Goal: Task Accomplishment & Management: Complete application form

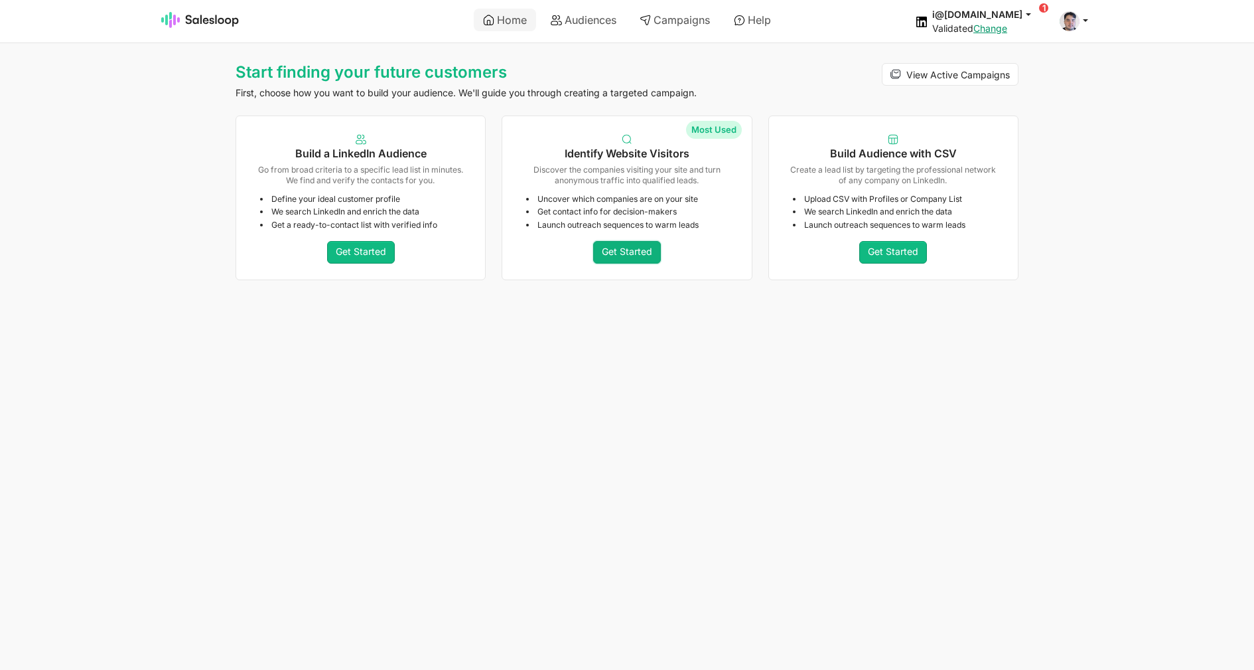
click at [626, 259] on link "Get Started" at bounding box center [627, 252] width 68 height 23
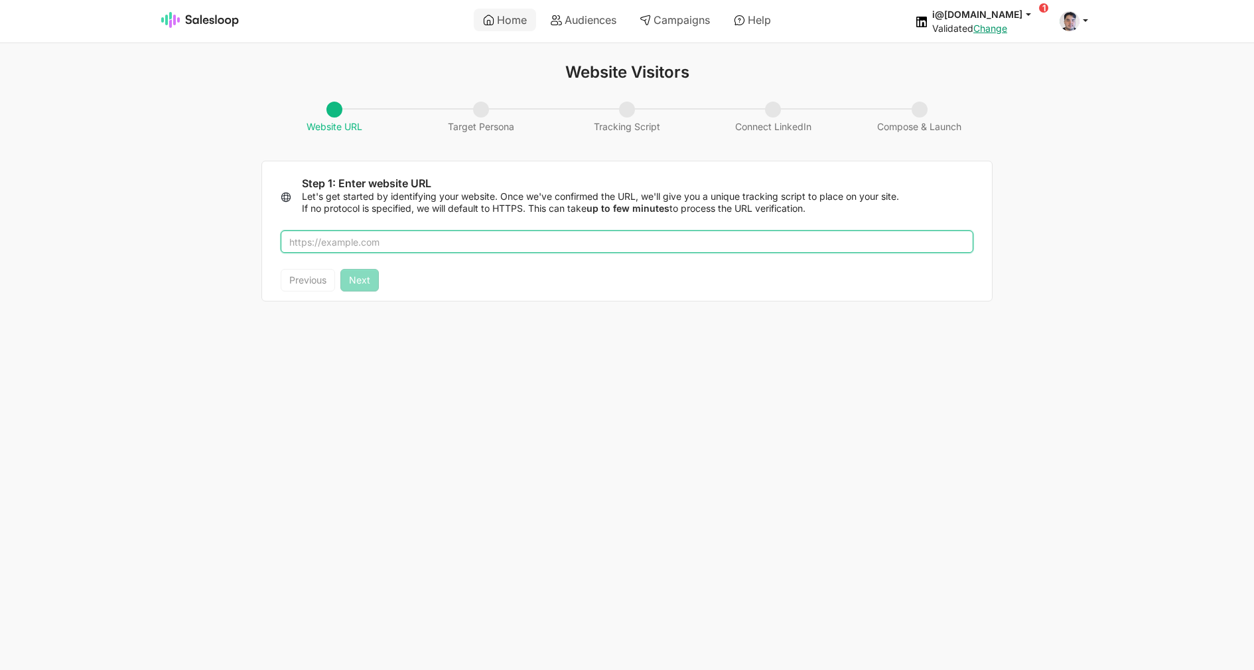
click at [484, 238] on input "text" at bounding box center [627, 241] width 693 height 23
type input "salesloop.io"
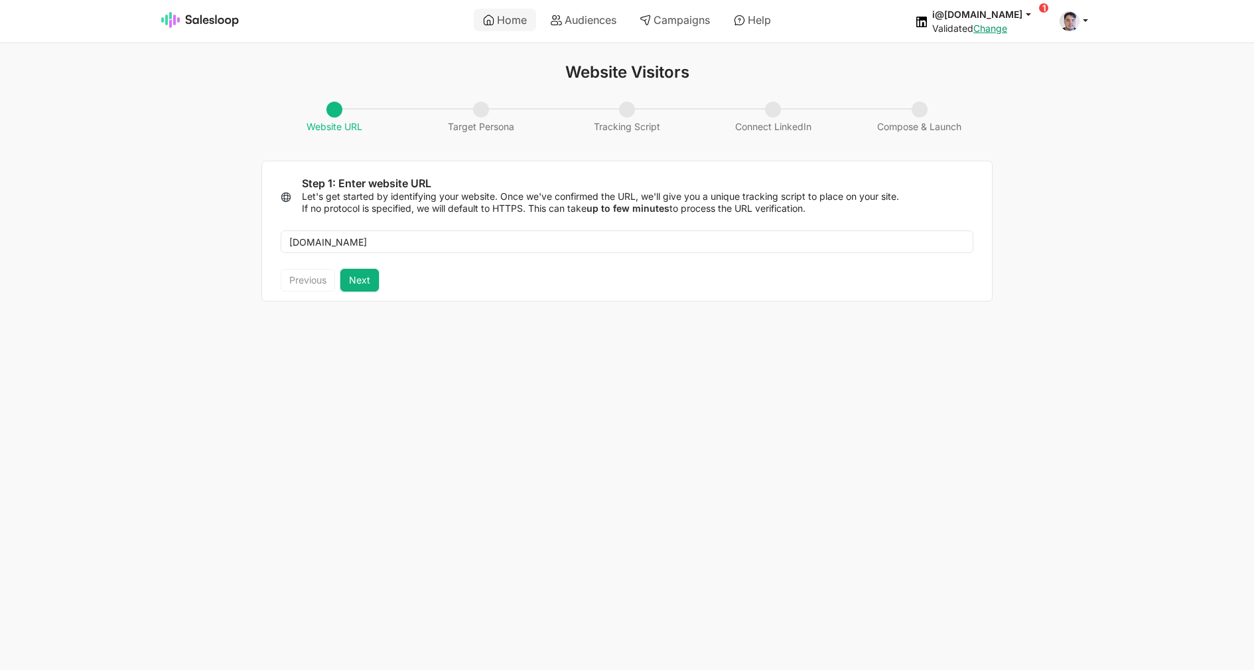
click at [374, 284] on button "Next" at bounding box center [359, 280] width 38 height 23
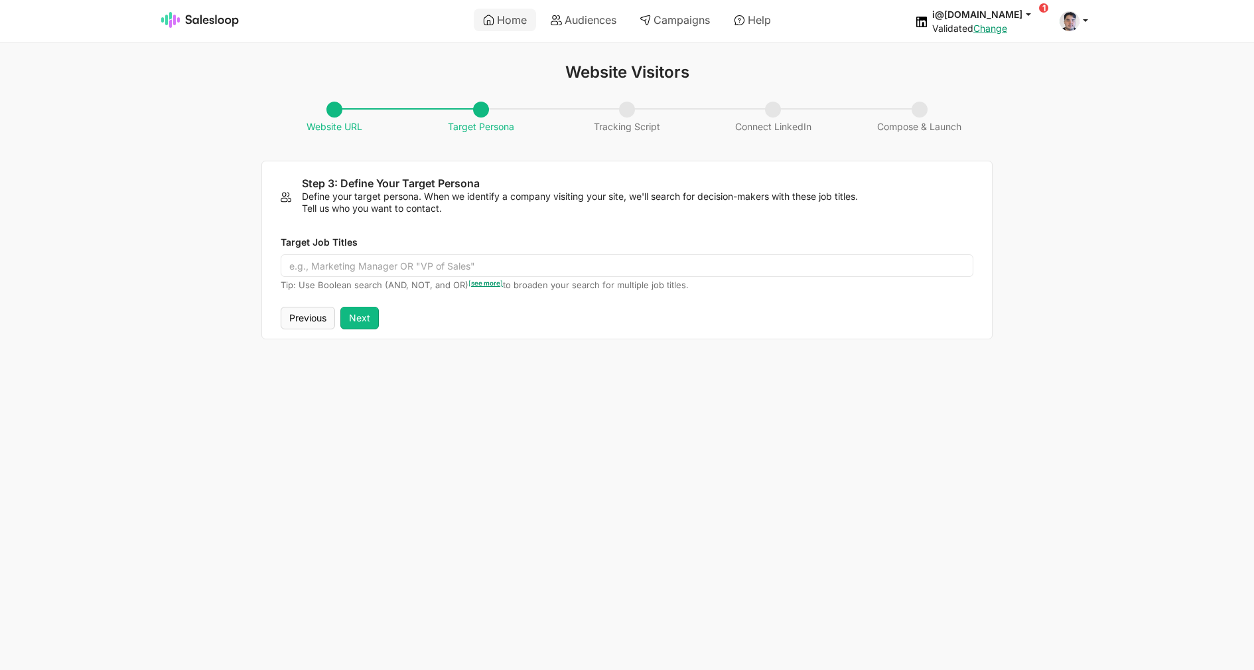
click at [299, 329] on div "Previous Next" at bounding box center [627, 323] width 730 height 32
click at [303, 317] on button "Previous" at bounding box center [308, 318] width 54 height 23
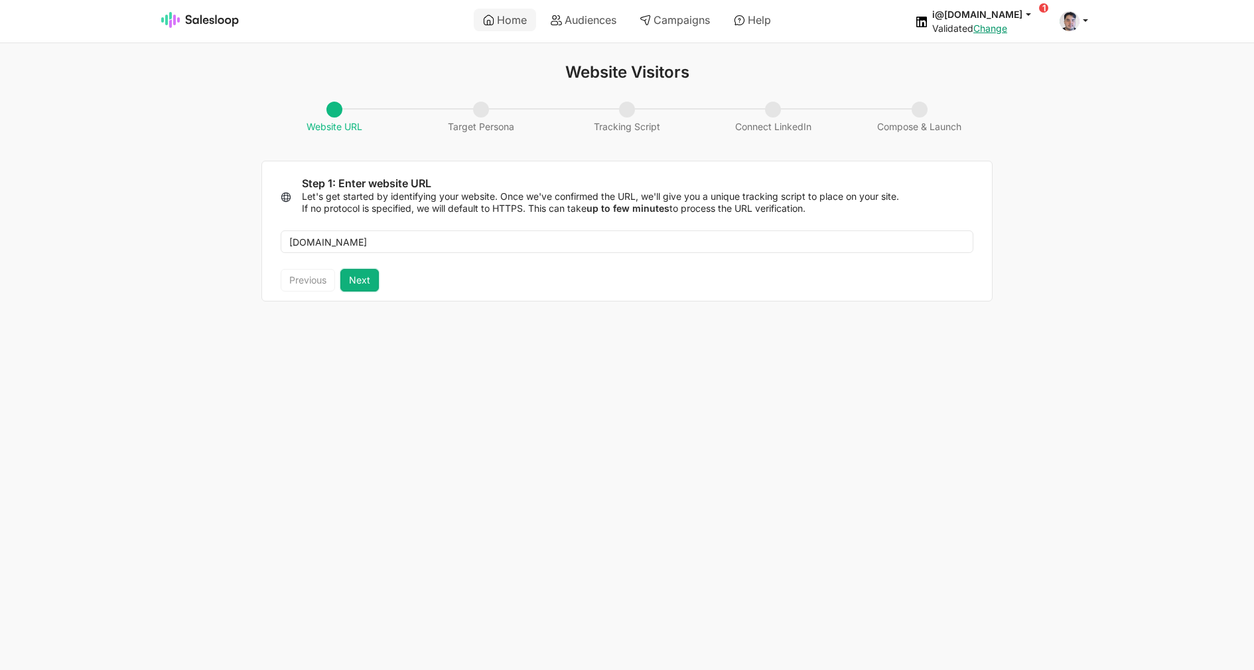
click at [374, 280] on button "Next" at bounding box center [359, 280] width 38 height 23
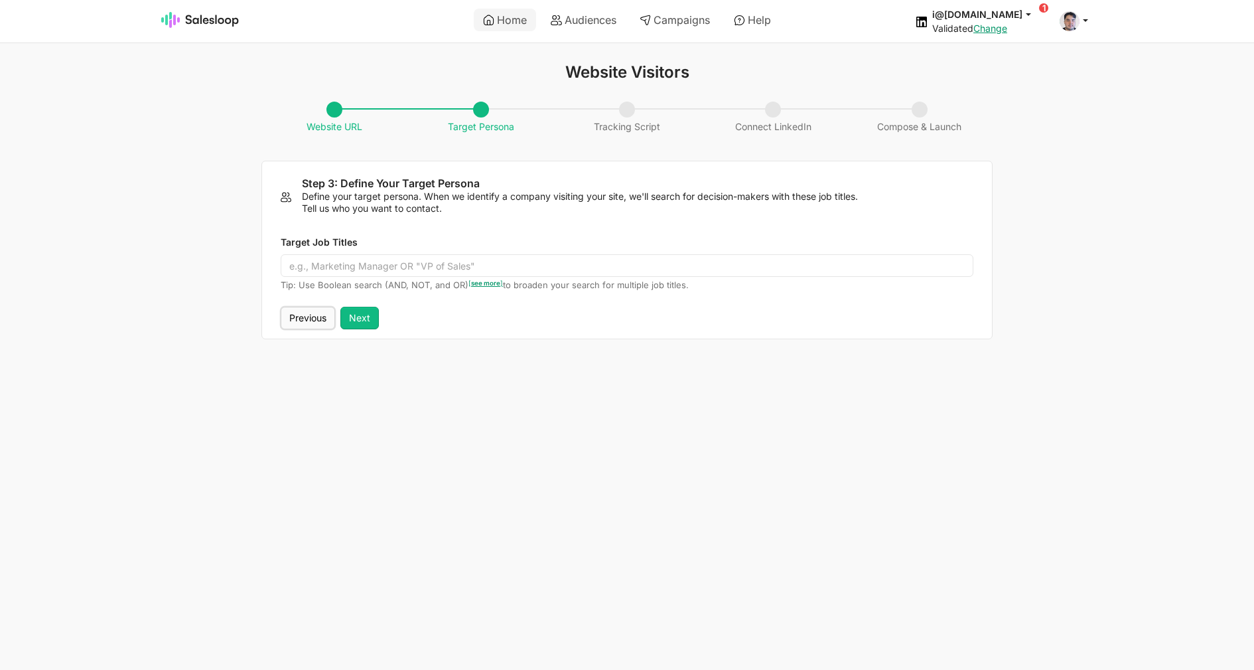
click at [302, 327] on button "Previous" at bounding box center [308, 318] width 54 height 23
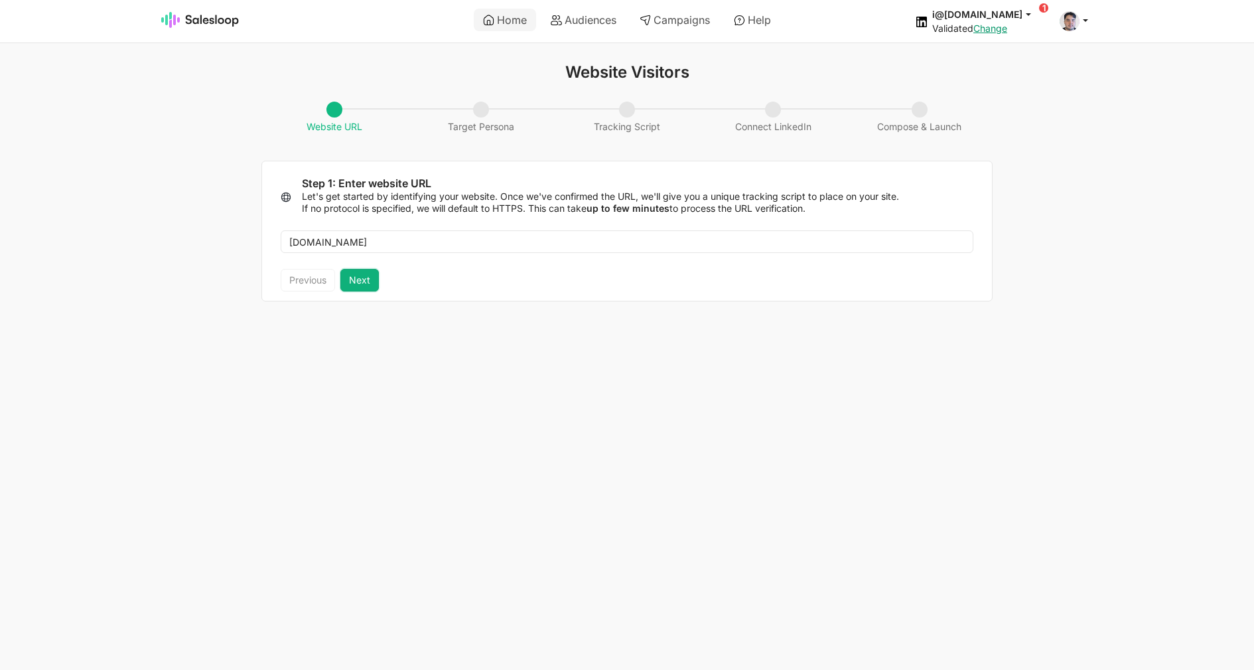
click at [351, 288] on button "Next" at bounding box center [359, 280] width 38 height 23
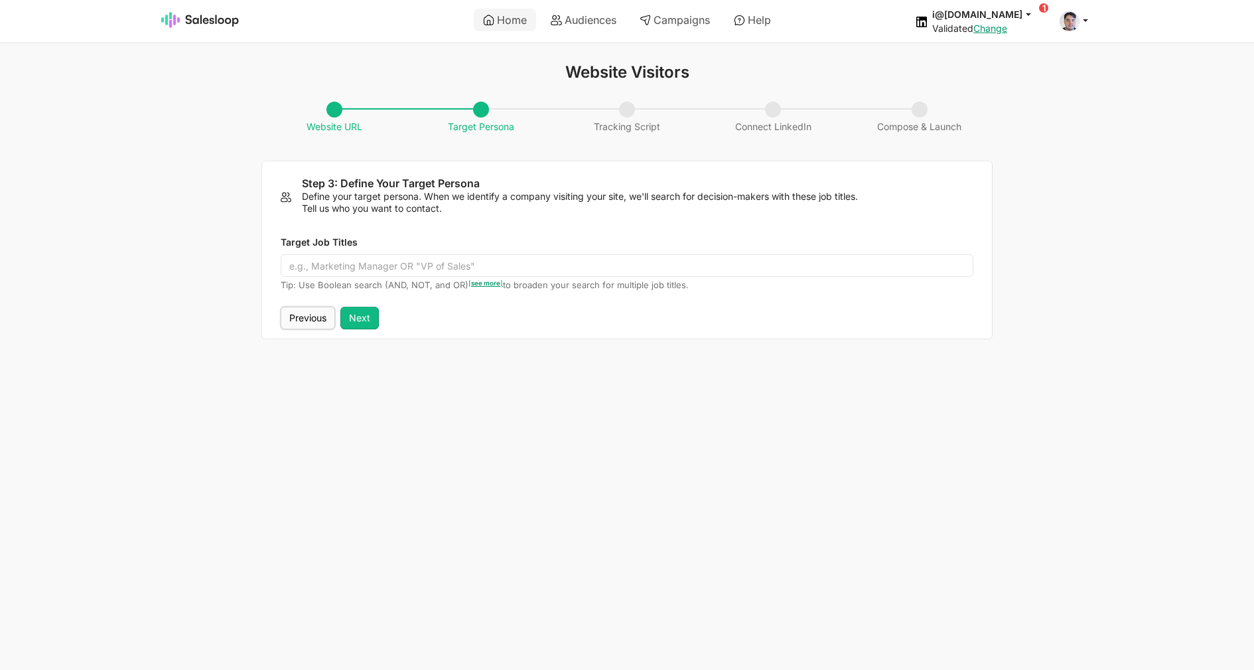
click at [323, 313] on button "Previous" at bounding box center [308, 318] width 54 height 23
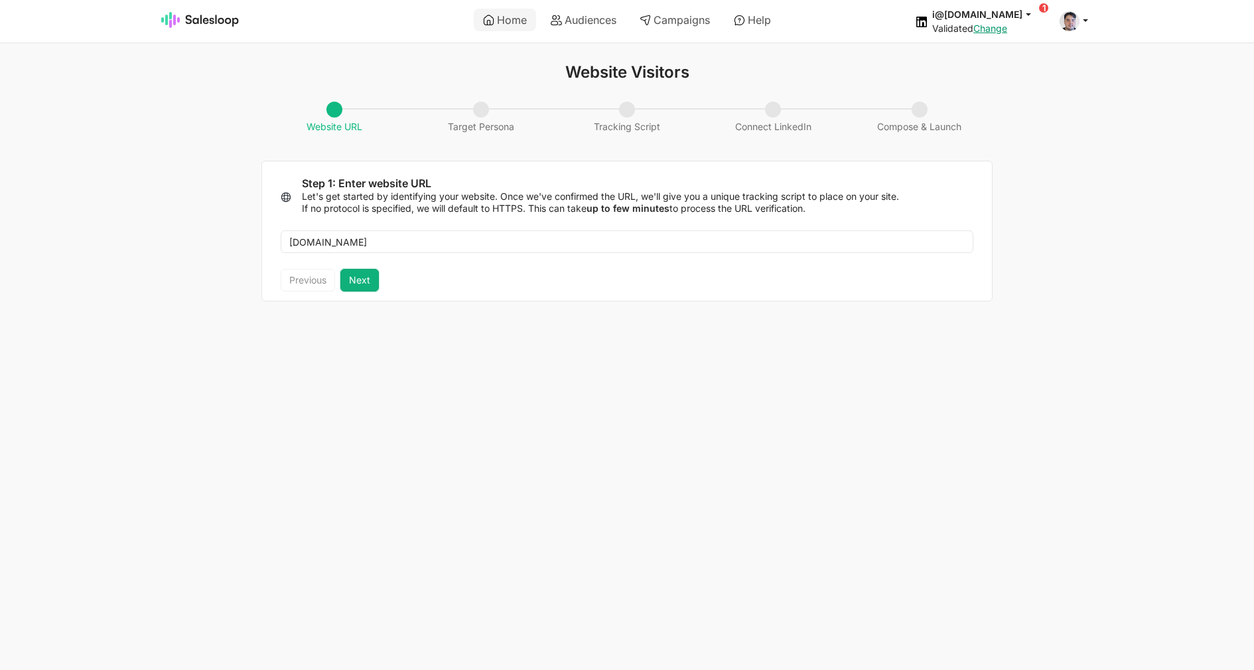
click at [350, 281] on button "Next" at bounding box center [359, 280] width 38 height 23
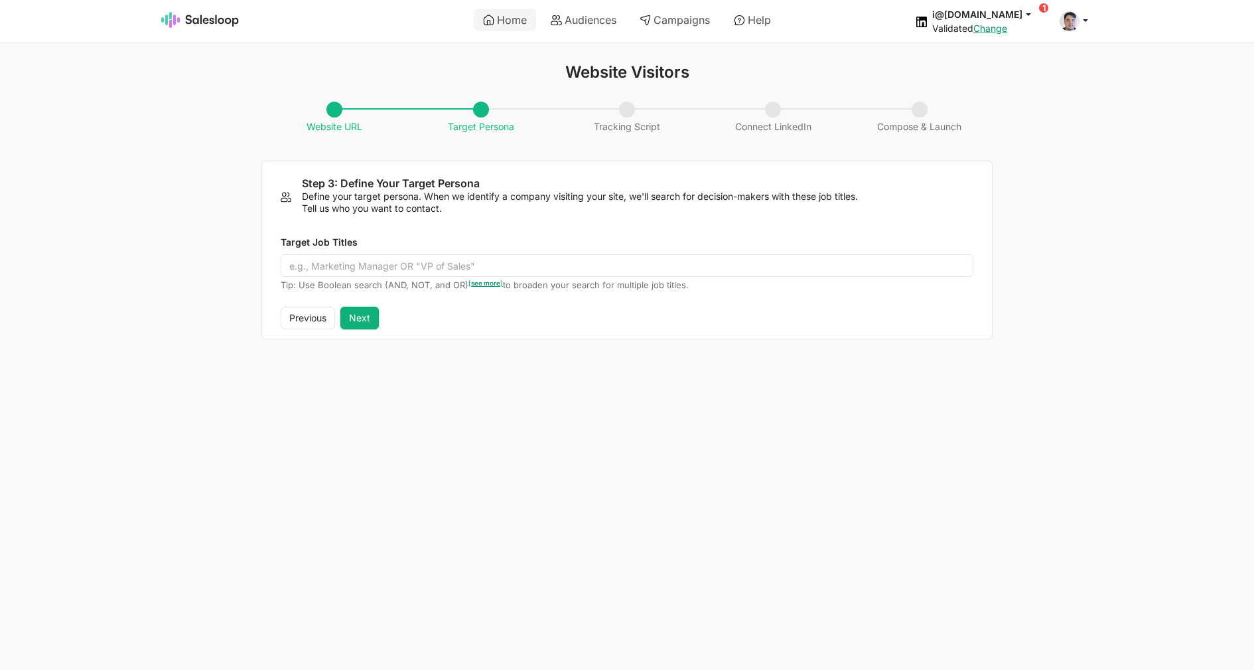
click at [362, 317] on button "Next" at bounding box center [359, 318] width 38 height 23
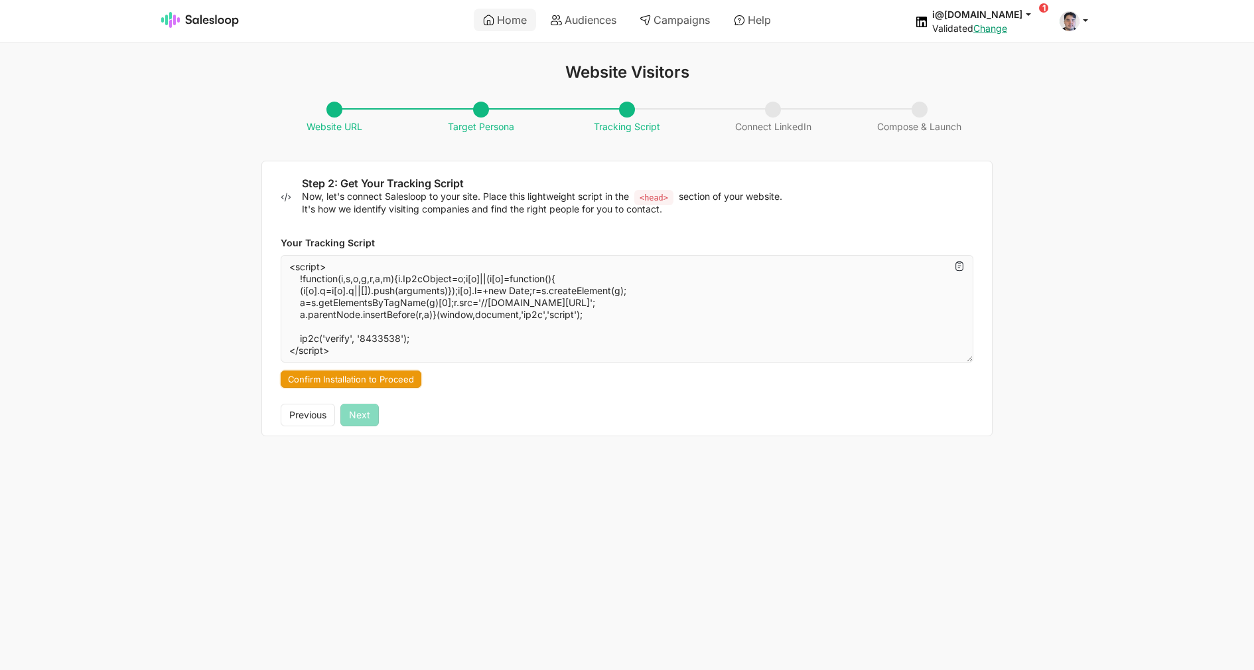
click at [374, 383] on button "Confirm Installation to Proceed" at bounding box center [351, 378] width 141 height 17
click at [374, 411] on button "Next" at bounding box center [359, 415] width 38 height 23
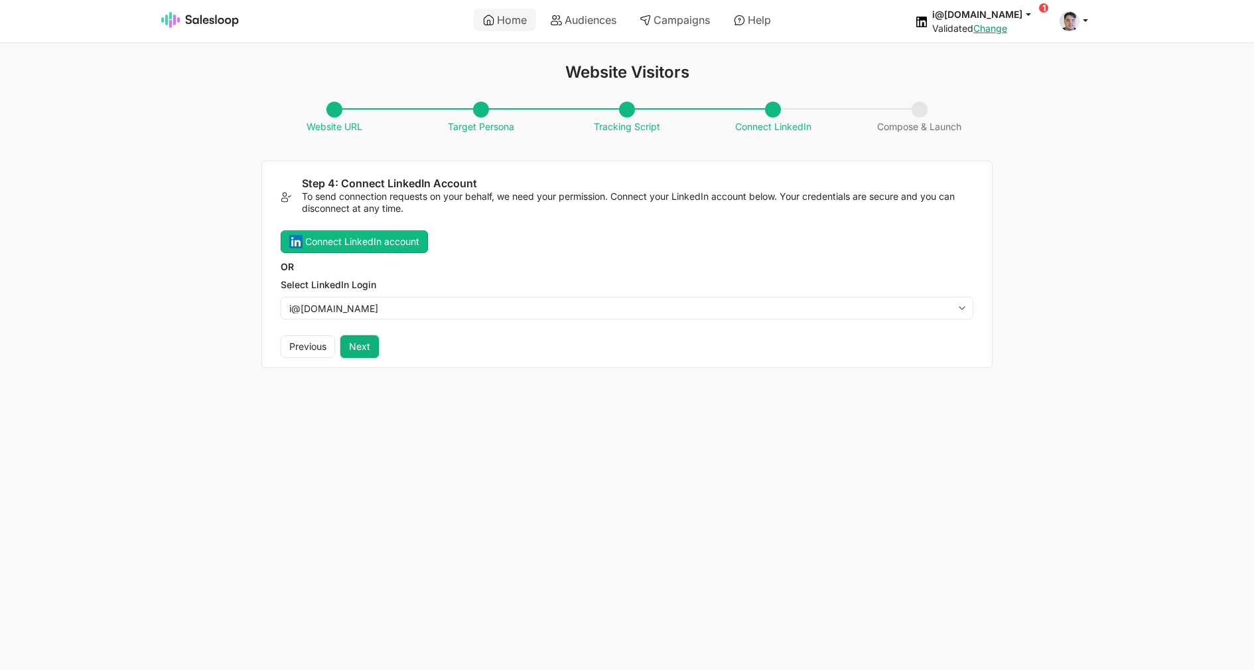
click at [374, 344] on button "Next" at bounding box center [359, 346] width 38 height 23
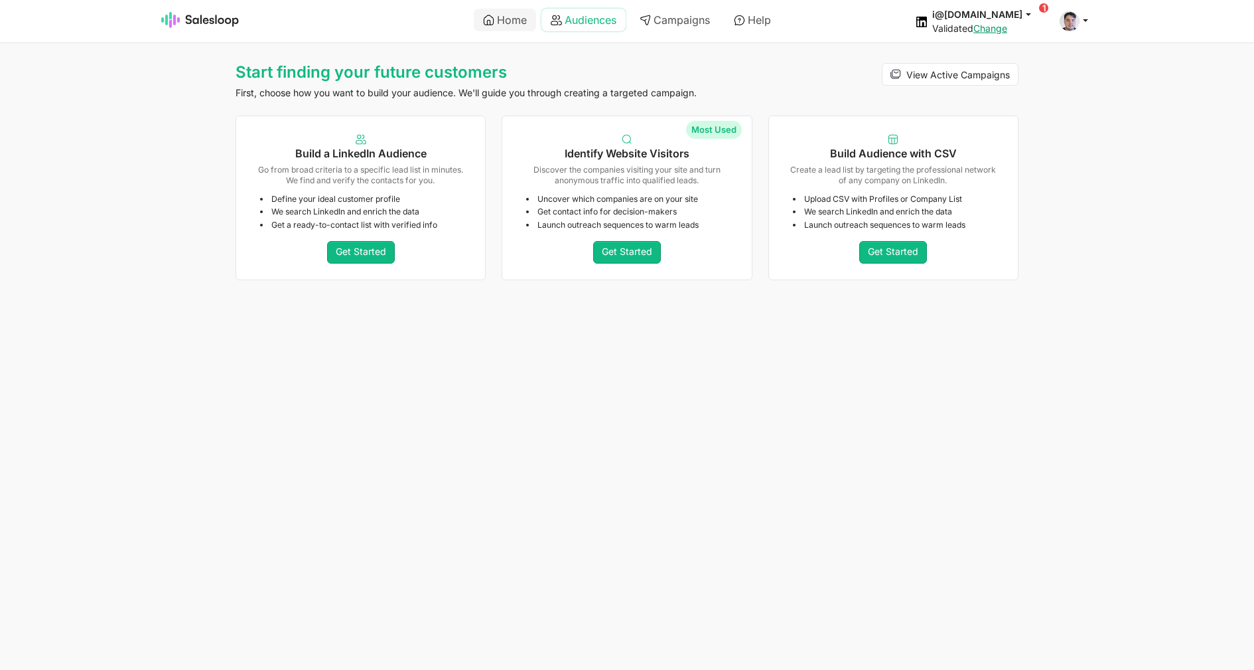
click at [583, 21] on link "Audiences" at bounding box center [584, 20] width 84 height 23
click at [1007, 29] on link "Change" at bounding box center [991, 28] width 34 height 11
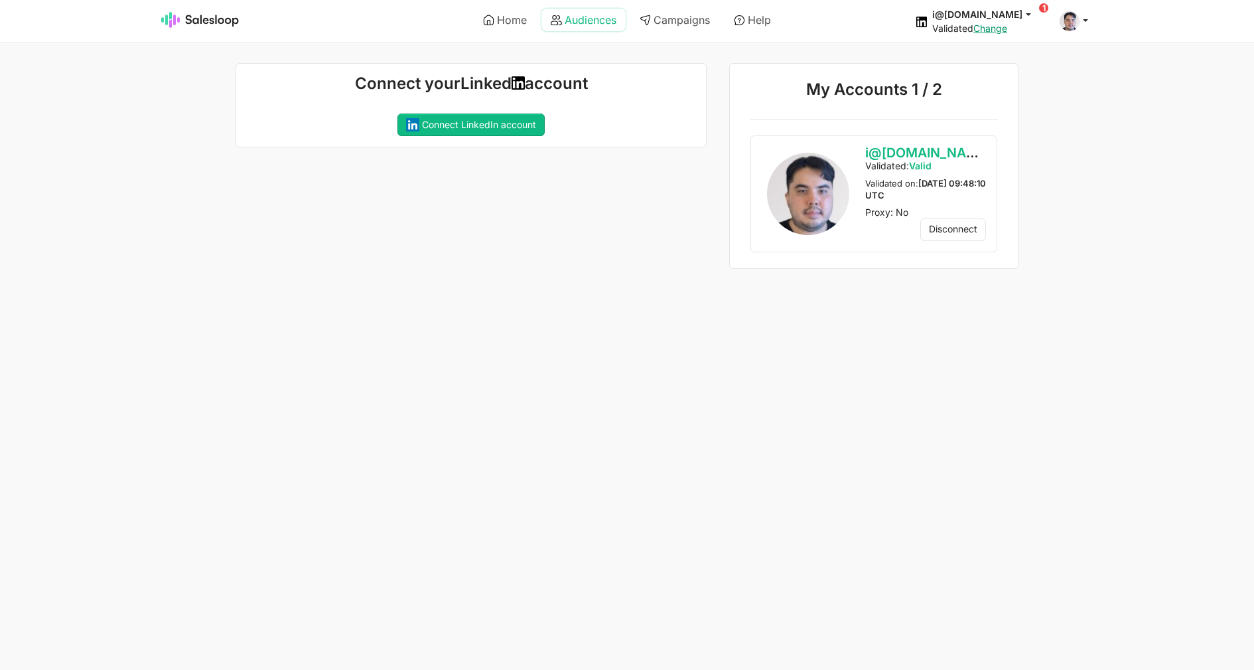
click at [587, 21] on link "Audiences" at bounding box center [584, 20] width 84 height 23
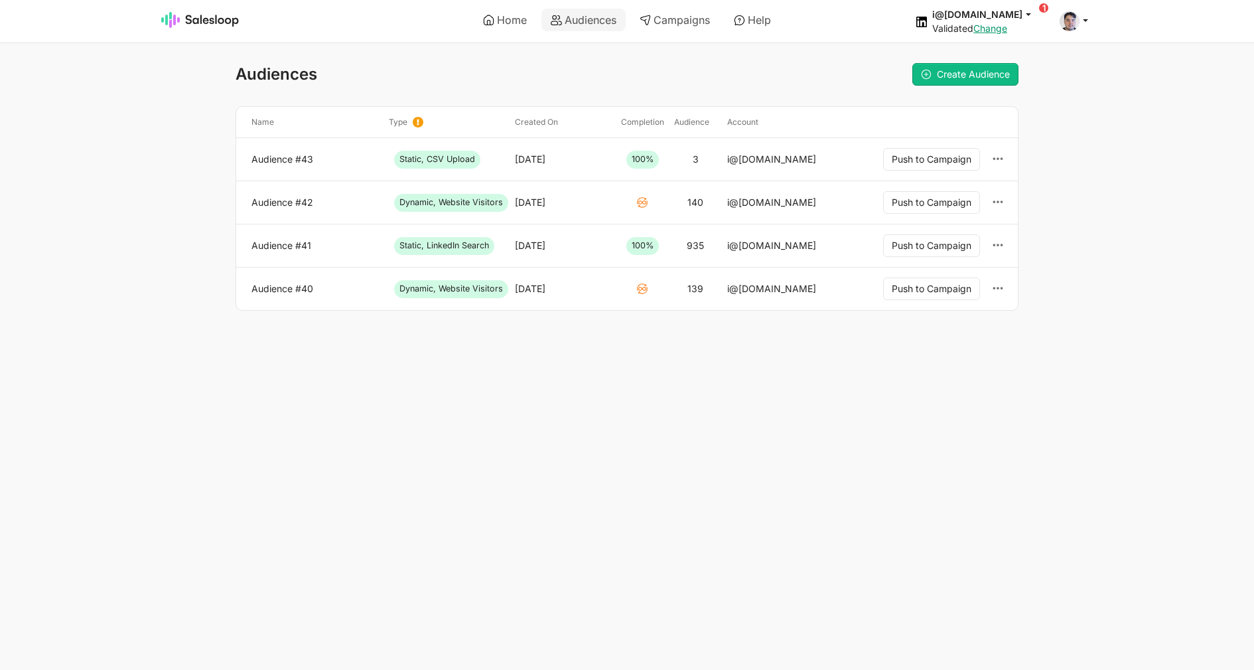
click at [832, 364] on html "Home Audiences Campaigns Help i@inomoz.ru jobs: 8/26/2025, 1:32:42 PM Audience:…" at bounding box center [627, 182] width 1254 height 364
click at [1007, 33] on link "Change" at bounding box center [991, 28] width 34 height 11
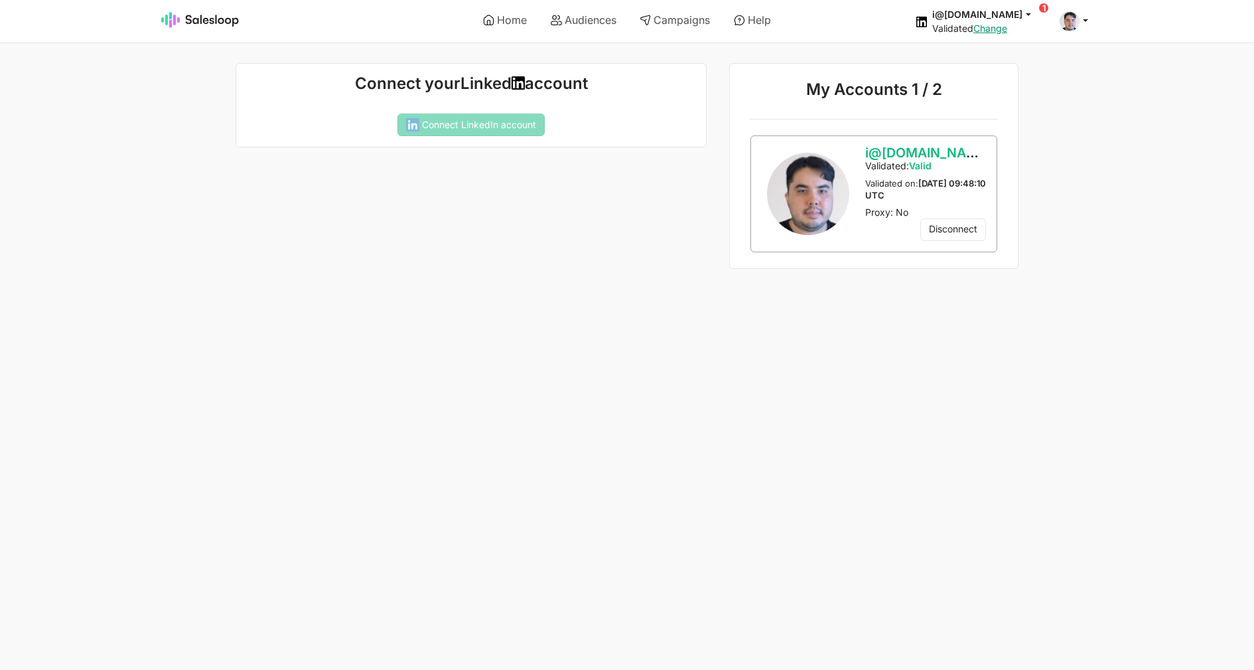
click at [0, 0] on button "Yes" at bounding box center [0, 0] width 0 height 0
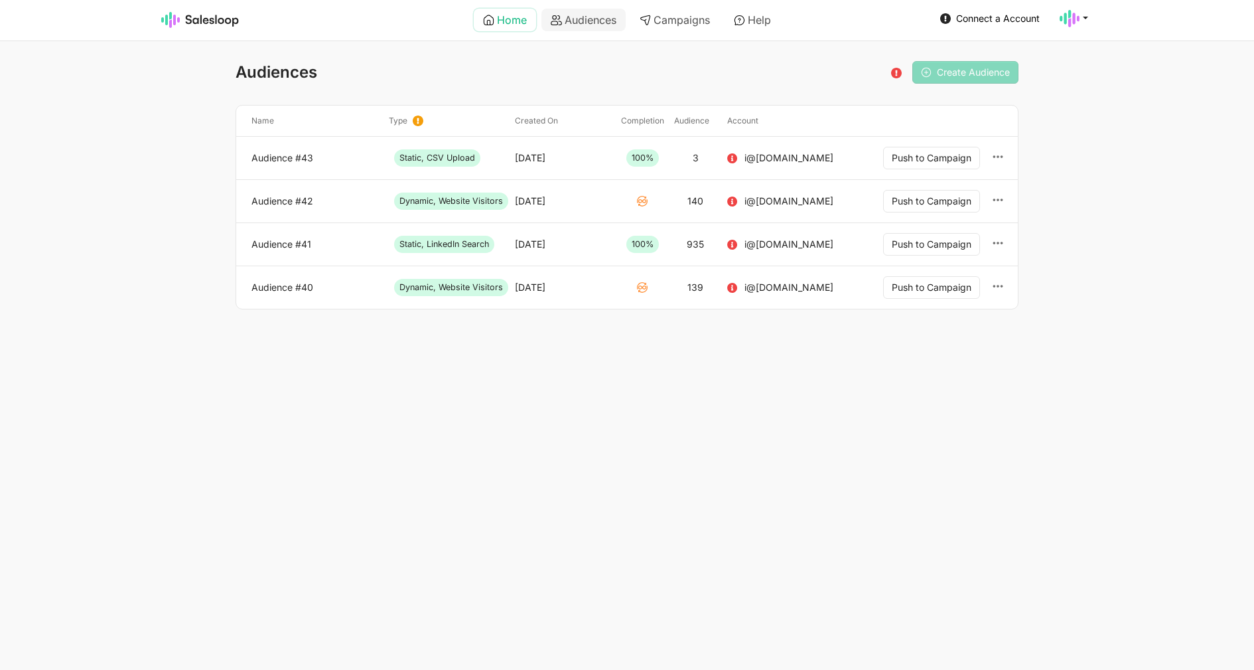
click at [516, 23] on link "Home" at bounding box center [505, 20] width 62 height 23
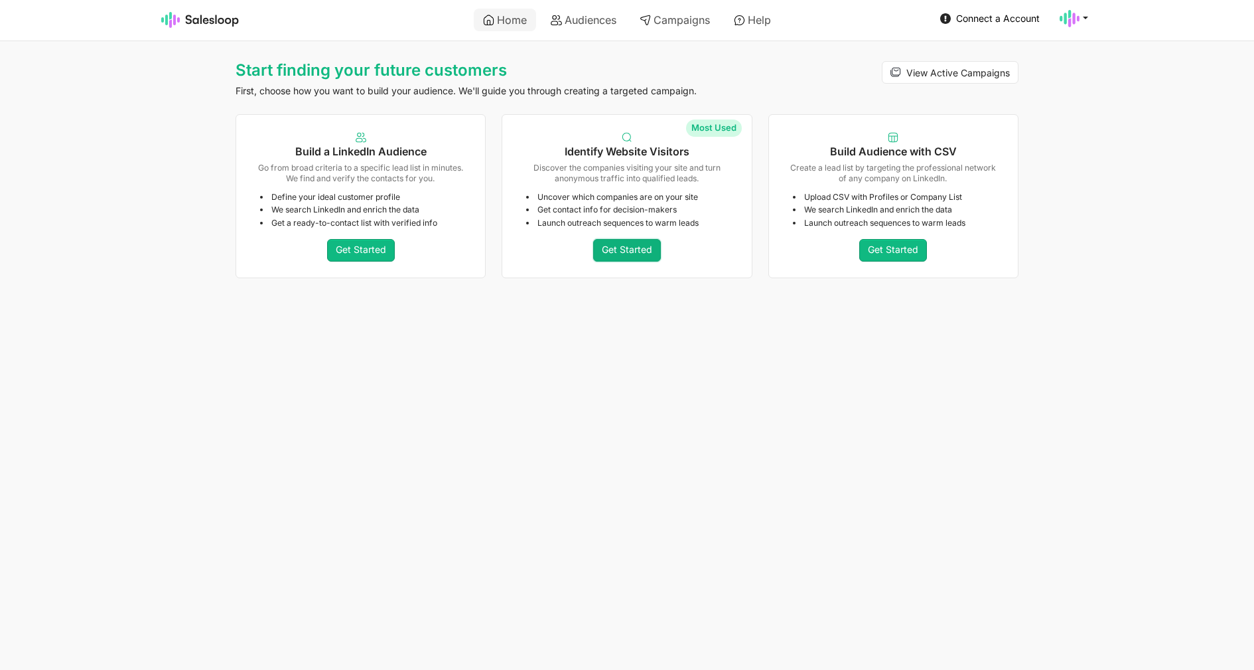
click at [618, 245] on link "Get Started" at bounding box center [627, 250] width 68 height 23
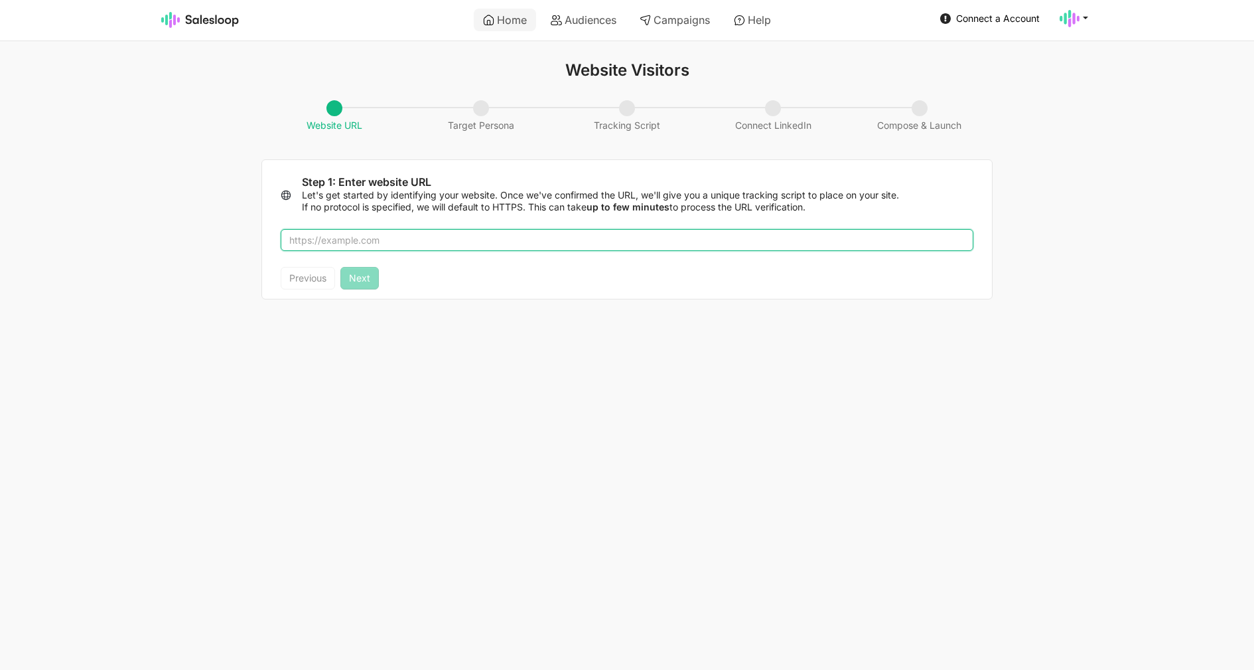
click at [439, 236] on input "text" at bounding box center [627, 240] width 693 height 23
type input "salesloop.io"
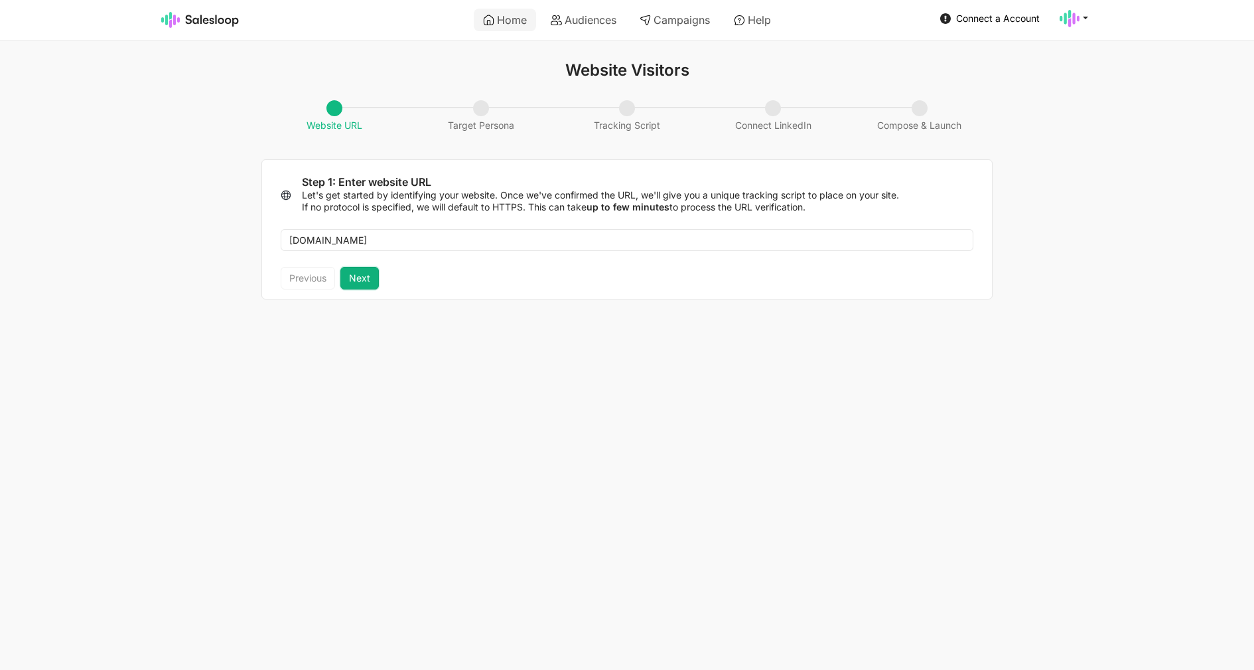
drag, startPoint x: 366, startPoint y: 273, endPoint x: 387, endPoint y: 256, distance: 27.4
click at [364, 273] on button "Next" at bounding box center [359, 278] width 38 height 23
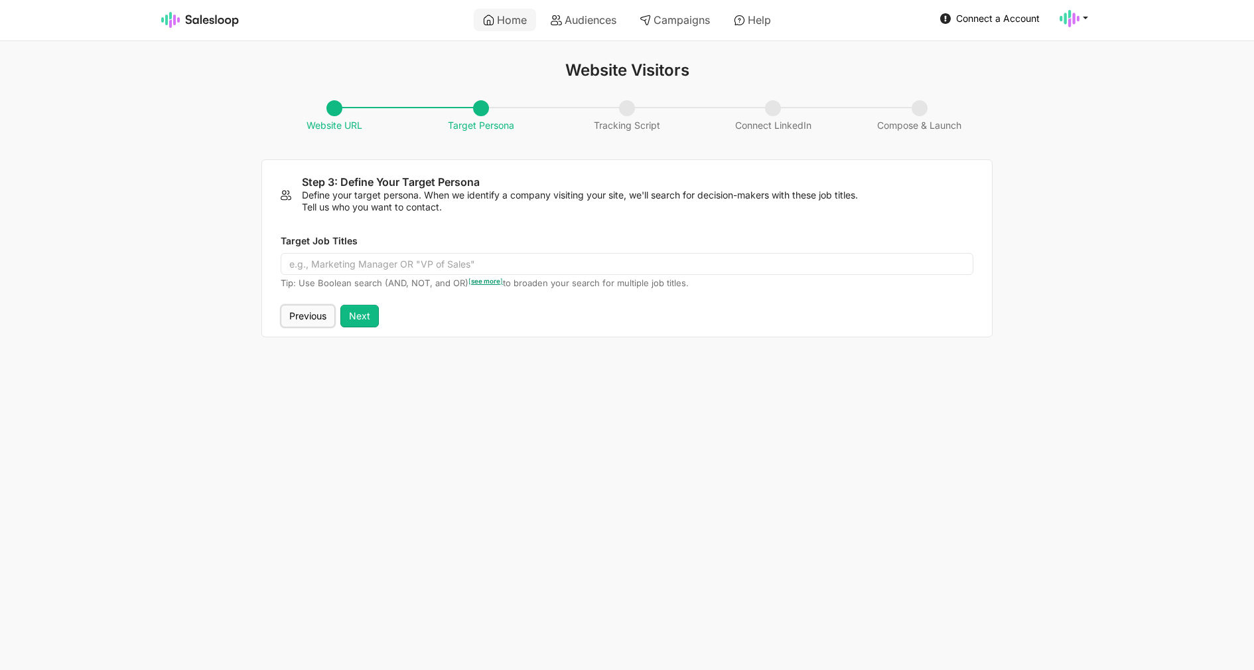
click at [305, 311] on button "Previous" at bounding box center [308, 316] width 54 height 23
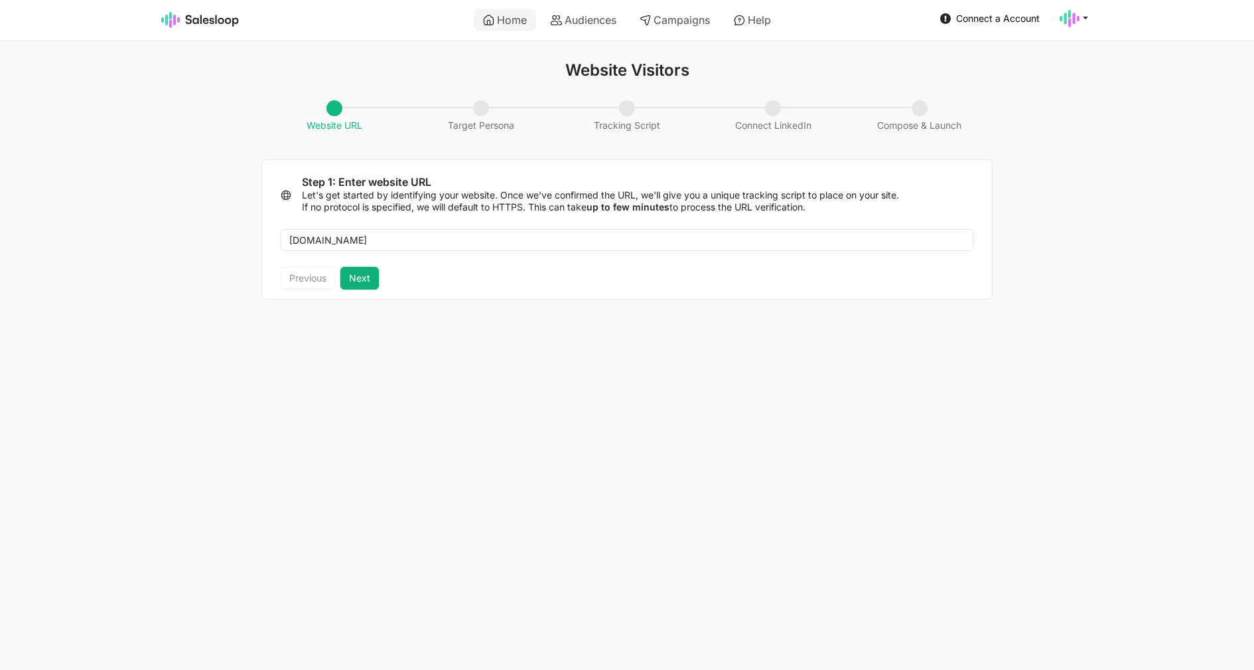
click at [368, 281] on button "Next" at bounding box center [359, 278] width 38 height 23
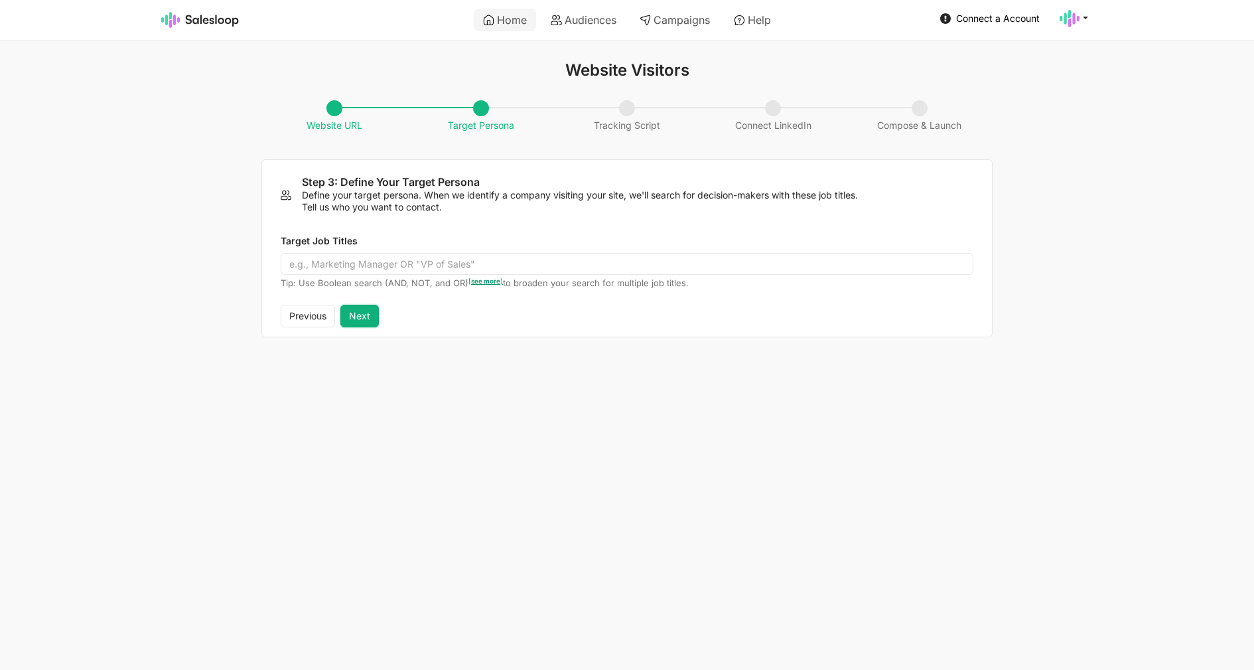
click at [358, 313] on button "Next" at bounding box center [359, 316] width 38 height 23
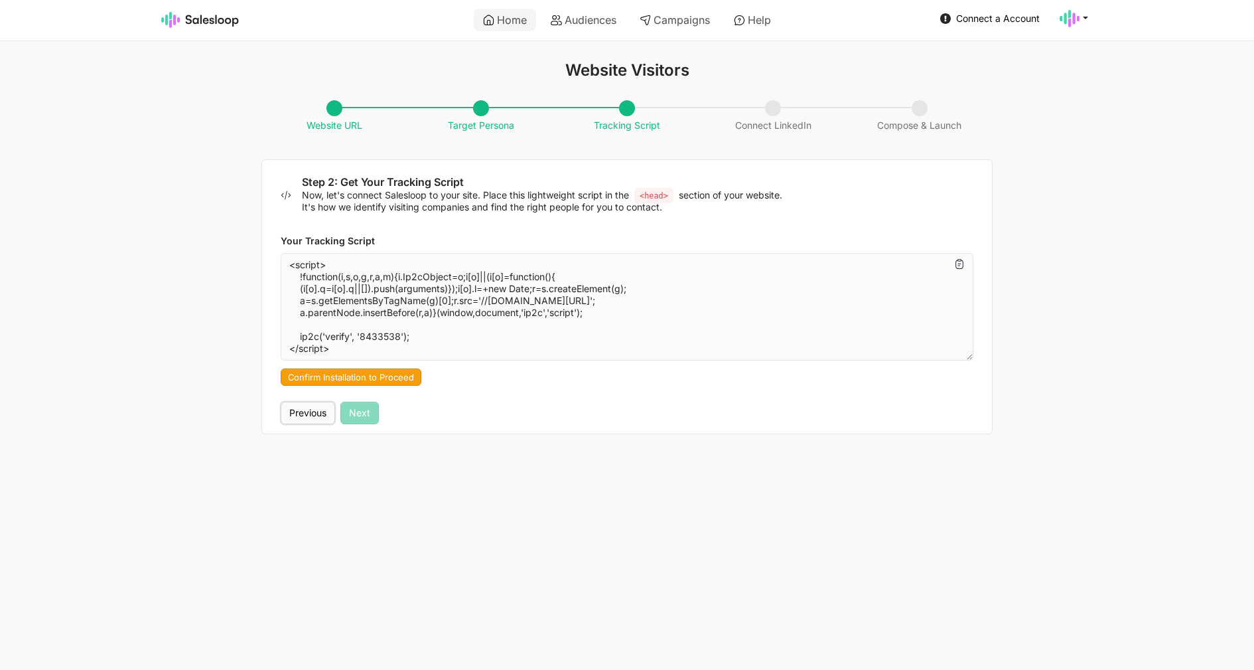
click at [290, 418] on button "Previous" at bounding box center [308, 413] width 54 height 23
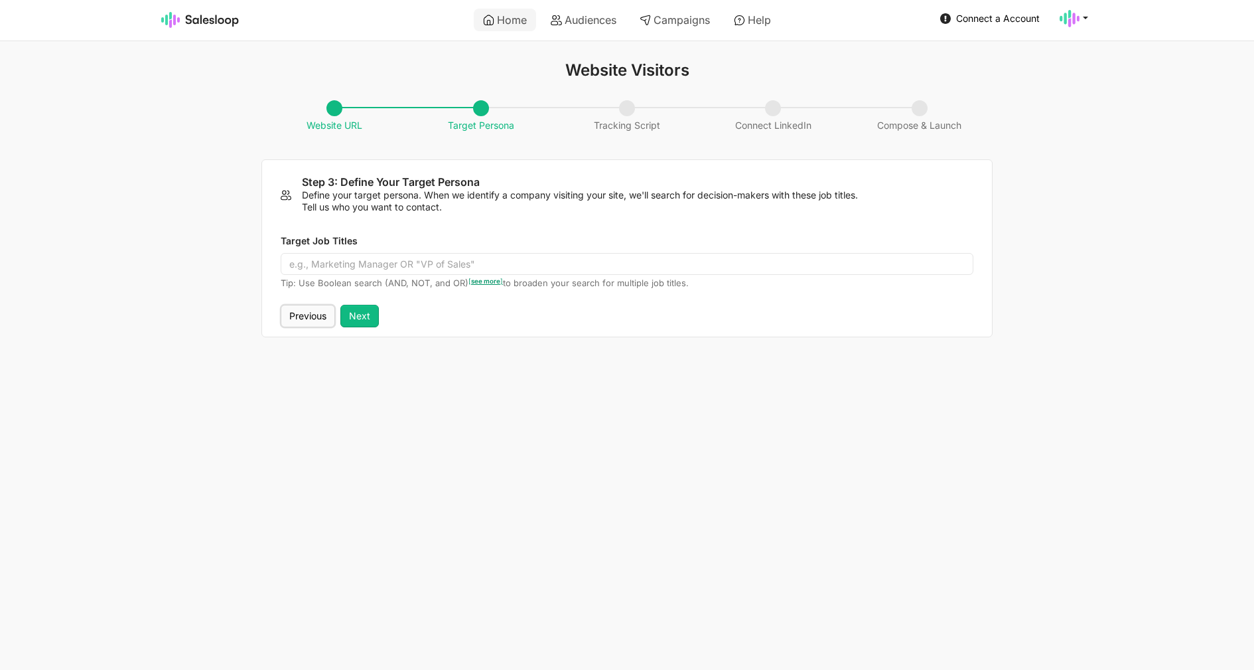
click at [319, 321] on button "Previous" at bounding box center [308, 316] width 54 height 23
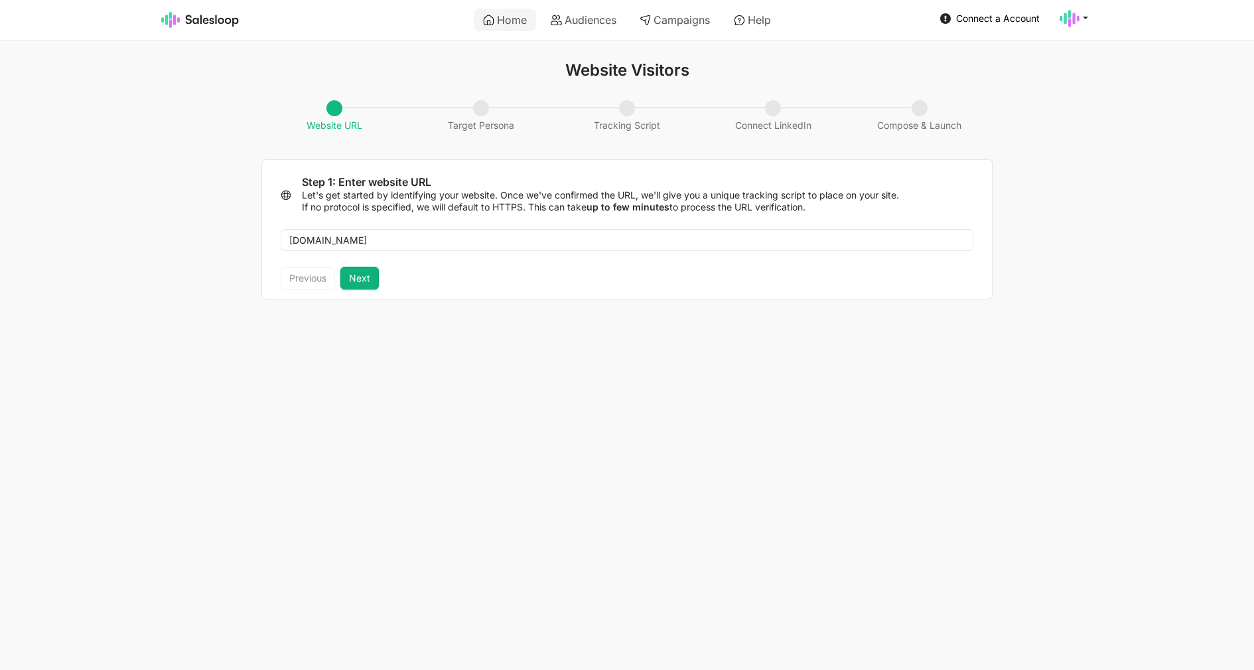
click at [352, 278] on button "Next" at bounding box center [359, 278] width 38 height 23
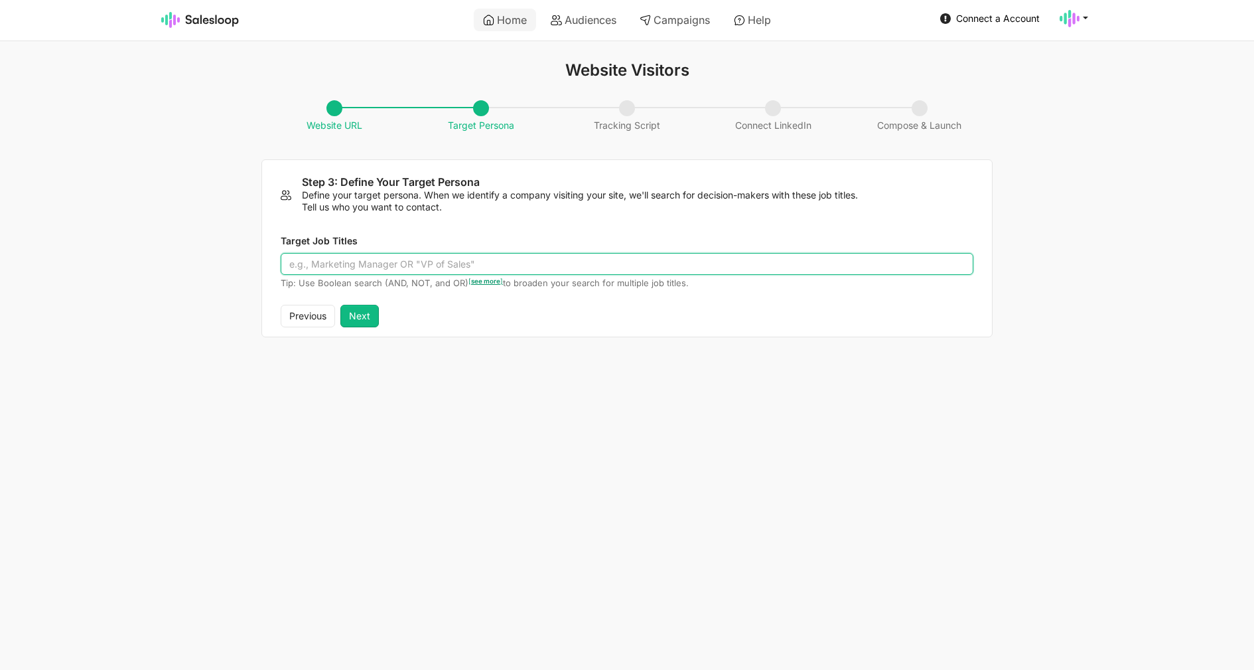
click at [361, 265] on input "Target Job Titles" at bounding box center [627, 264] width 693 height 23
type input "Dev"
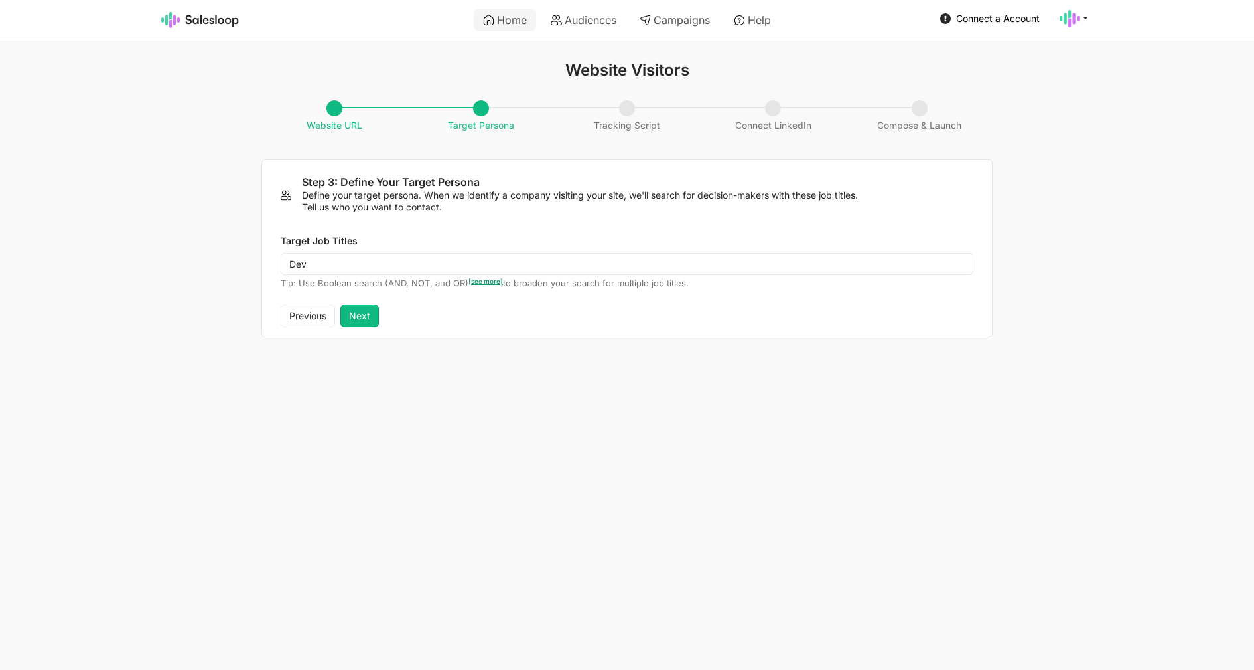
click at [392, 302] on div "Target Job Titles Dev Tip: Use Boolean search (AND, NOT, and OR) [ see more ] t…" at bounding box center [627, 259] width 730 height 92
click at [376, 311] on button "Next" at bounding box center [359, 316] width 38 height 23
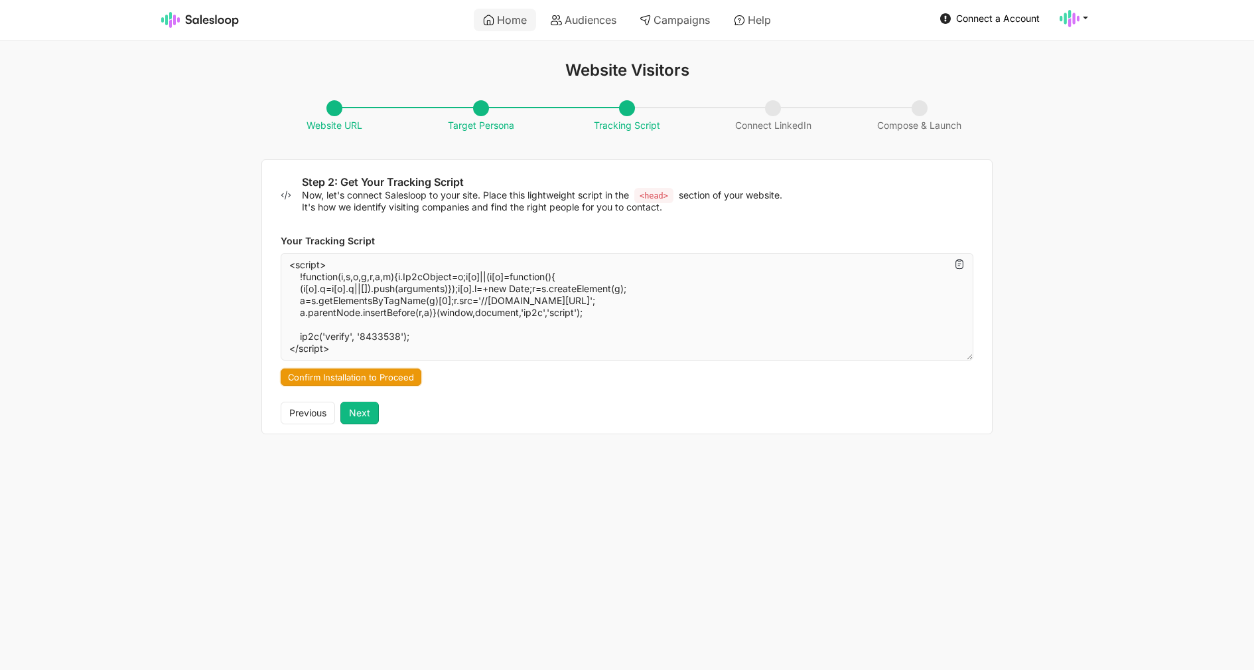
click at [410, 375] on button "Confirm Installation to Proceed" at bounding box center [351, 376] width 141 height 17
click at [360, 417] on button "Next" at bounding box center [359, 413] width 38 height 23
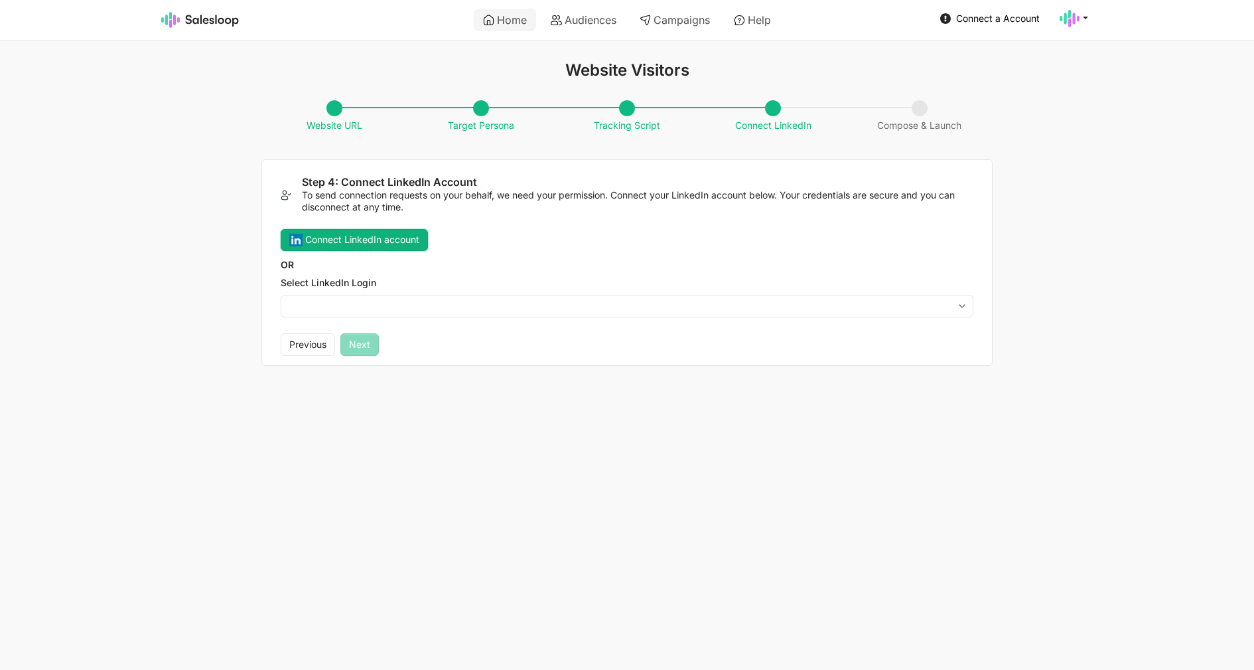
click at [360, 241] on button "Connect LinkedIn account" at bounding box center [354, 240] width 147 height 23
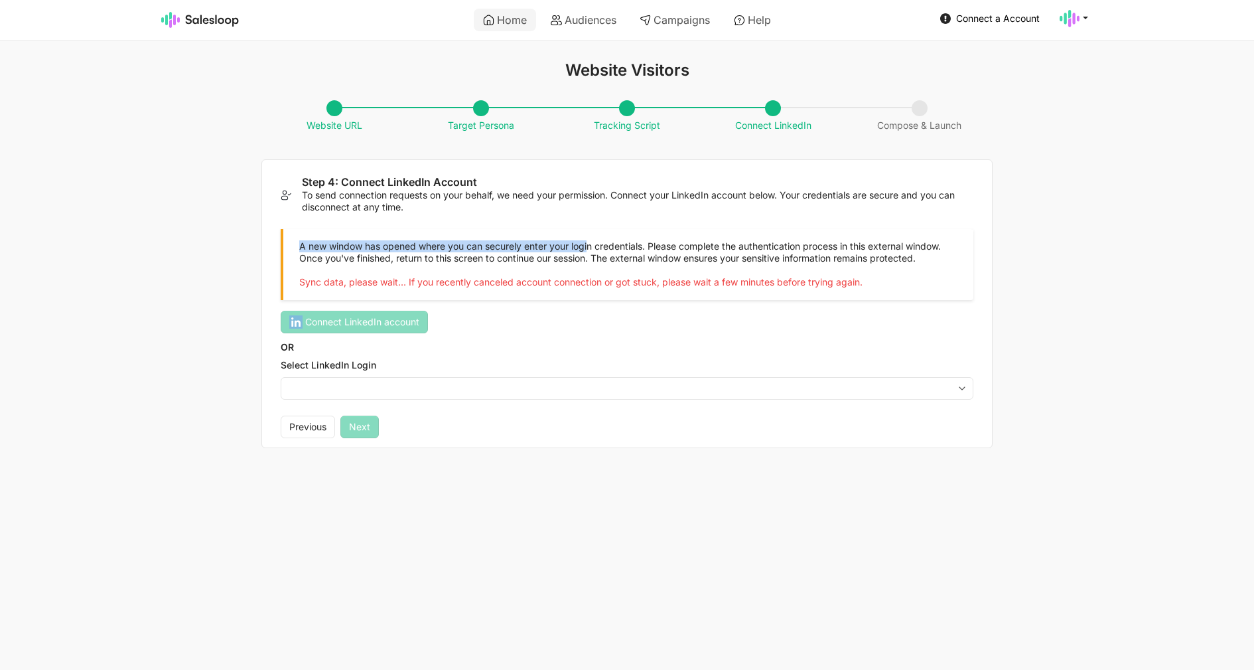
drag, startPoint x: 296, startPoint y: 246, endPoint x: 593, endPoint y: 245, distance: 296.7
click at [593, 245] on div "A new window has opened where you can securely enter your login credentials. Pl…" at bounding box center [627, 265] width 693 height 72
click at [342, 260] on p "A new window has opened where you can securely enter your login credentials. Pl…" at bounding box center [620, 252] width 642 height 24
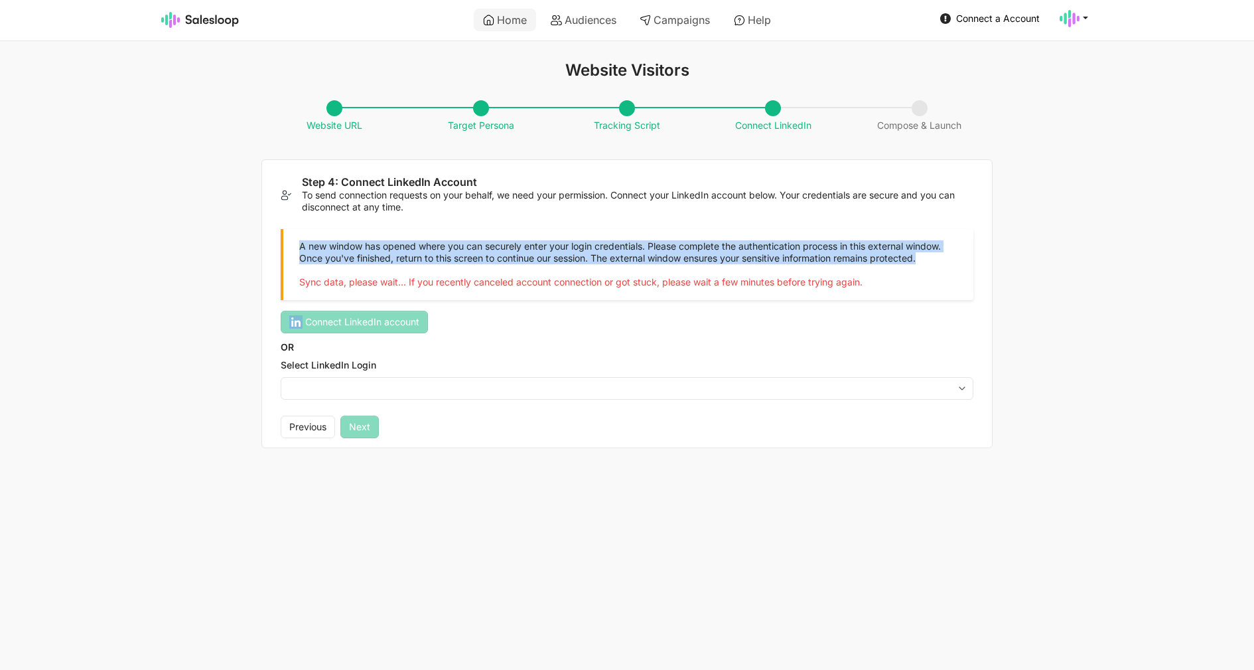
drag, startPoint x: 297, startPoint y: 244, endPoint x: 378, endPoint y: 267, distance: 84.9
click at [378, 267] on div "A new window has opened where you can securely enter your login credentials. Pl…" at bounding box center [627, 265] width 693 height 72
click at [503, 260] on p "A new window has opened where you can securely enter your login credentials. Pl…" at bounding box center [620, 252] width 642 height 24
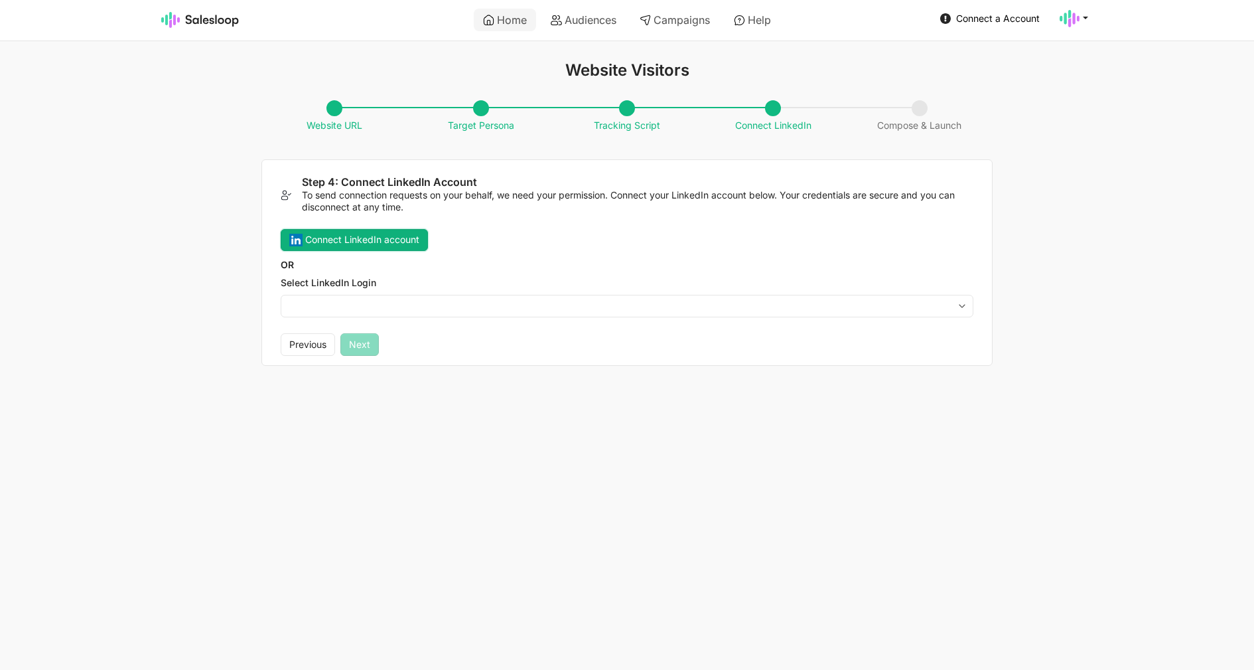
click at [358, 247] on button "Connect LinkedIn account" at bounding box center [354, 240] width 147 height 23
drag, startPoint x: 423, startPoint y: 212, endPoint x: 291, endPoint y: 198, distance: 132.9
click at [297, 198] on div "Step 4: Connect LinkedIn Account To send connection requests on your behalf, we…" at bounding box center [635, 194] width 677 height 37
click at [352, 244] on button "Connect LinkedIn account" at bounding box center [354, 240] width 147 height 23
select select "i@inomoz.ru"
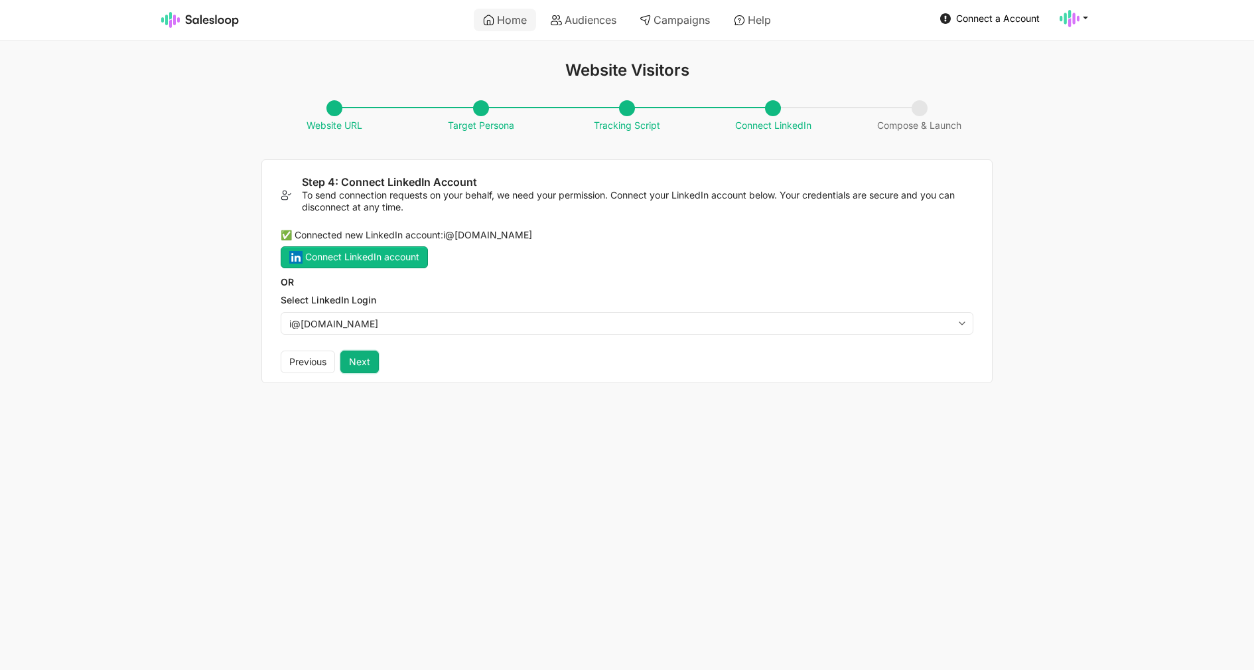
click at [352, 368] on button "Next" at bounding box center [359, 361] width 38 height 23
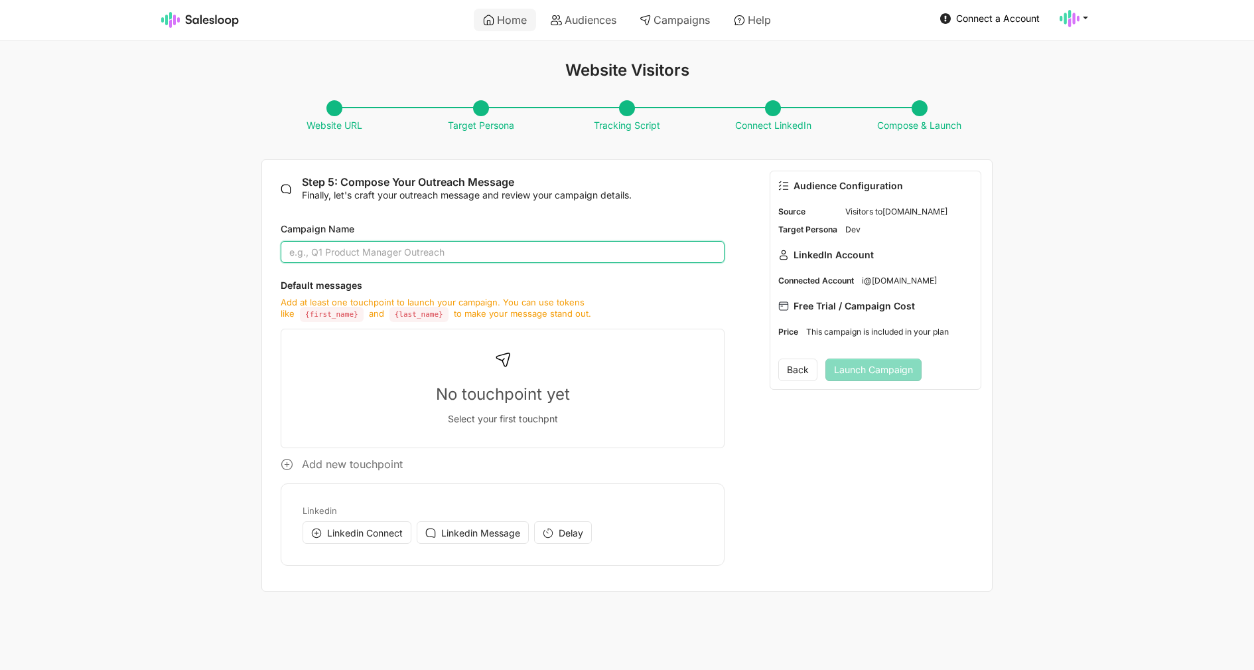
click at [507, 245] on input "Campaign Name" at bounding box center [503, 252] width 444 height 23
type input "Dev"
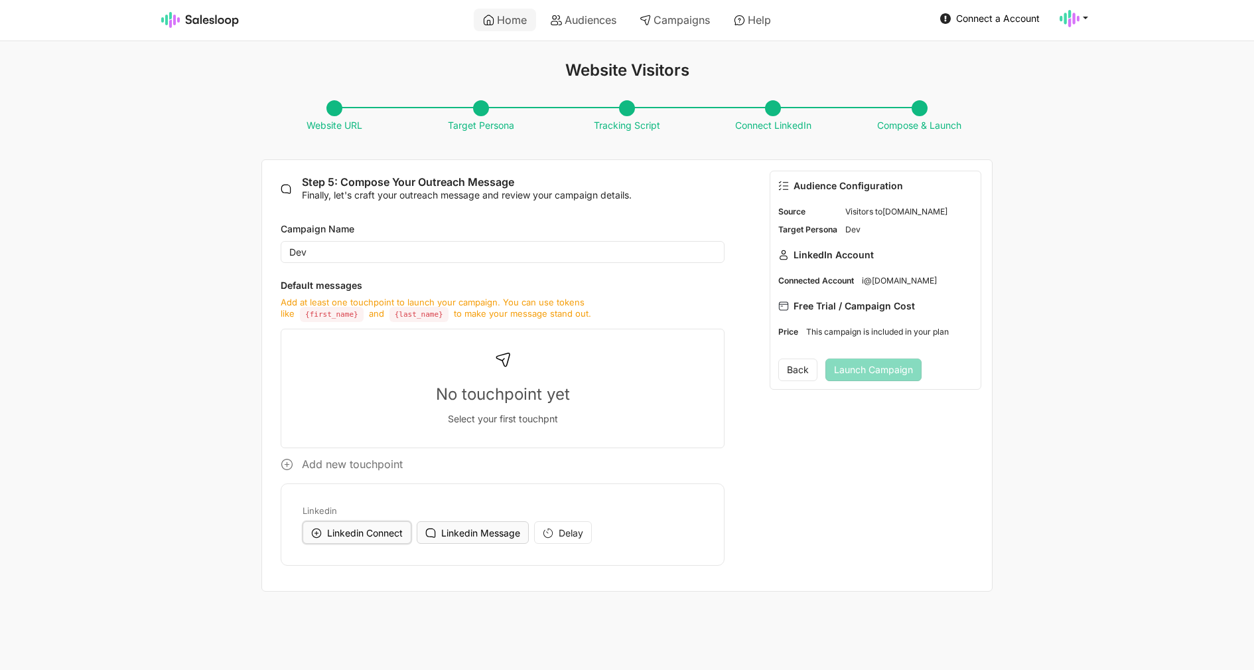
drag, startPoint x: 384, startPoint y: 530, endPoint x: 419, endPoint y: 526, distance: 34.7
click at [383, 530] on span "Linkedin Connect" at bounding box center [365, 532] width 76 height 11
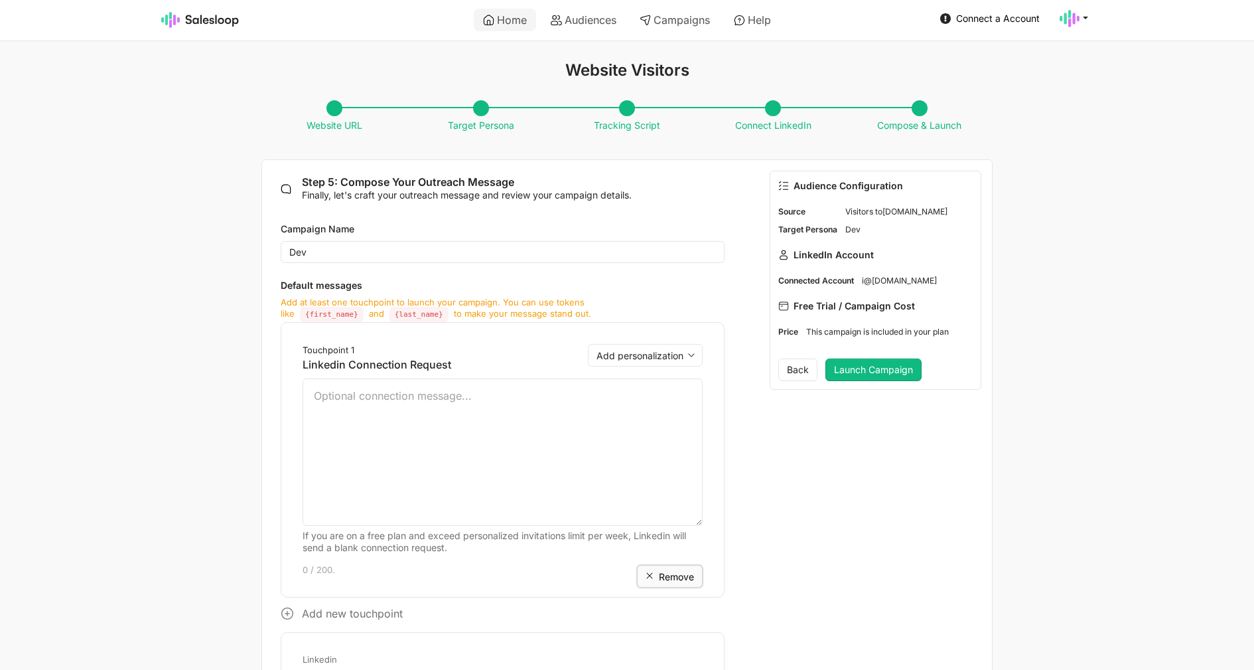
click at [684, 575] on span "Remove" at bounding box center [676, 576] width 35 height 11
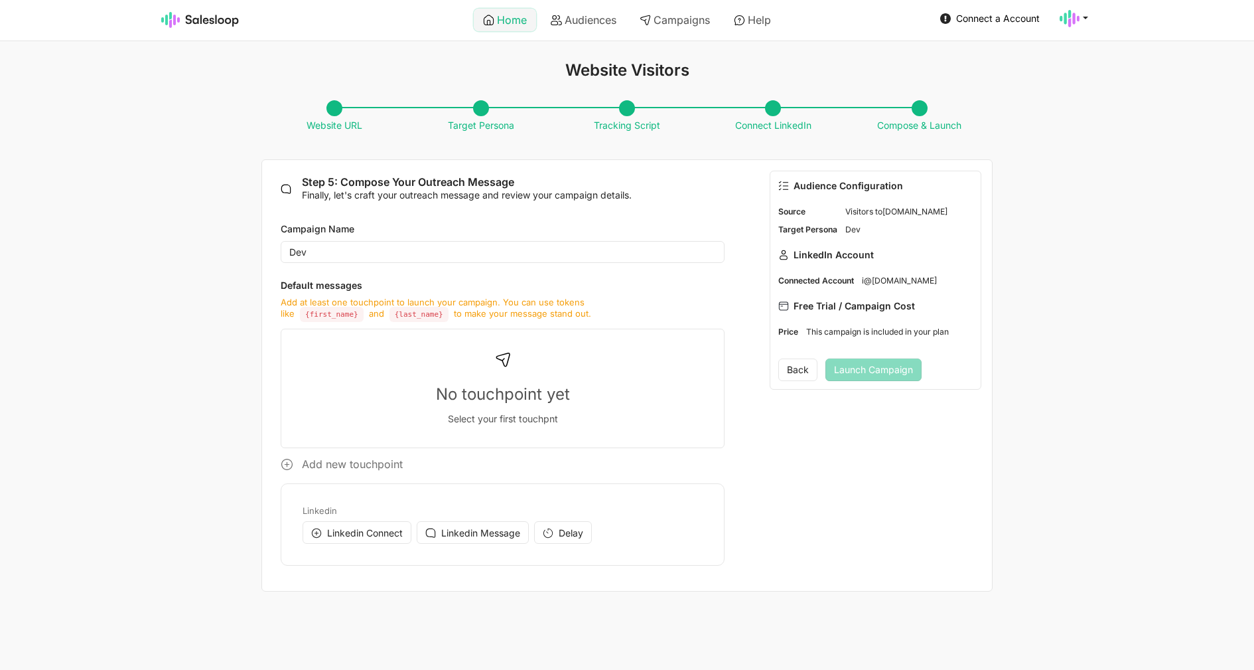
click at [494, 21] on link "Home" at bounding box center [505, 20] width 62 height 23
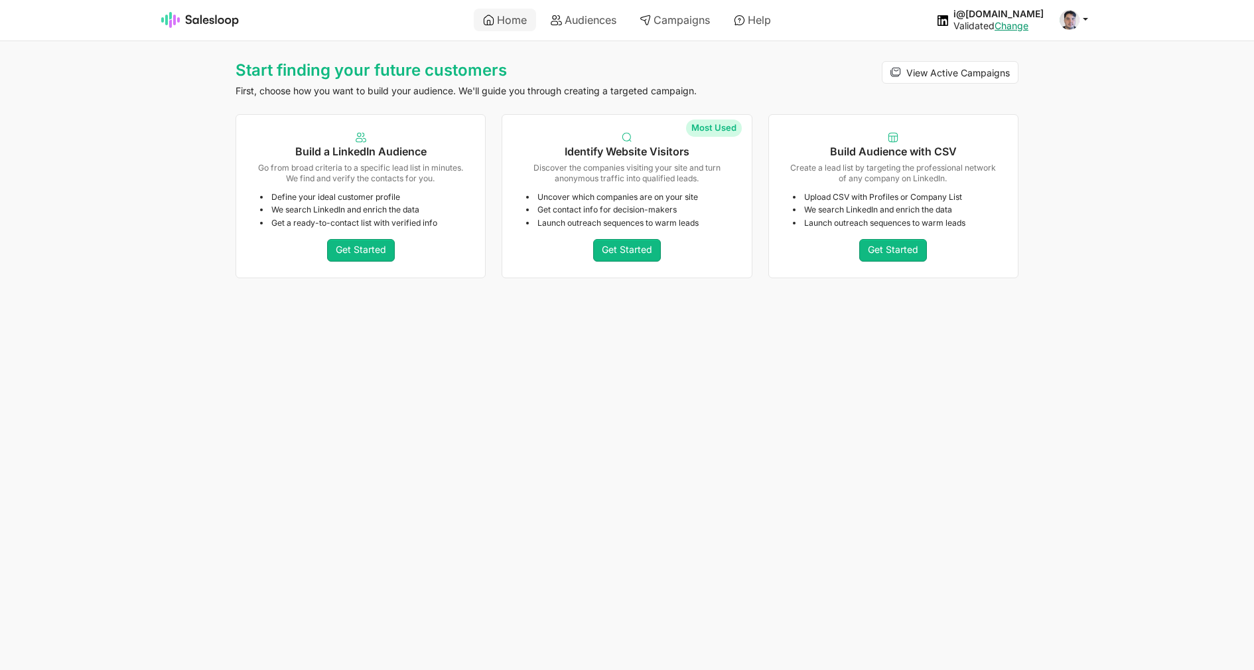
click at [637, 250] on link "Get Started" at bounding box center [627, 250] width 68 height 23
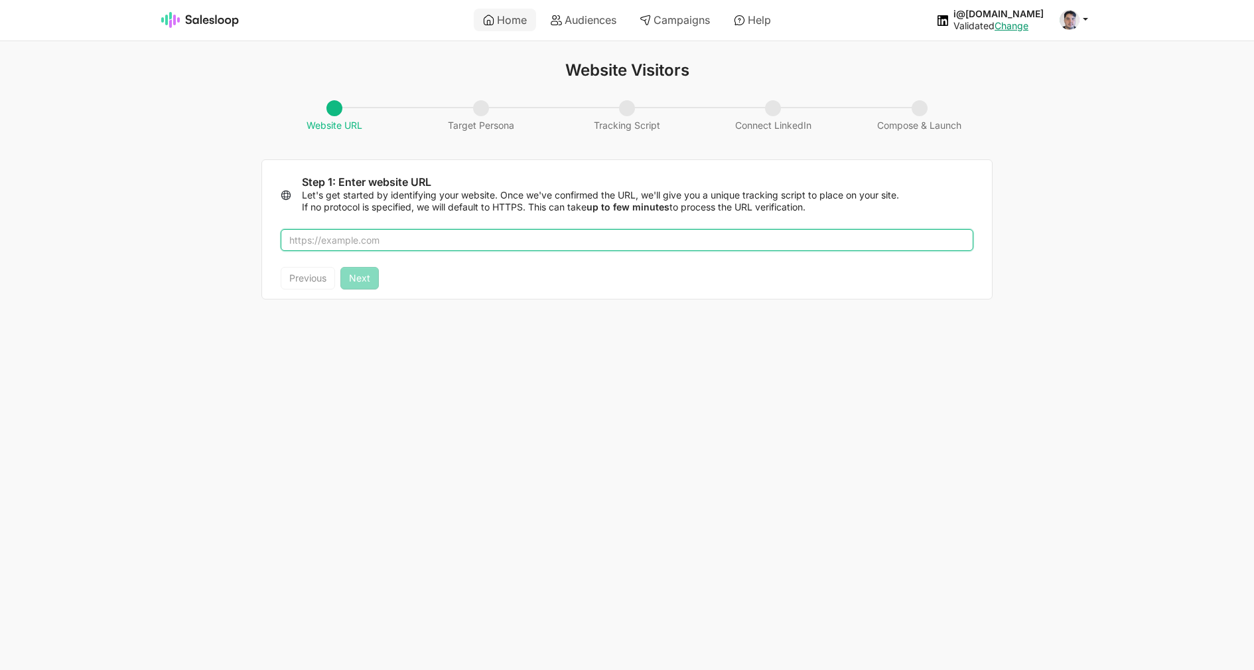
click at [401, 251] on input "text" at bounding box center [627, 240] width 693 height 23
type input "salesloop.io"
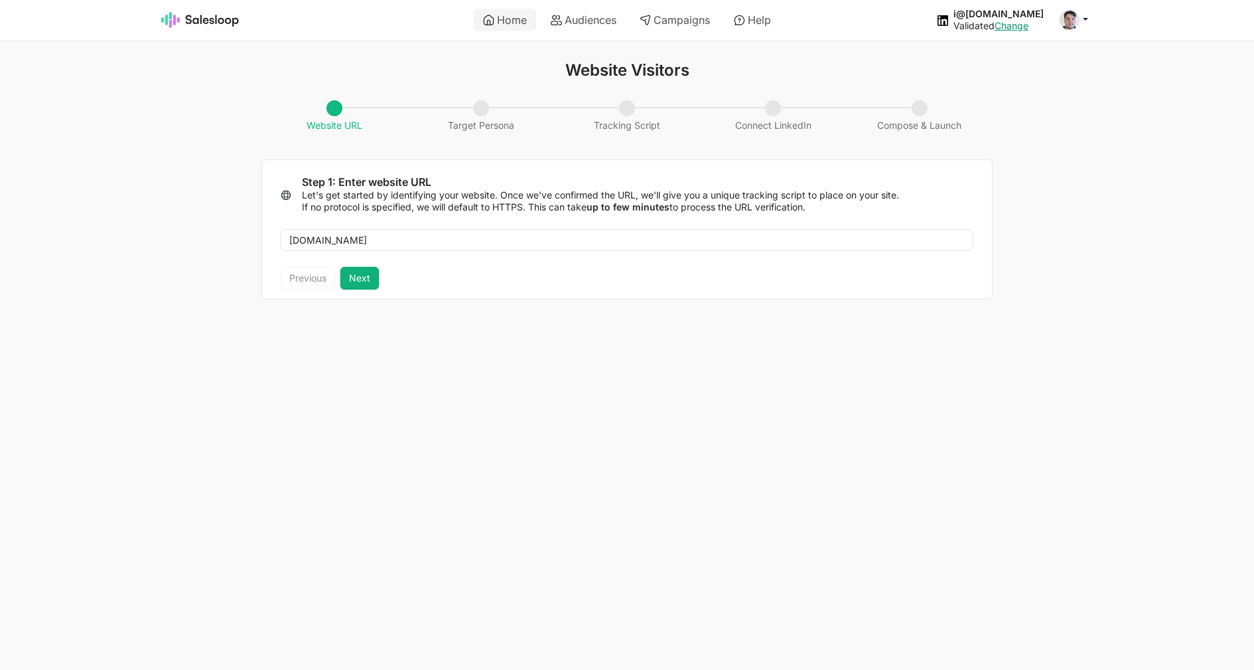
click at [351, 281] on button "Next" at bounding box center [359, 278] width 38 height 23
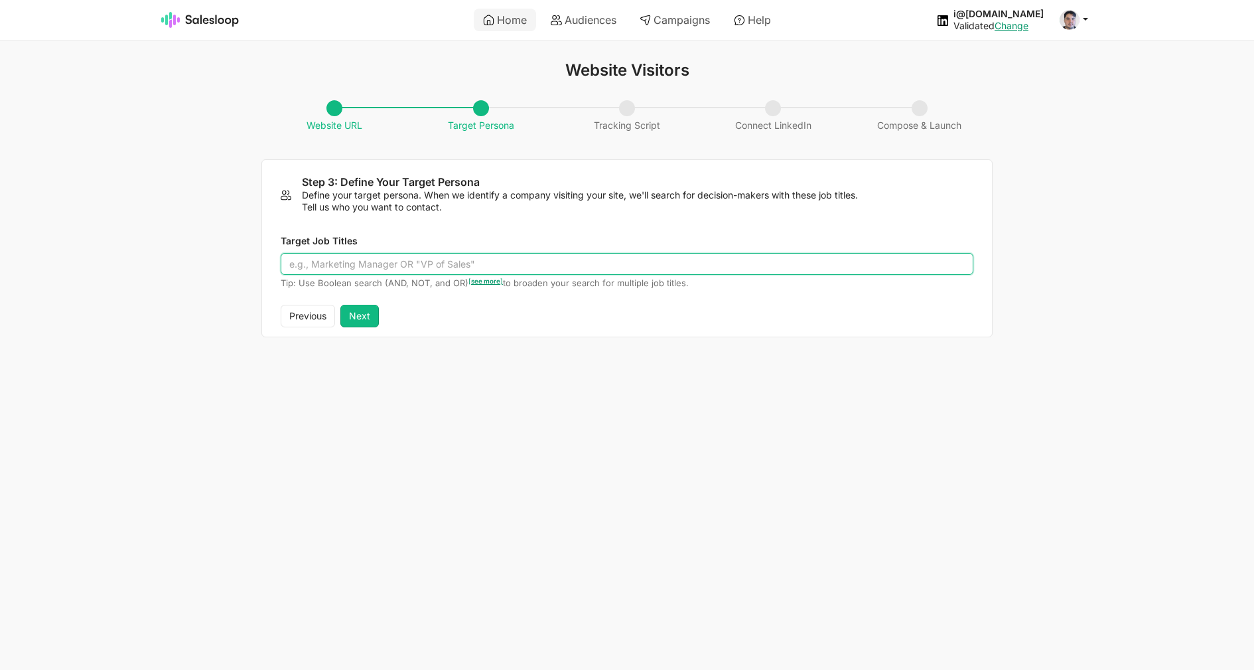
click at [387, 265] on input "Target Job Titles" at bounding box center [627, 264] width 693 height 23
type input "Dev"
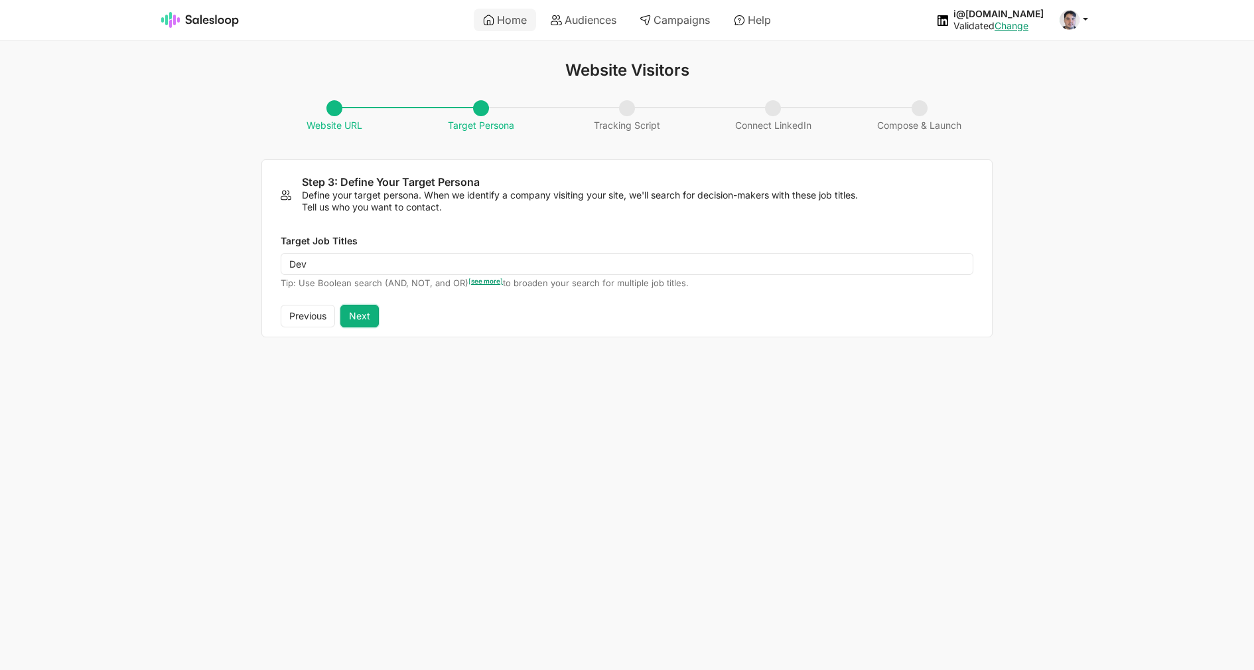
click at [356, 325] on button "Next" at bounding box center [359, 316] width 38 height 23
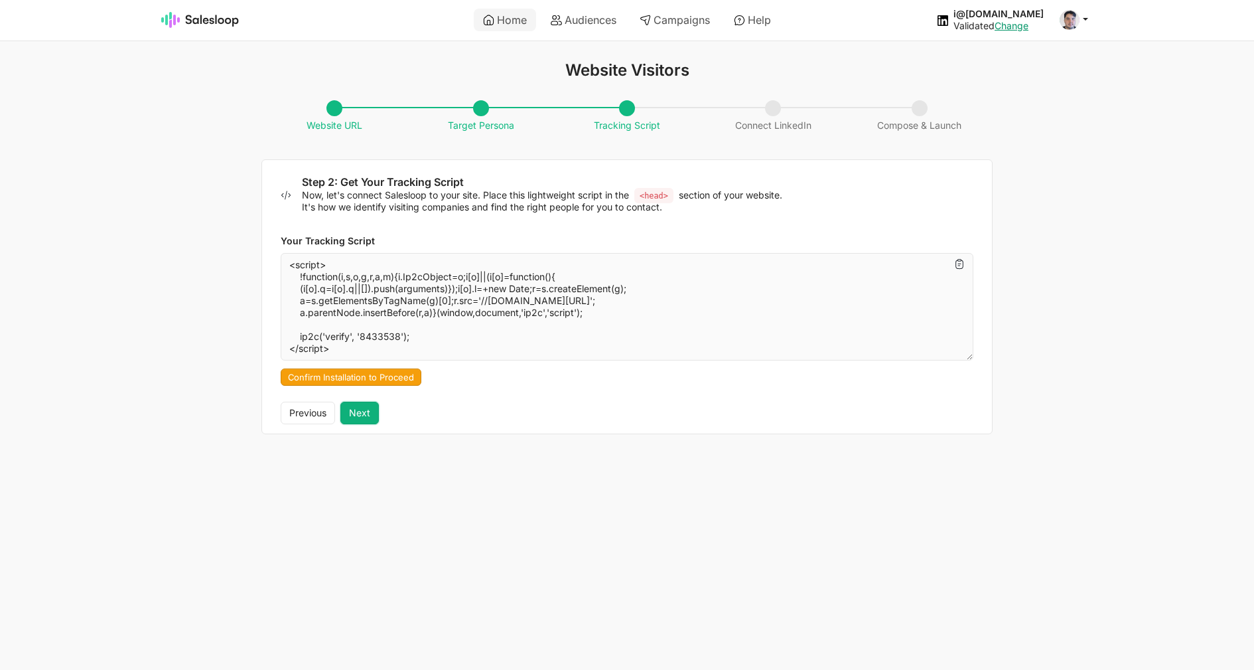
click at [360, 415] on button "Next" at bounding box center [359, 413] width 38 height 23
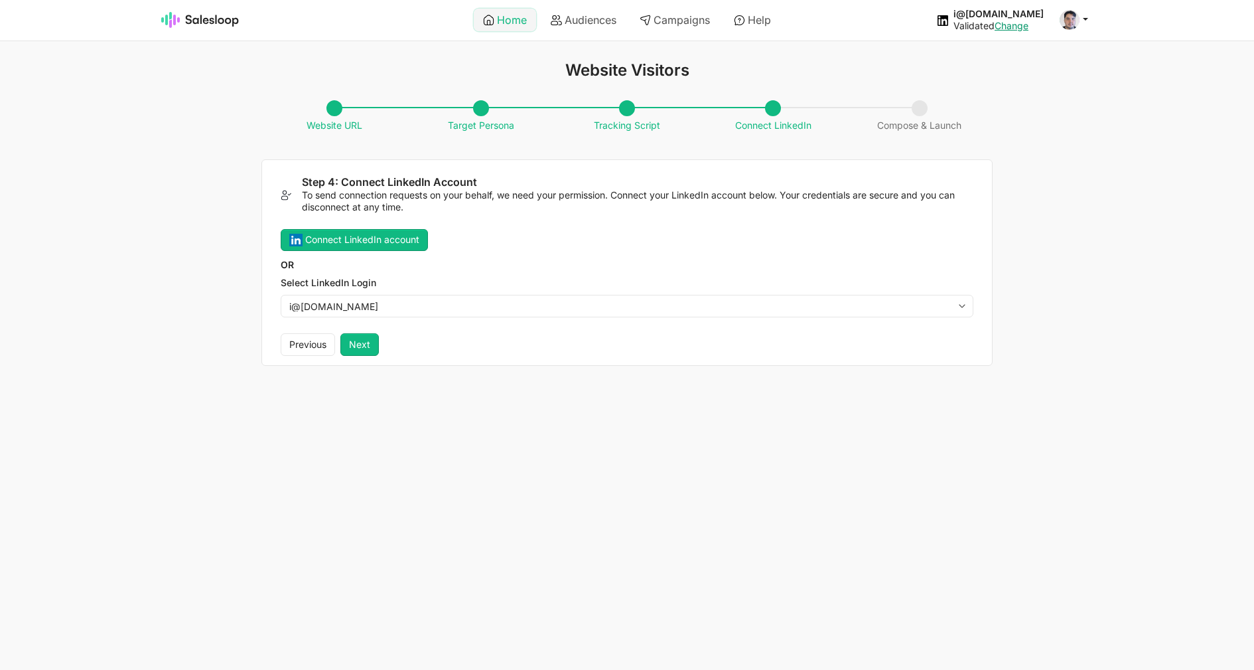
click at [512, 18] on link "Home" at bounding box center [505, 20] width 62 height 23
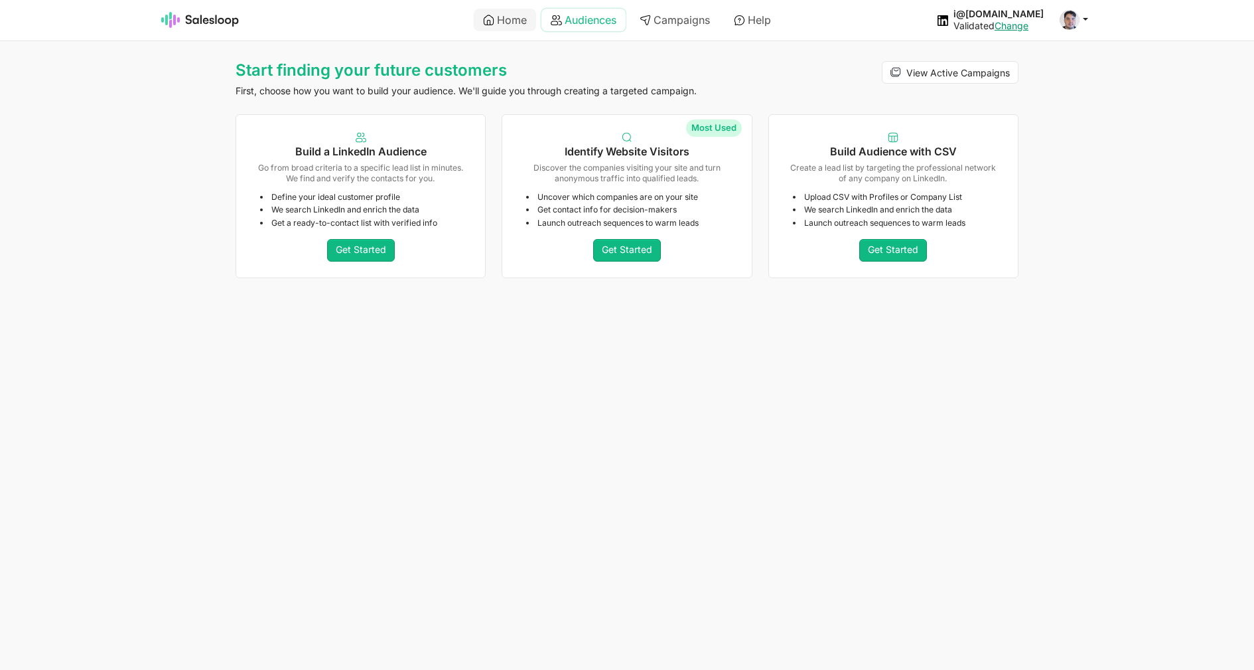
click at [567, 30] on link "Audiences" at bounding box center [584, 20] width 84 height 23
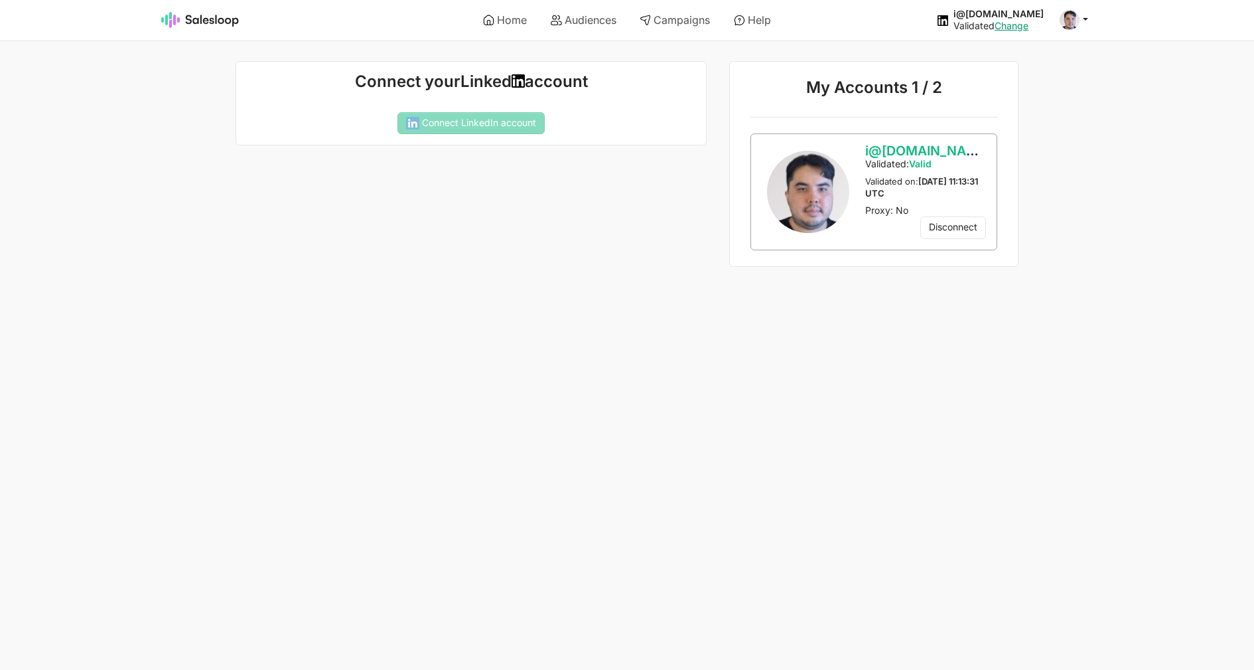
click at [0, 0] on button "Yes" at bounding box center [0, 0] width 0 height 0
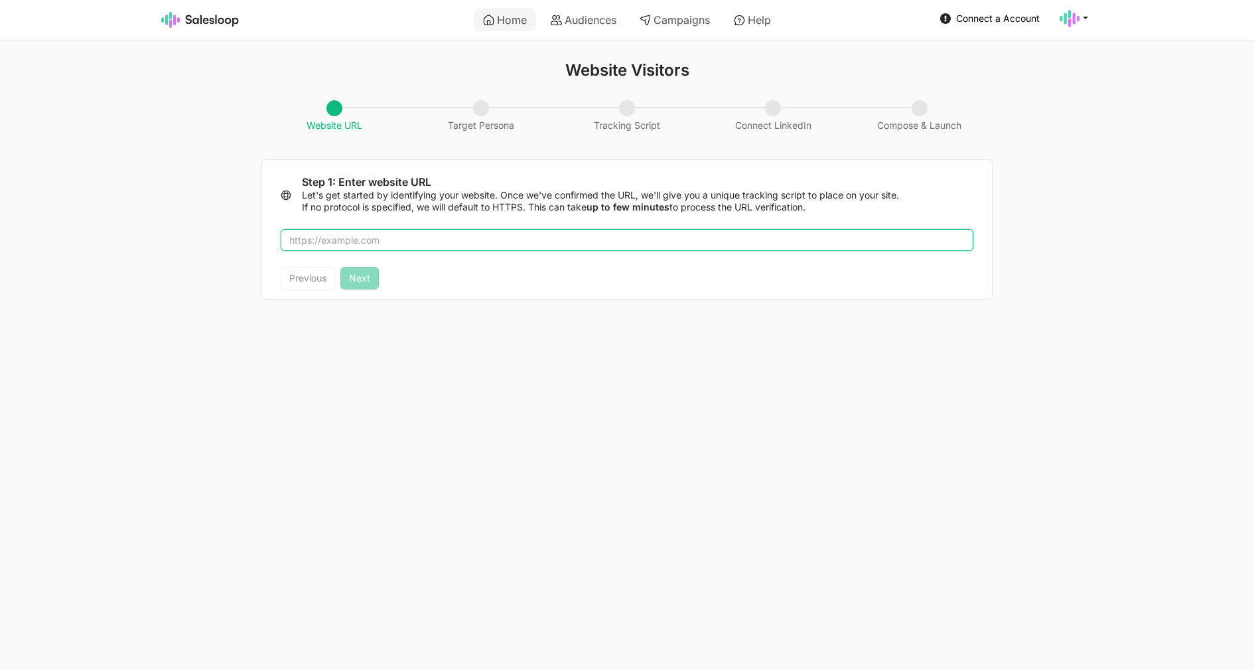
click at [388, 246] on input "text" at bounding box center [627, 240] width 693 height 23
type input "salesloop.io"
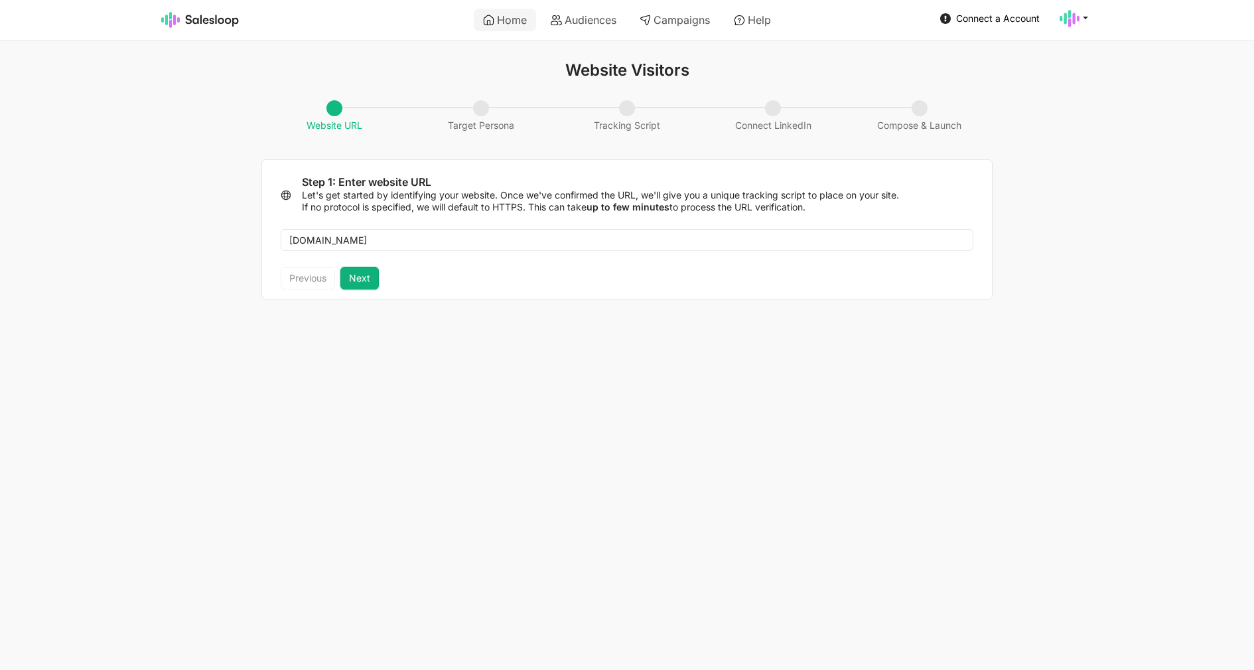
click at [351, 289] on button "Next" at bounding box center [359, 278] width 38 height 23
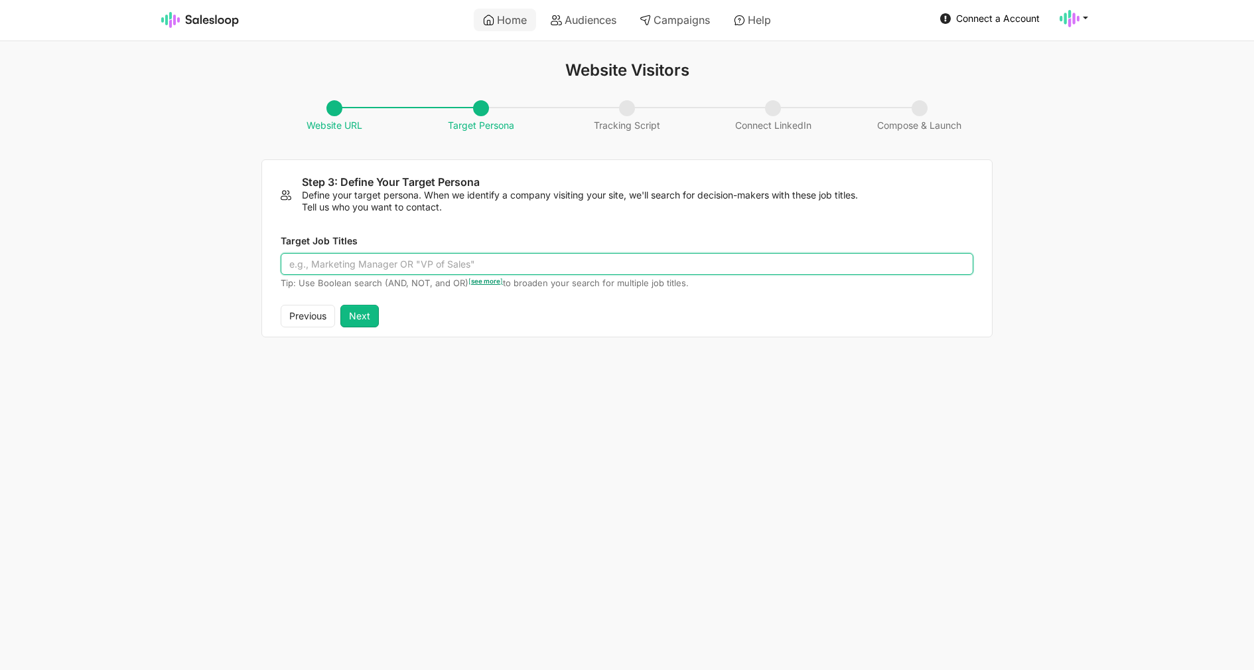
click at [370, 265] on input "Target Job Titles" at bounding box center [627, 264] width 693 height 23
type input "Developer"
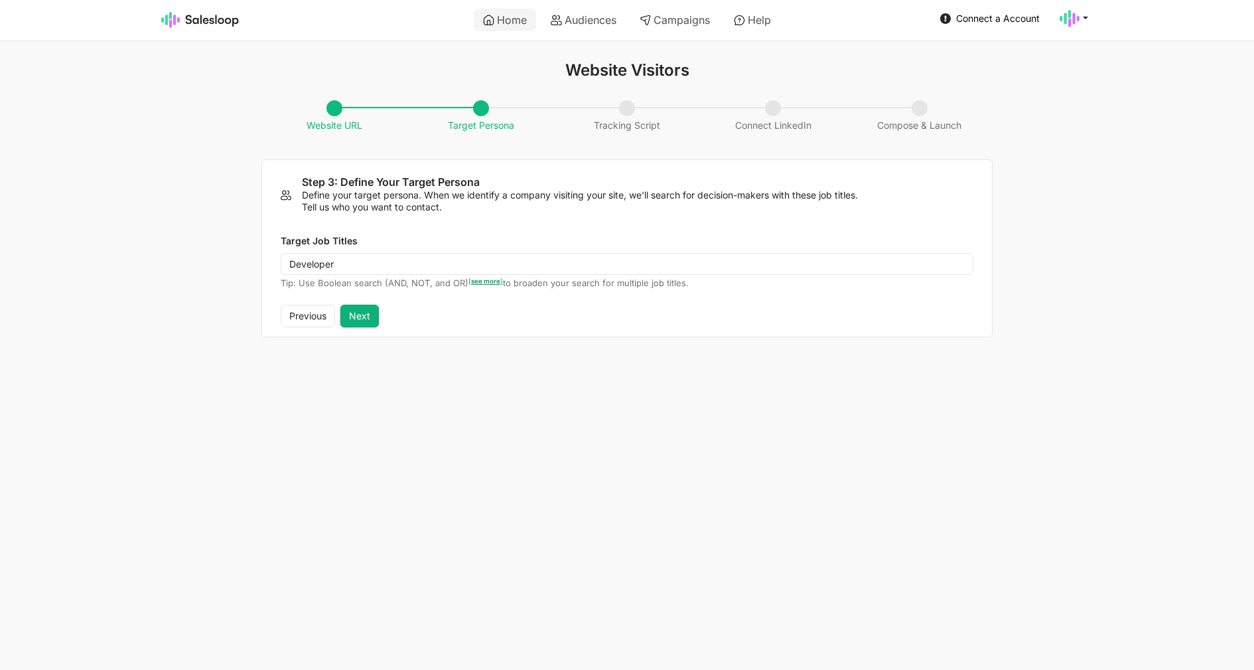
click at [371, 319] on button "Next" at bounding box center [359, 316] width 38 height 23
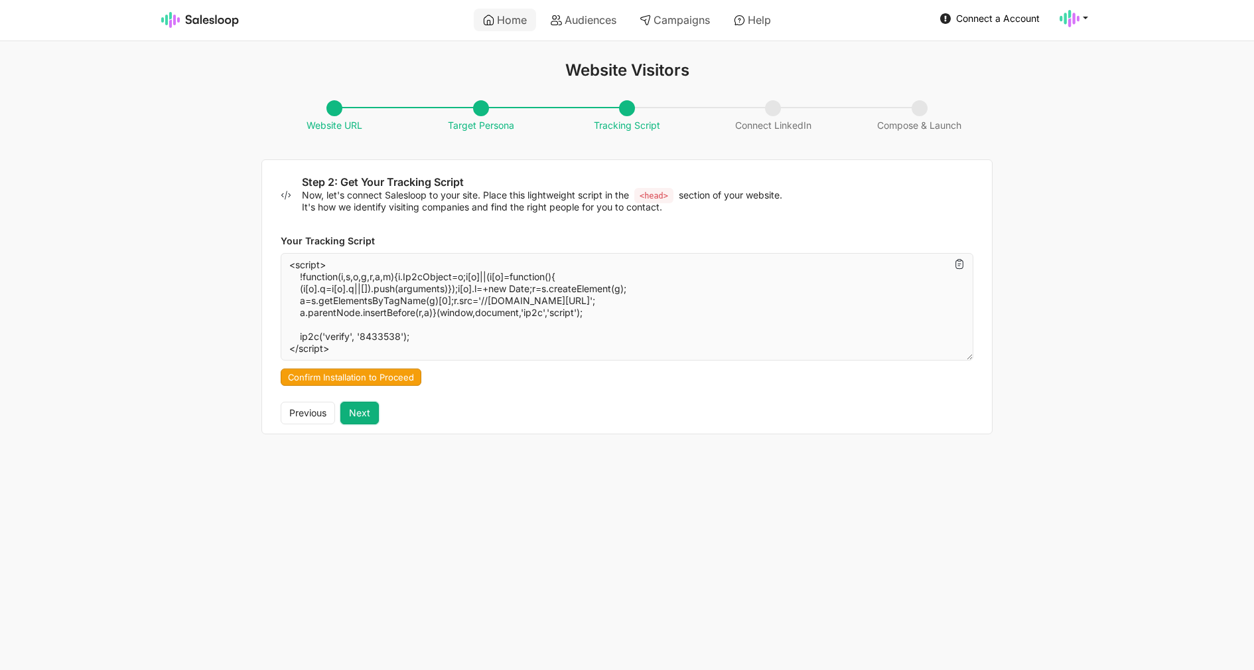
click at [365, 408] on button "Next" at bounding box center [359, 413] width 38 height 23
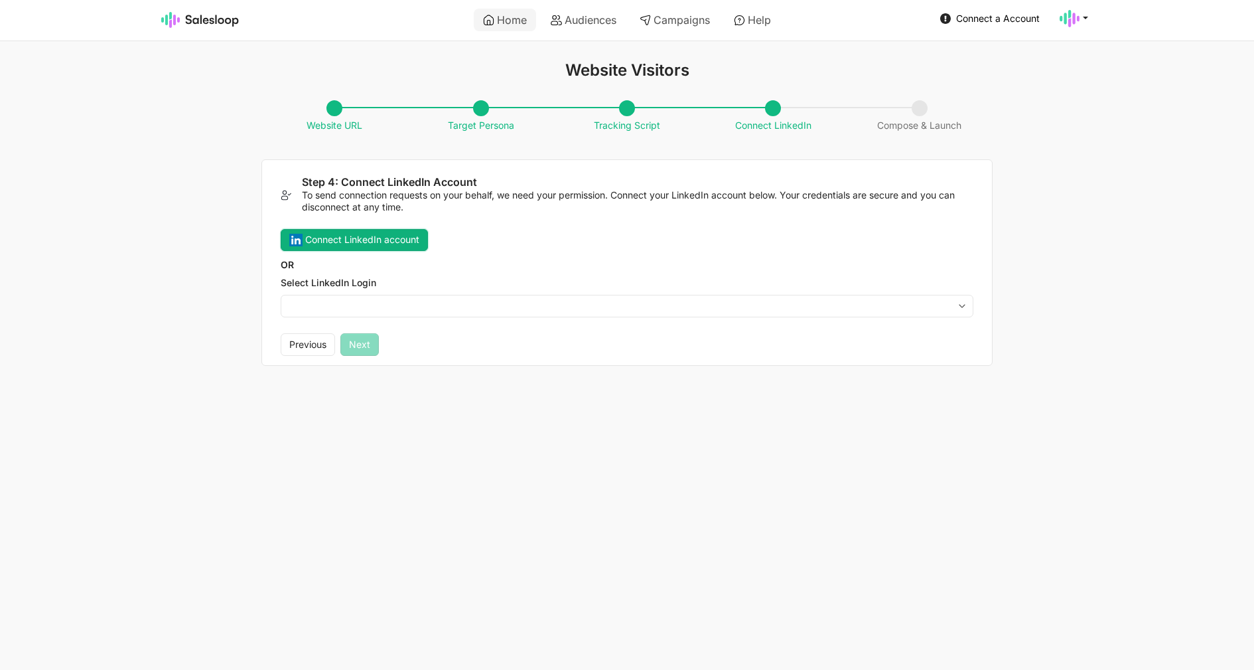
click at [390, 243] on button "Connect LinkedIn account" at bounding box center [354, 240] width 147 height 23
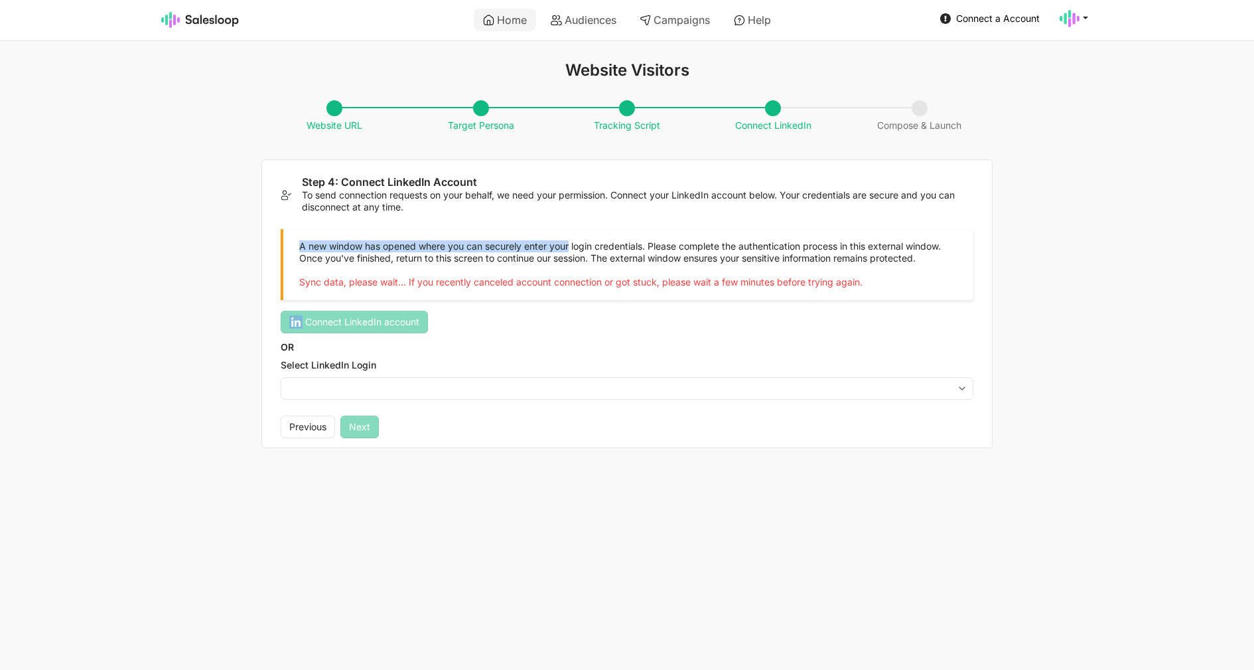
drag, startPoint x: 298, startPoint y: 248, endPoint x: 573, endPoint y: 243, distance: 275.5
click at [573, 243] on div "A new window has opened where you can securely enter your login credentials. Pl…" at bounding box center [627, 265] width 693 height 72
click at [404, 280] on div "A new window has opened where you can securely enter your login credentials. Pl…" at bounding box center [627, 265] width 693 height 72
drag, startPoint x: 290, startPoint y: 298, endPoint x: 316, endPoint y: 297, distance: 25.9
click at [316, 297] on div "A new window has opened where you can securely enter your login credentials. Pl…" at bounding box center [627, 265] width 693 height 72
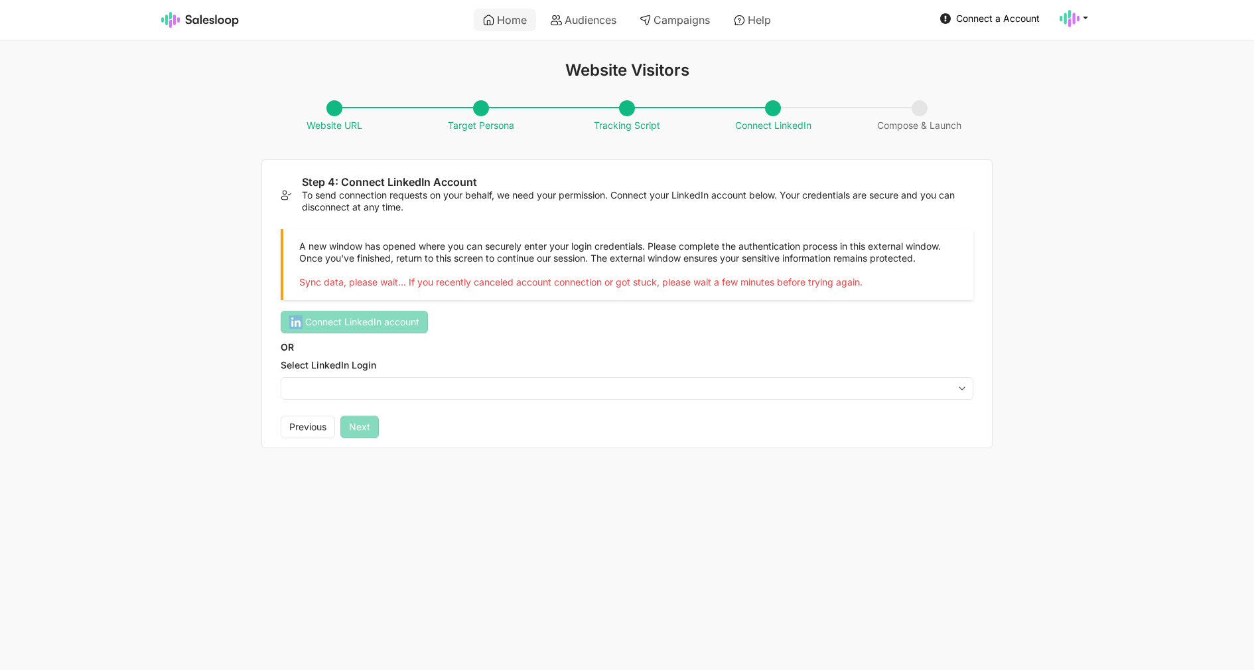
click at [486, 288] on p "Sync data, please wait... If you recently canceled account connection or got st…" at bounding box center [620, 282] width 642 height 12
click at [485, 288] on p "Sync data, please wait... If you recently canceled account connection or got st…" at bounding box center [620, 282] width 642 height 12
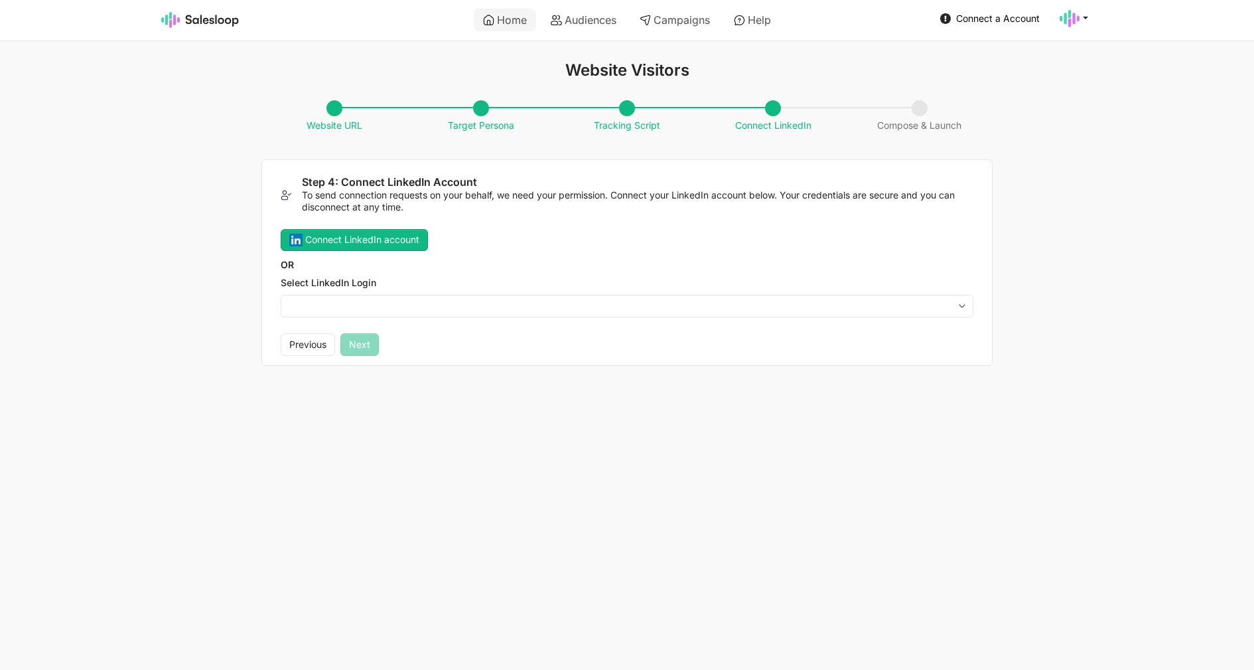
select select "i@inomoz.ru"
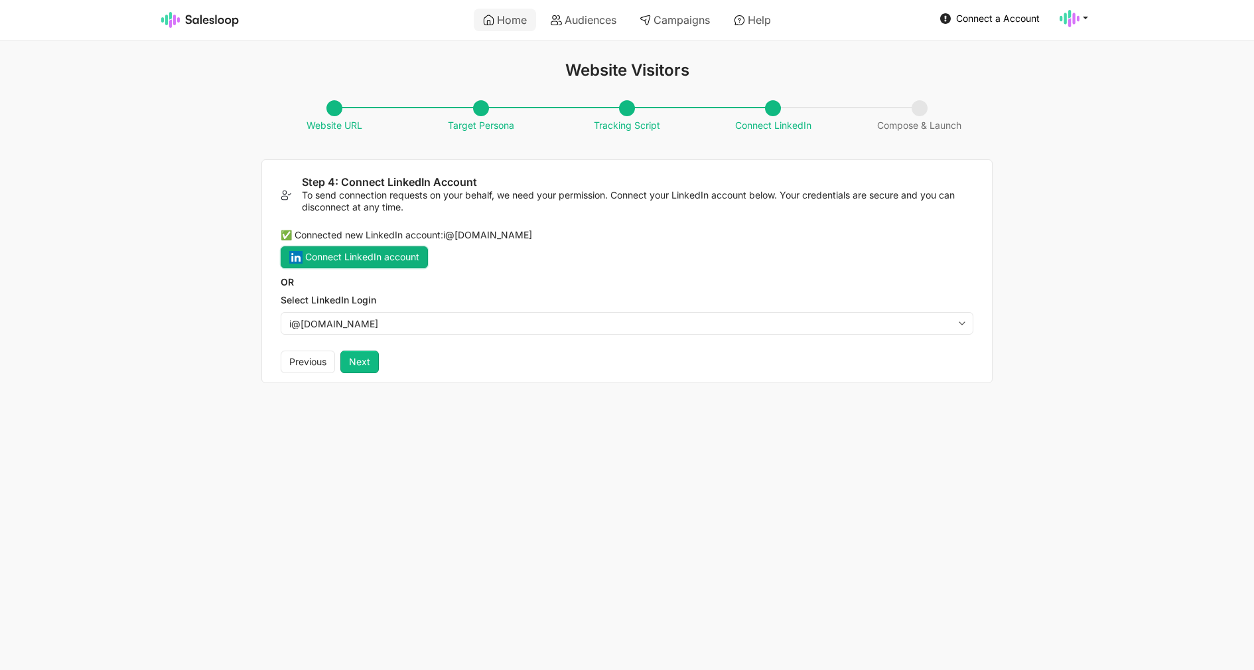
click at [359, 263] on button "Connect LinkedIn account" at bounding box center [354, 257] width 147 height 23
click at [363, 254] on button "Connect LinkedIn account" at bounding box center [354, 257] width 147 height 23
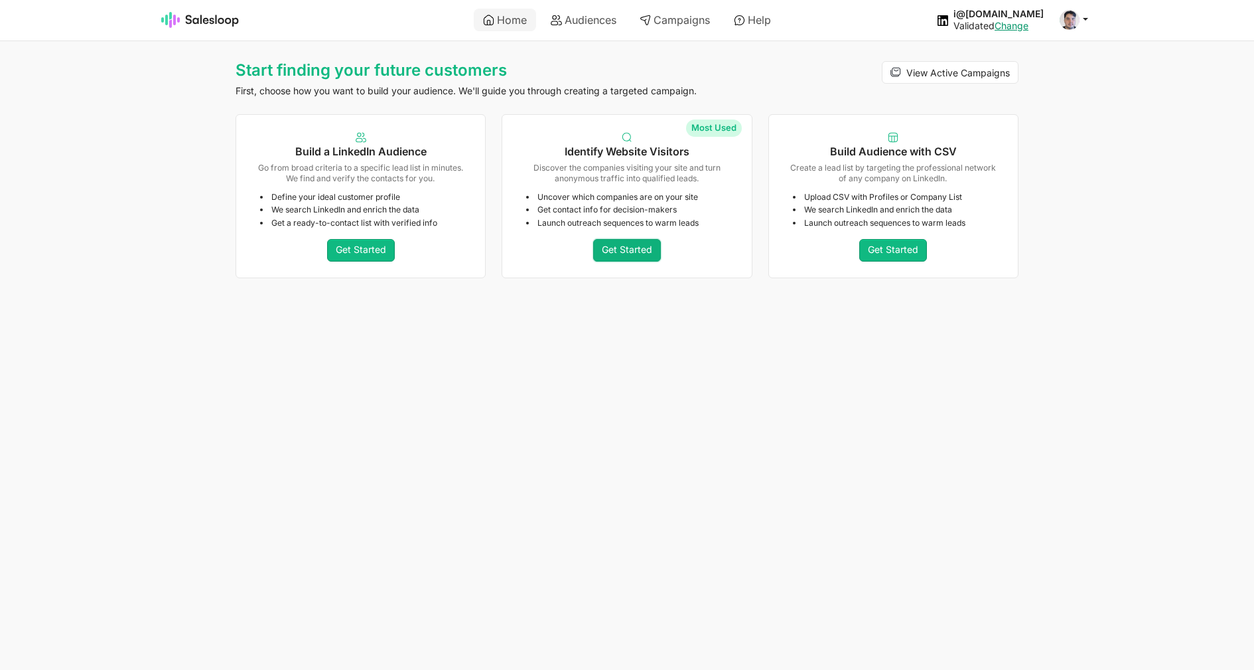
click at [619, 251] on link "Get Started" at bounding box center [627, 250] width 68 height 23
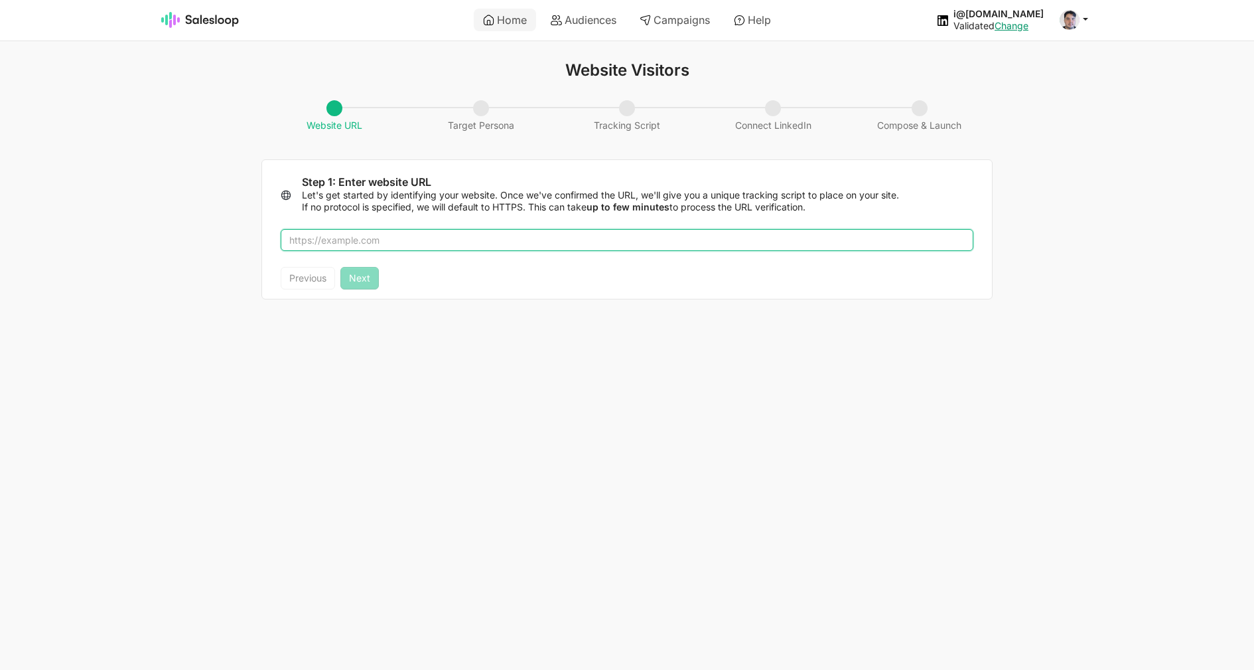
click at [448, 246] on input "text" at bounding box center [627, 240] width 693 height 23
drag, startPoint x: 411, startPoint y: 246, endPoint x: 234, endPoint y: 230, distance: 177.9
click at [281, 230] on input "sales" at bounding box center [627, 240] width 693 height 23
type input "[DOMAIN_NAME]"
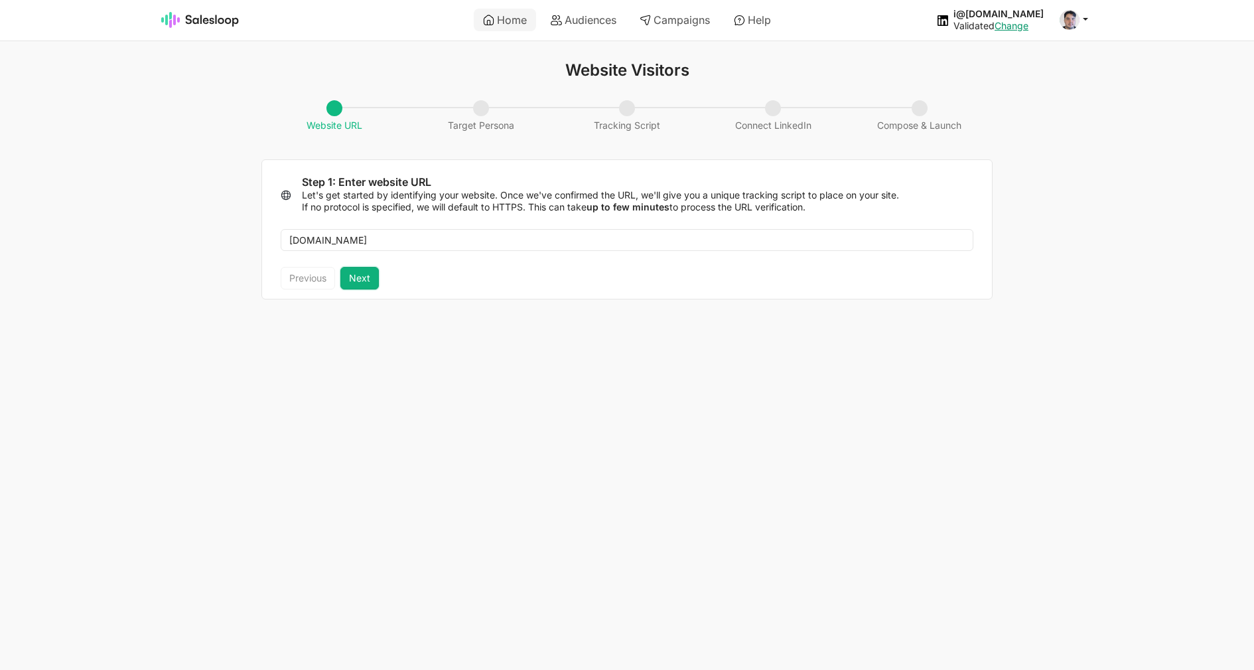
click at [366, 279] on button "Next" at bounding box center [359, 278] width 38 height 23
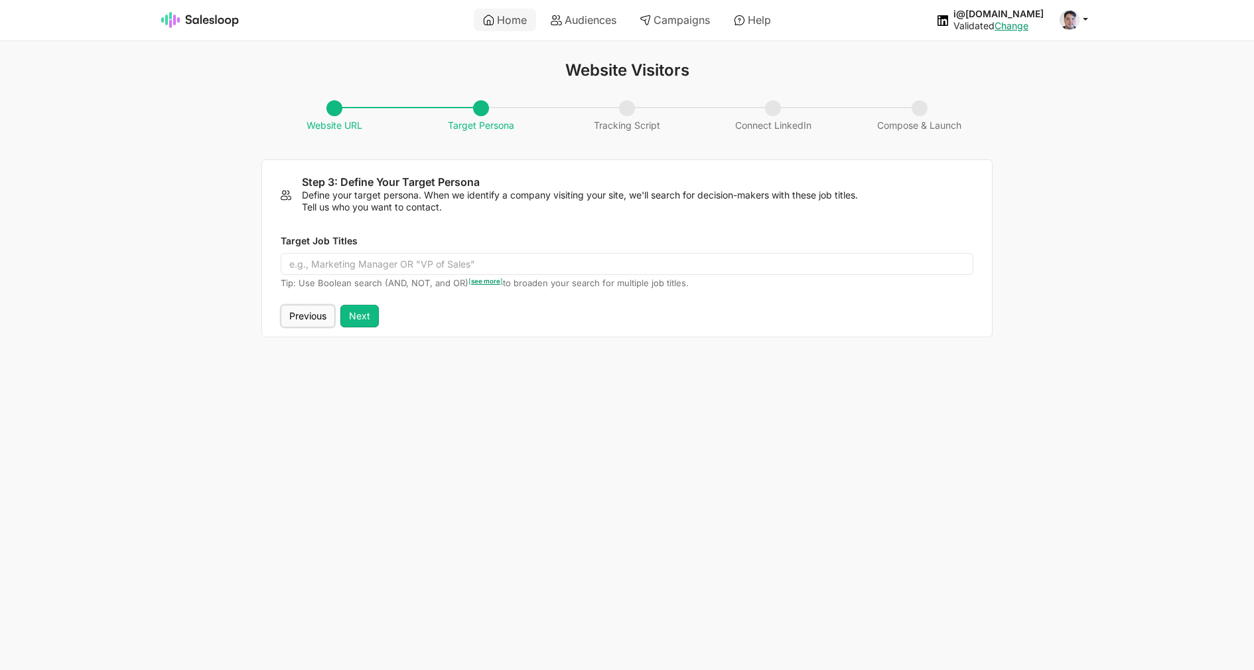
click at [310, 319] on button "Previous" at bounding box center [308, 316] width 54 height 23
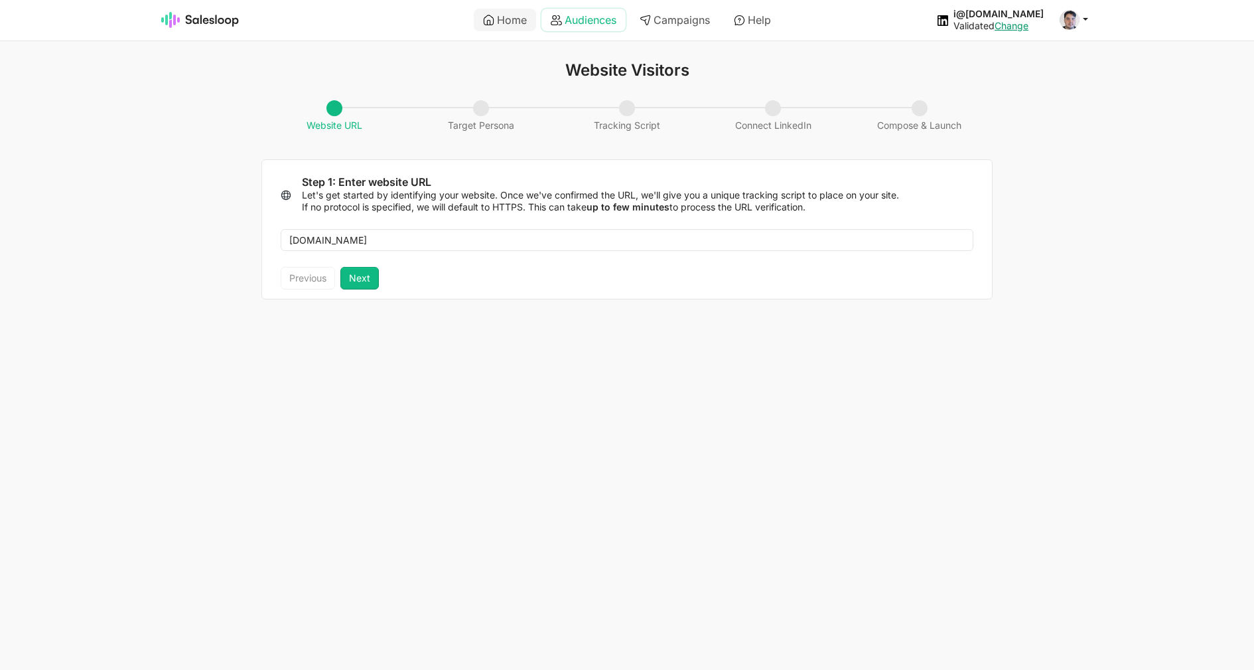
click at [625, 23] on link "Audiences" at bounding box center [584, 20] width 84 height 23
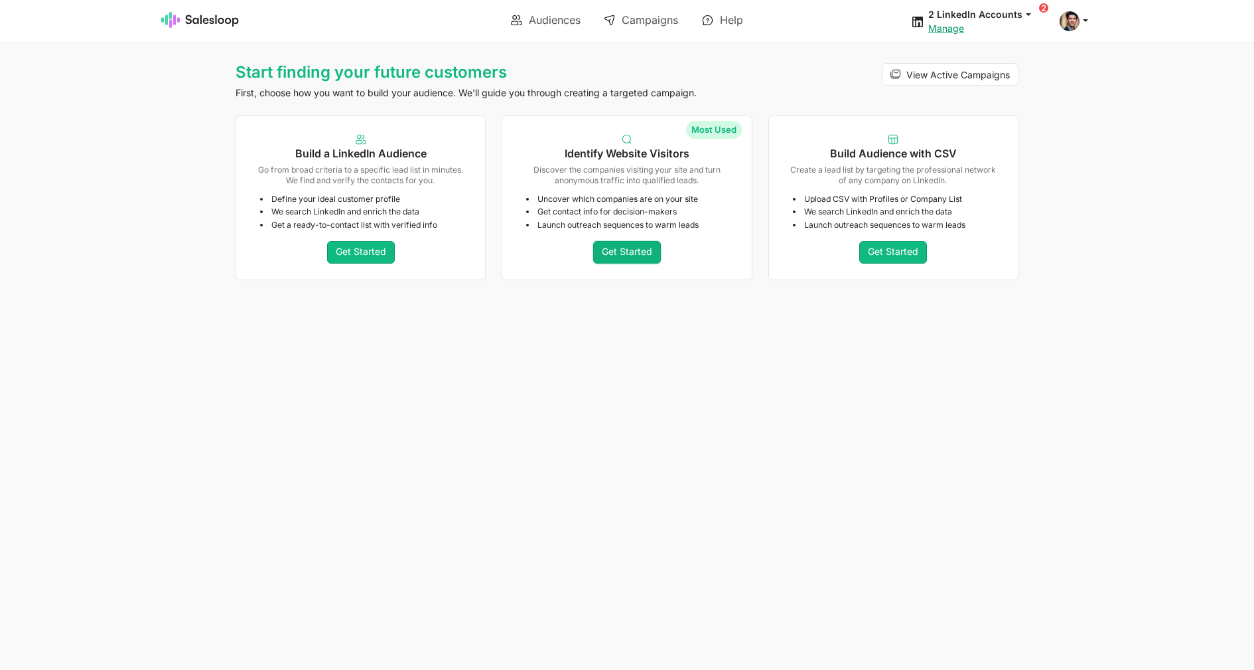
click at [620, 249] on link "Get Started" at bounding box center [627, 252] width 68 height 23
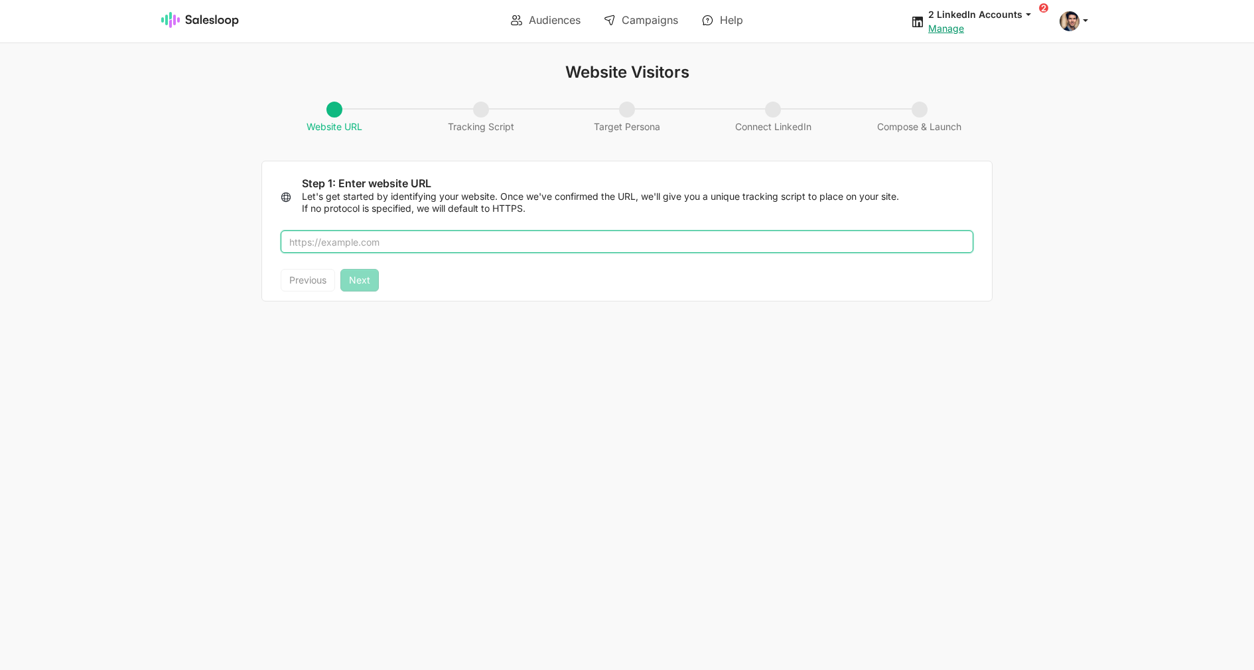
click at [530, 242] on input "text" at bounding box center [627, 241] width 693 height 23
type input "salesloop.io"
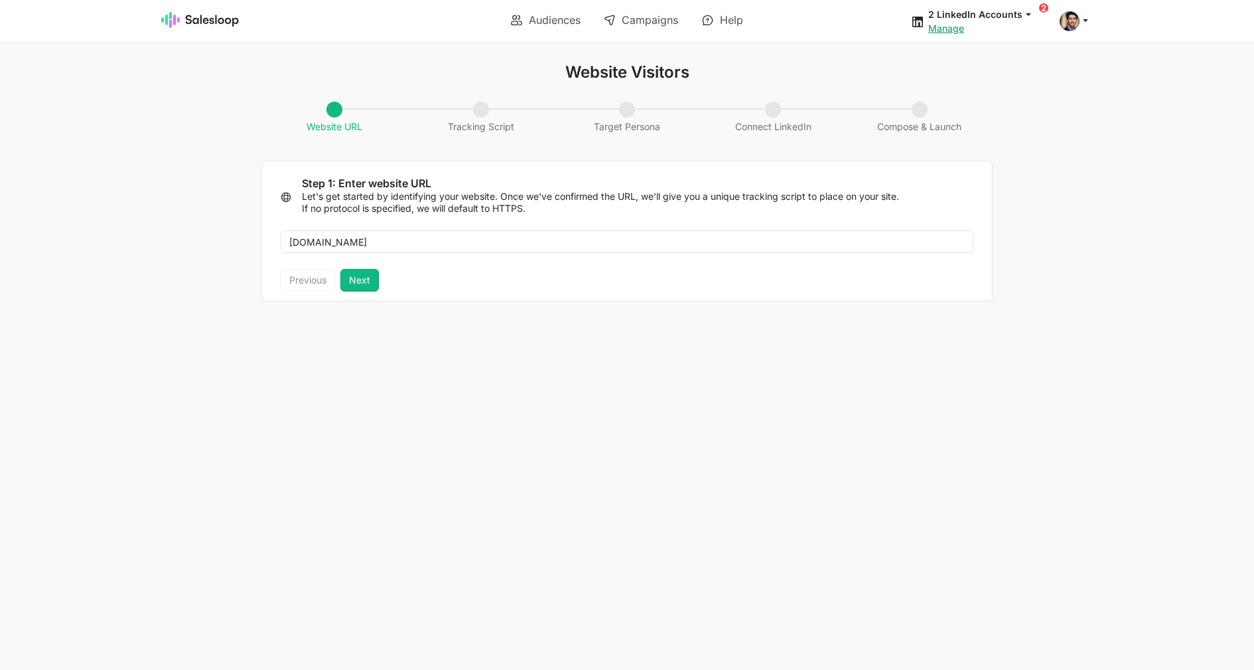
click at [337, 281] on div "Previous Next" at bounding box center [330, 280] width 98 height 23
click at [344, 281] on button "Next" at bounding box center [359, 280] width 38 height 23
type textarea "<script> !function(i,s,o,g,r,a,m){i.Ip2cObject=o;i[o]||(i[o]=function(){ (i[o].…"
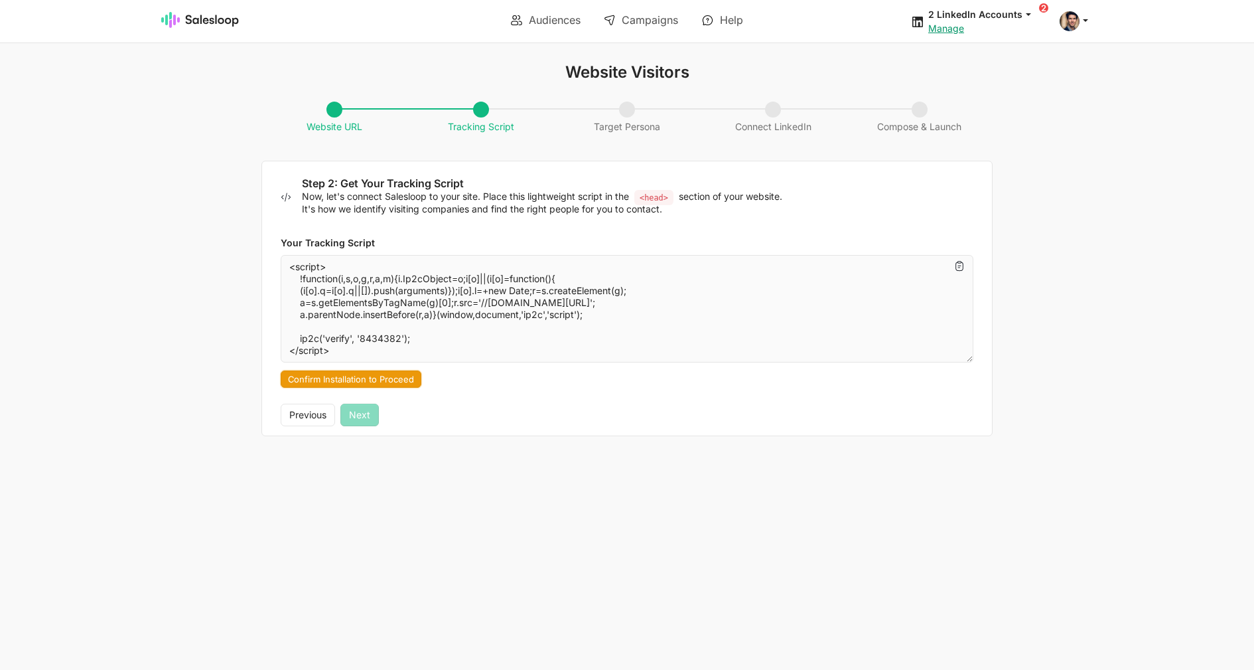
click at [390, 386] on button "Confirm Installation to Proceed" at bounding box center [351, 378] width 141 height 17
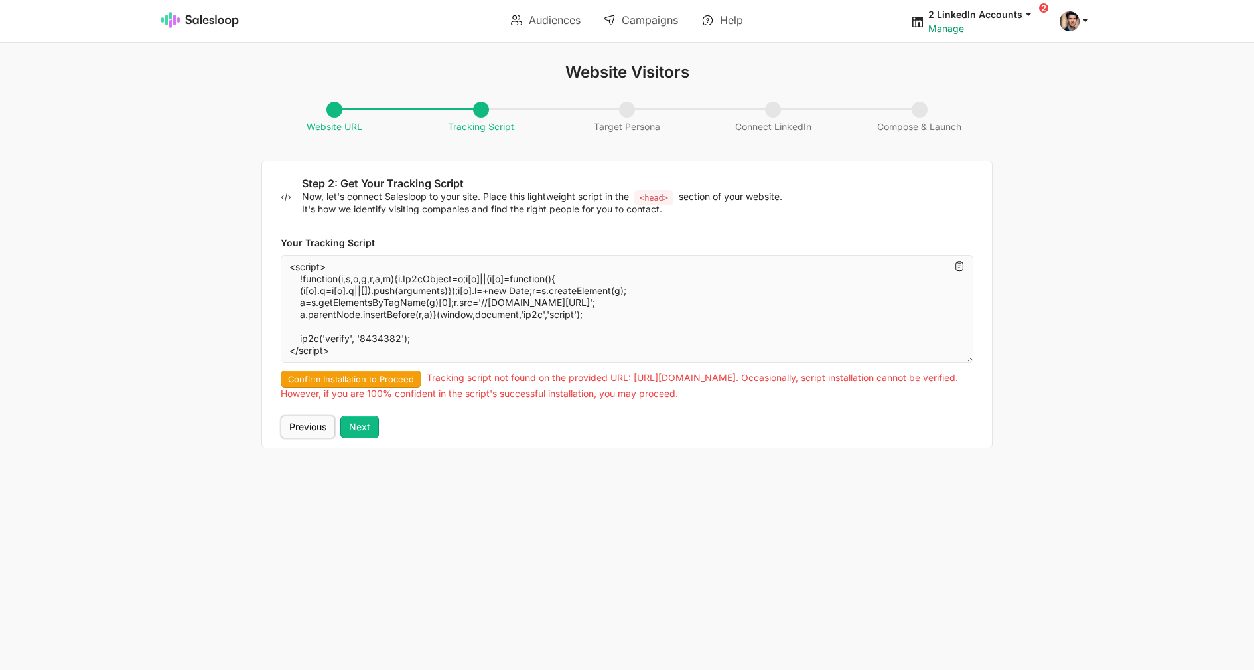
click at [314, 425] on button "Previous" at bounding box center [308, 426] width 54 height 23
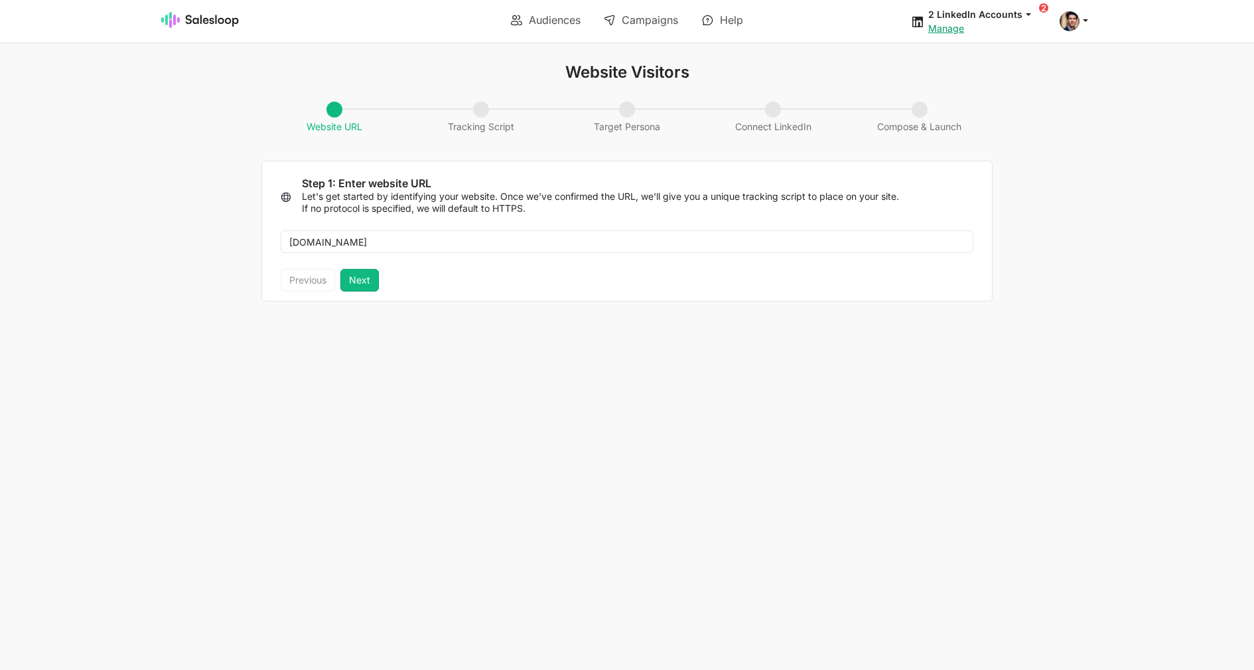
drag, startPoint x: 370, startPoint y: 262, endPoint x: 369, endPoint y: 269, distance: 7.3
click at [369, 269] on div "salesloop.io" at bounding box center [627, 241] width 730 height 54
click at [368, 281] on button "Next" at bounding box center [359, 280] width 38 height 23
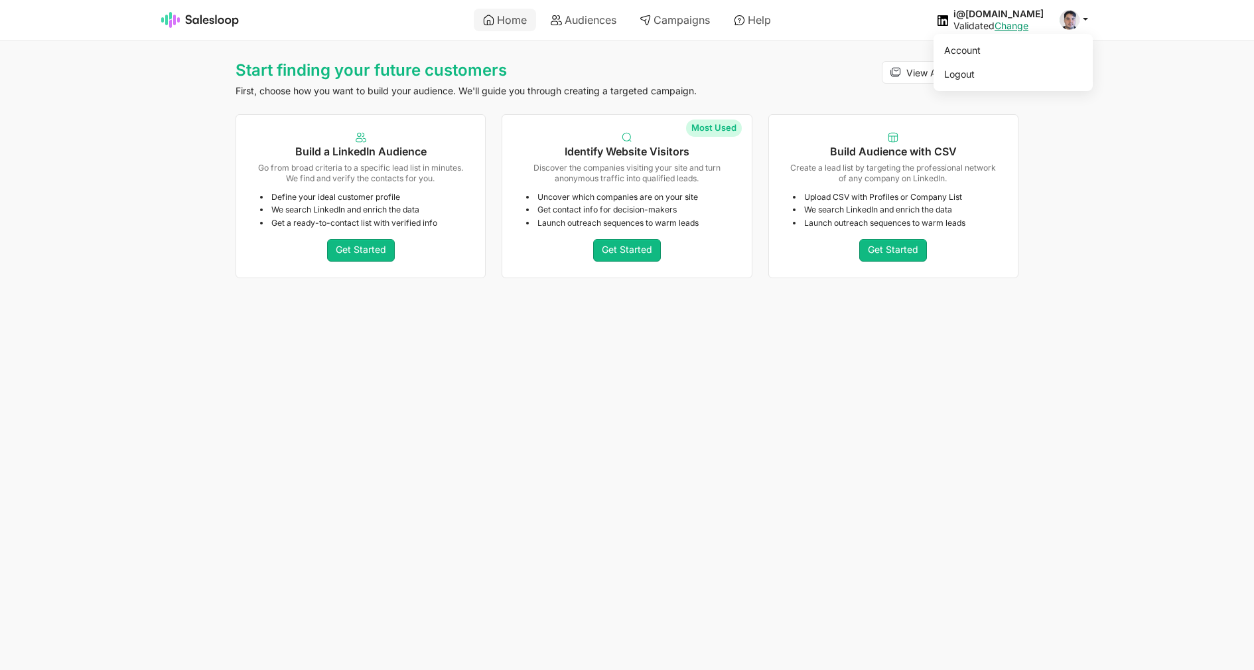
click at [1076, 19] on span at bounding box center [1070, 20] width 20 height 20
click at [1010, 73] on link "Logout" at bounding box center [1010, 74] width 143 height 23
click at [607, 244] on link "Get Started" at bounding box center [627, 250] width 68 height 23
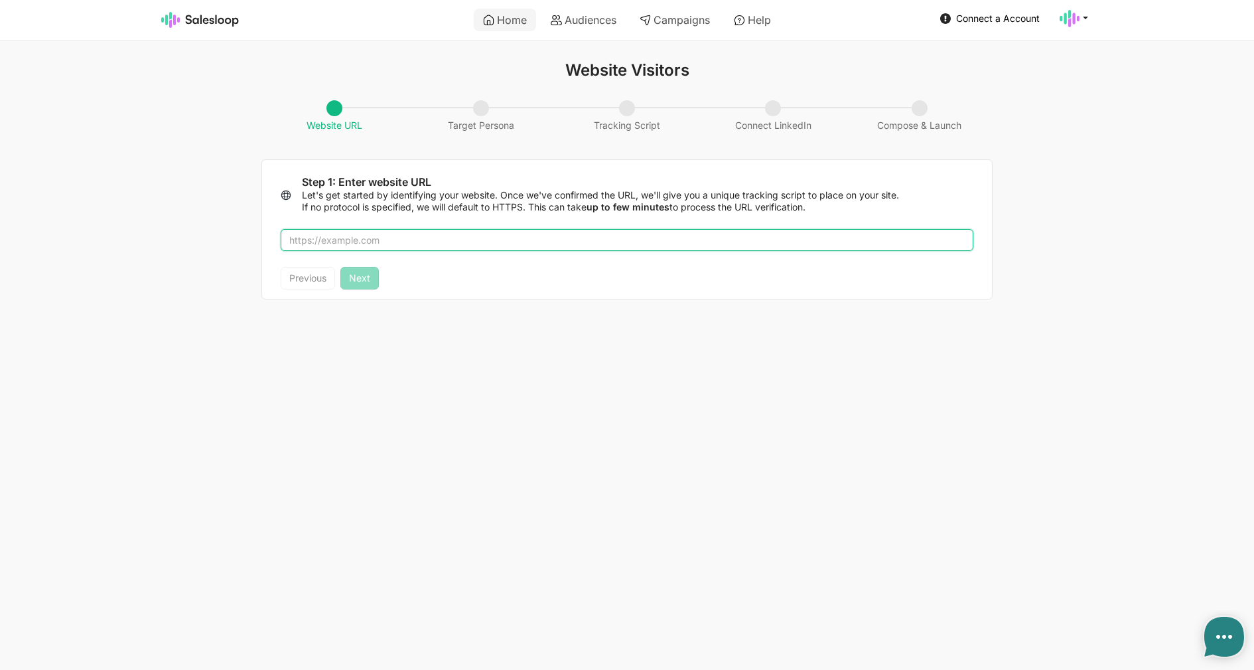
click at [564, 242] on input "text" at bounding box center [627, 240] width 693 height 23
type textarea "x"
type input "s"
type textarea "x"
type input "sa"
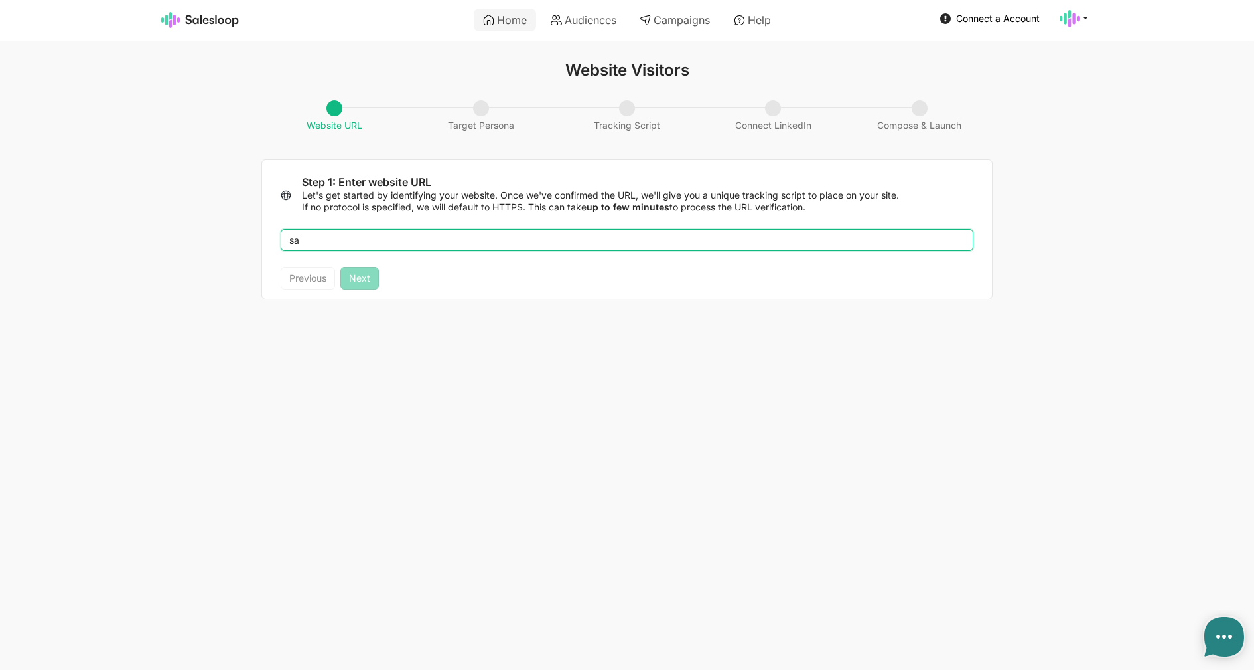
type textarea "x"
type input "salesloop.io"
click at [368, 279] on button "Next" at bounding box center [359, 278] width 38 height 23
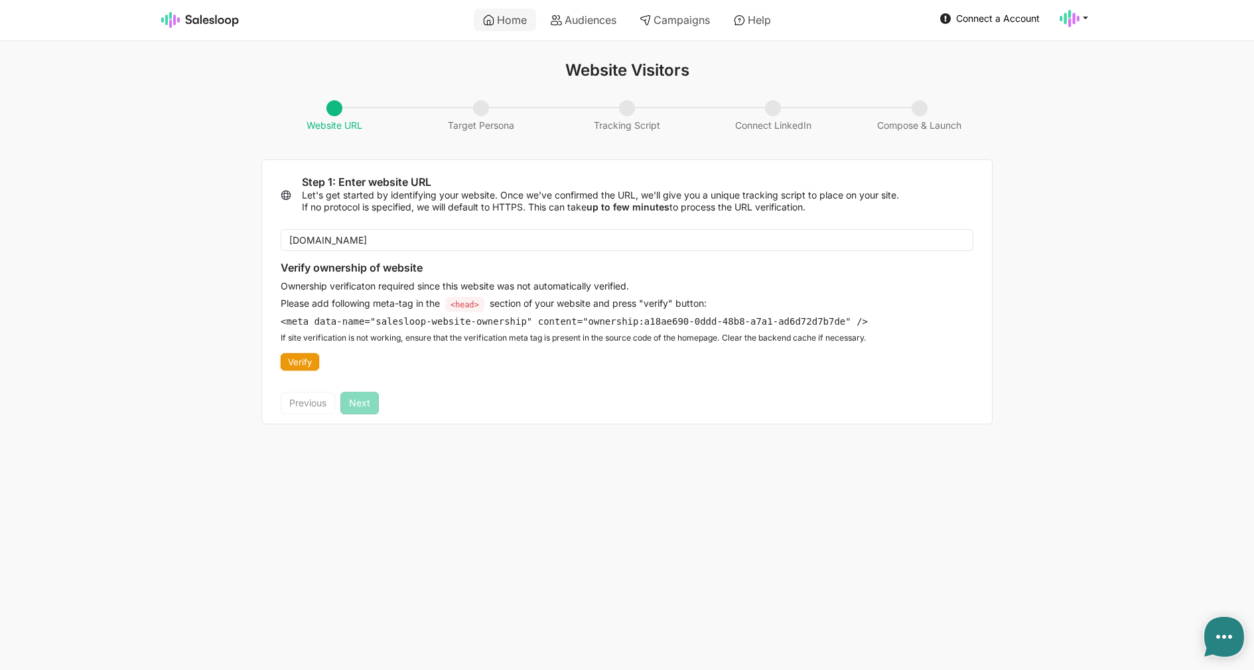
click at [307, 362] on button "Verify" at bounding box center [300, 361] width 38 height 17
click at [1000, 66] on div at bounding box center [1000, 64] width 16 height 17
click at [1068, 17] on icon at bounding box center [1070, 19] width 20 height 20
click at [1021, 75] on link "Logout" at bounding box center [1010, 73] width 143 height 23
type textarea "x"
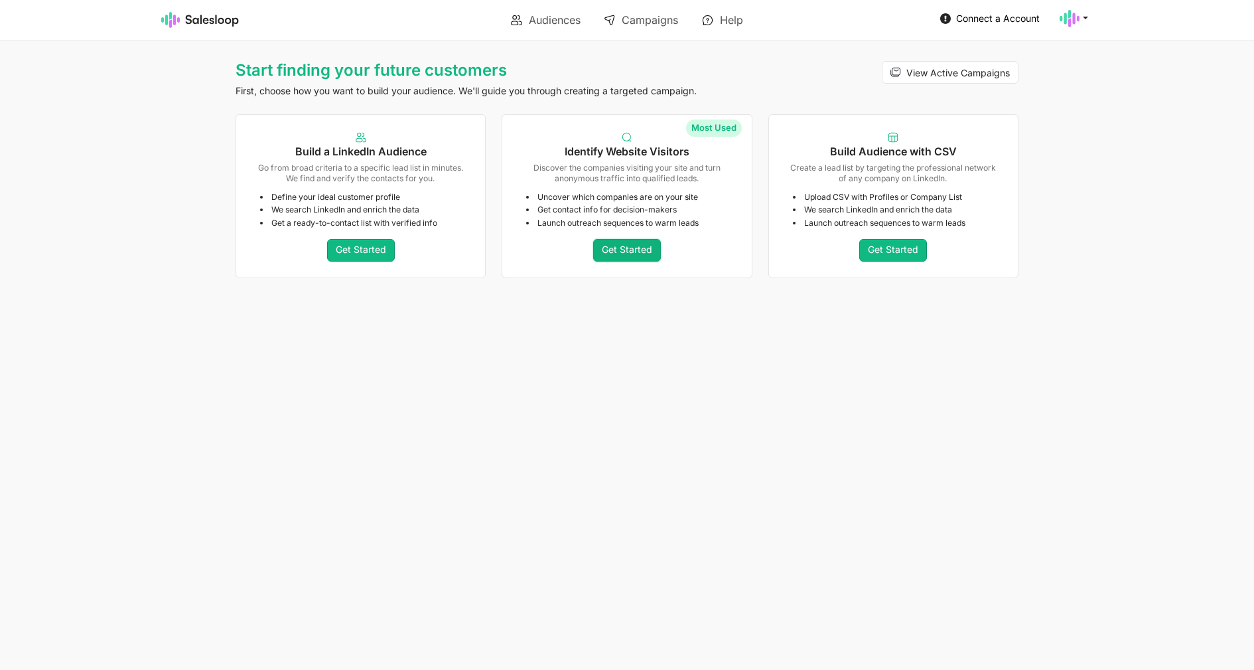
click at [639, 254] on link "Get Started" at bounding box center [627, 250] width 68 height 23
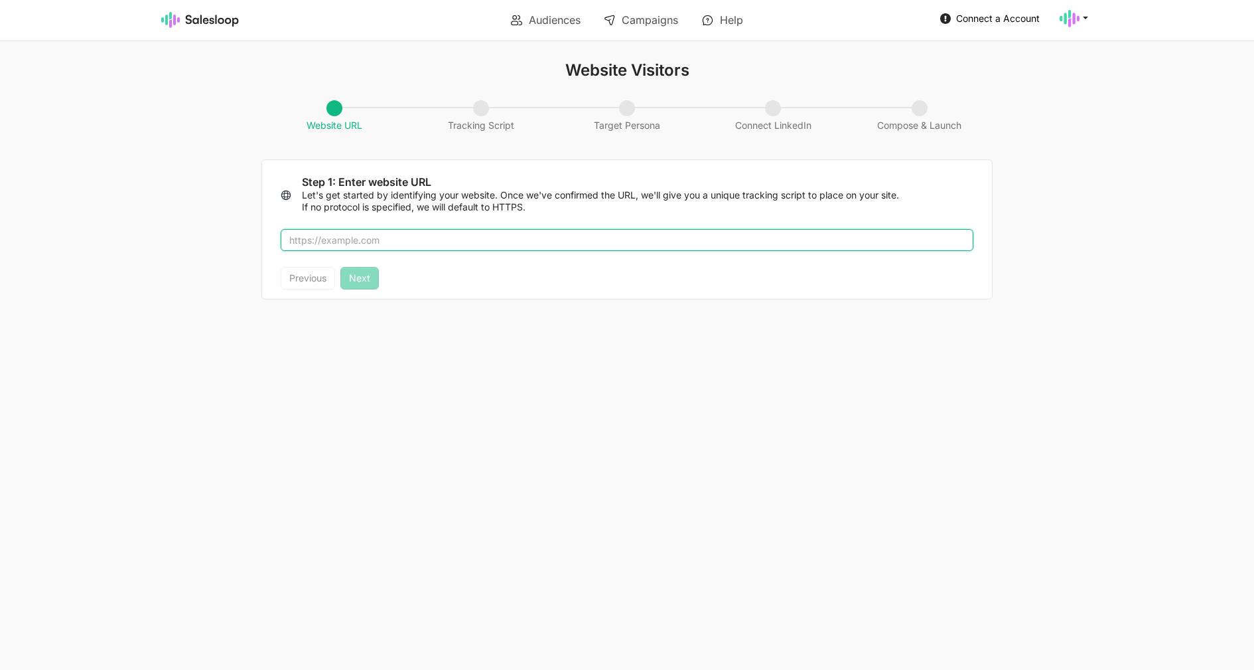
click at [524, 239] on input "text" at bounding box center [627, 240] width 693 height 23
type input "[DOMAIN_NAME]"
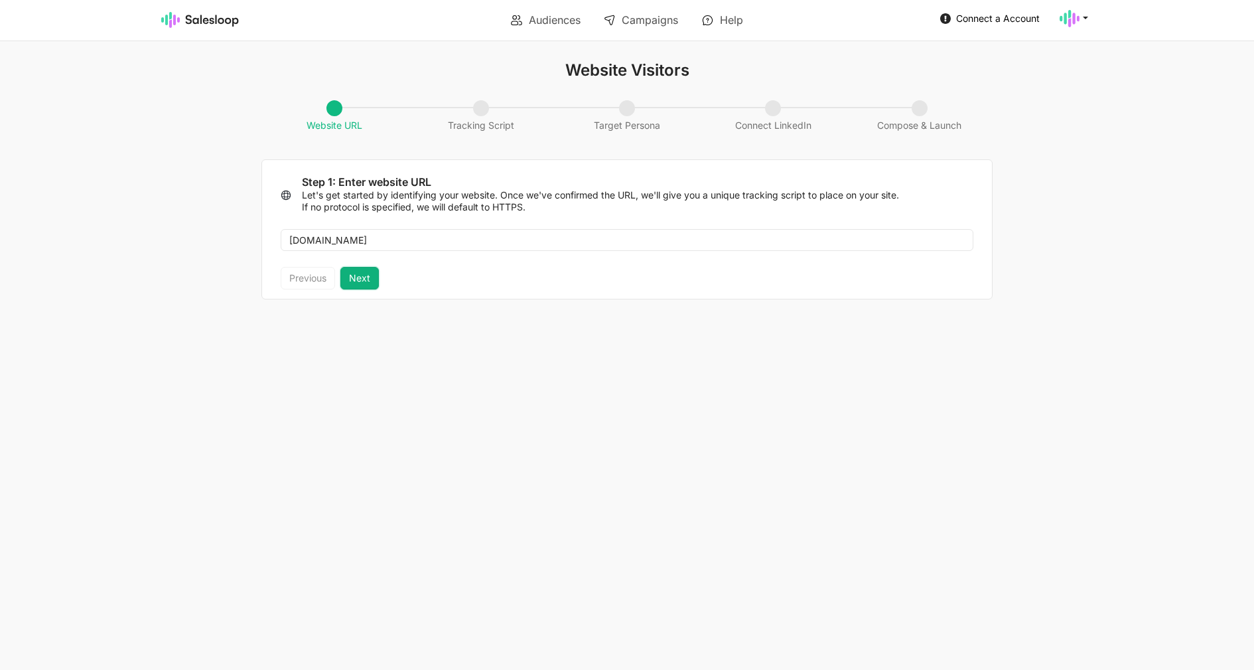
click at [371, 279] on button "Next" at bounding box center [359, 278] width 38 height 23
type textarea "<script> !function(i,s,o,g,r,a,m){i.Ip2cObject=o;i[o]||(i[o]=function(){ (i[o].…"
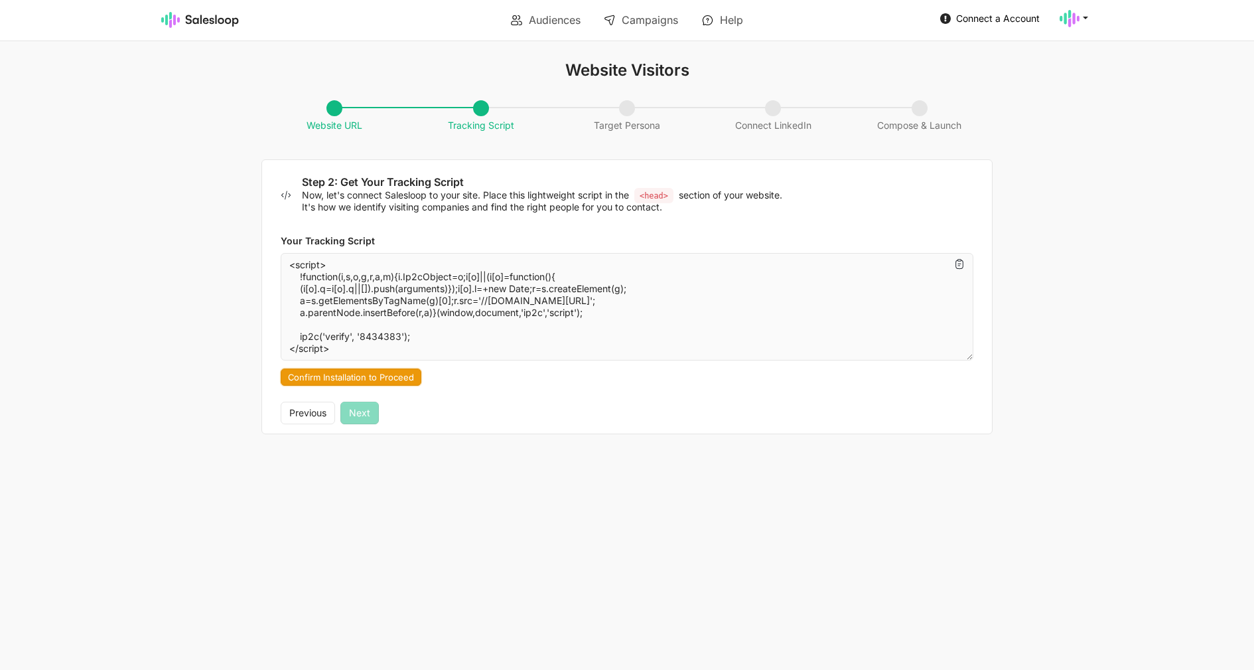
click at [388, 374] on button "Confirm Installation to Proceed" at bounding box center [351, 376] width 141 height 17
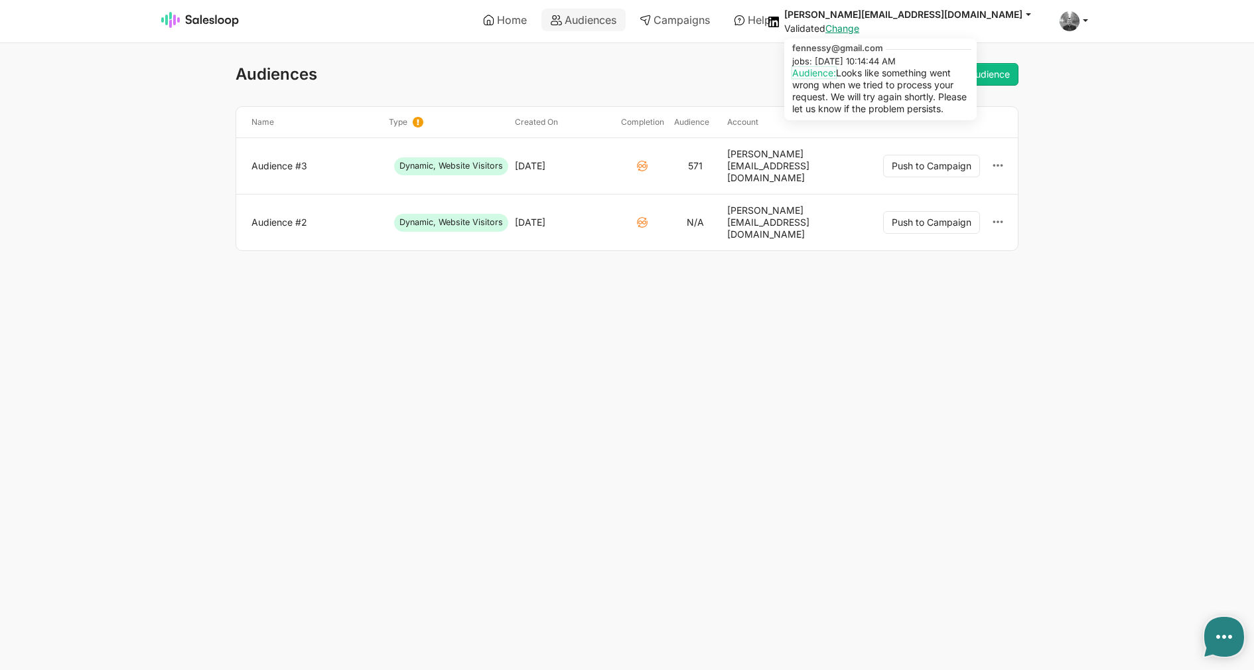
click at [836, 72] on link "Audience:" at bounding box center [814, 72] width 44 height 11
type textarea "x"
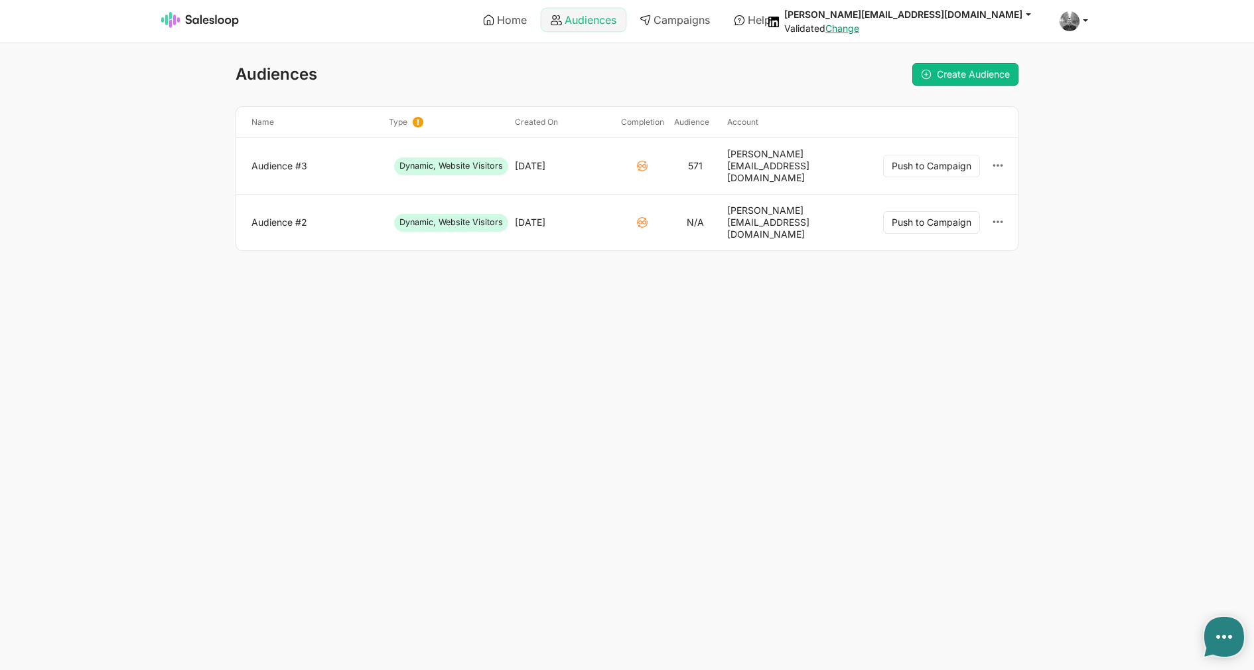
click at [552, 19] on use at bounding box center [556, 20] width 11 height 10
type textarea "x"
click at [959, 76] on span "Create Audience" at bounding box center [973, 73] width 73 height 11
type textarea "x"
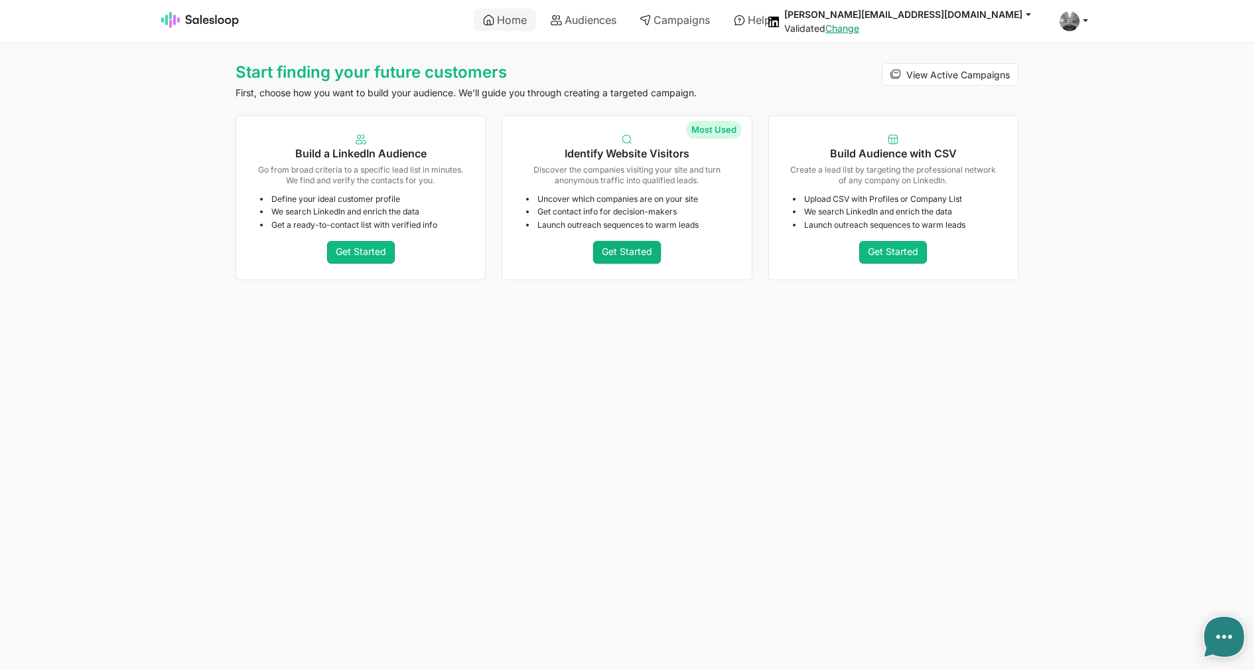
click at [644, 256] on link "Get Started" at bounding box center [627, 252] width 68 height 23
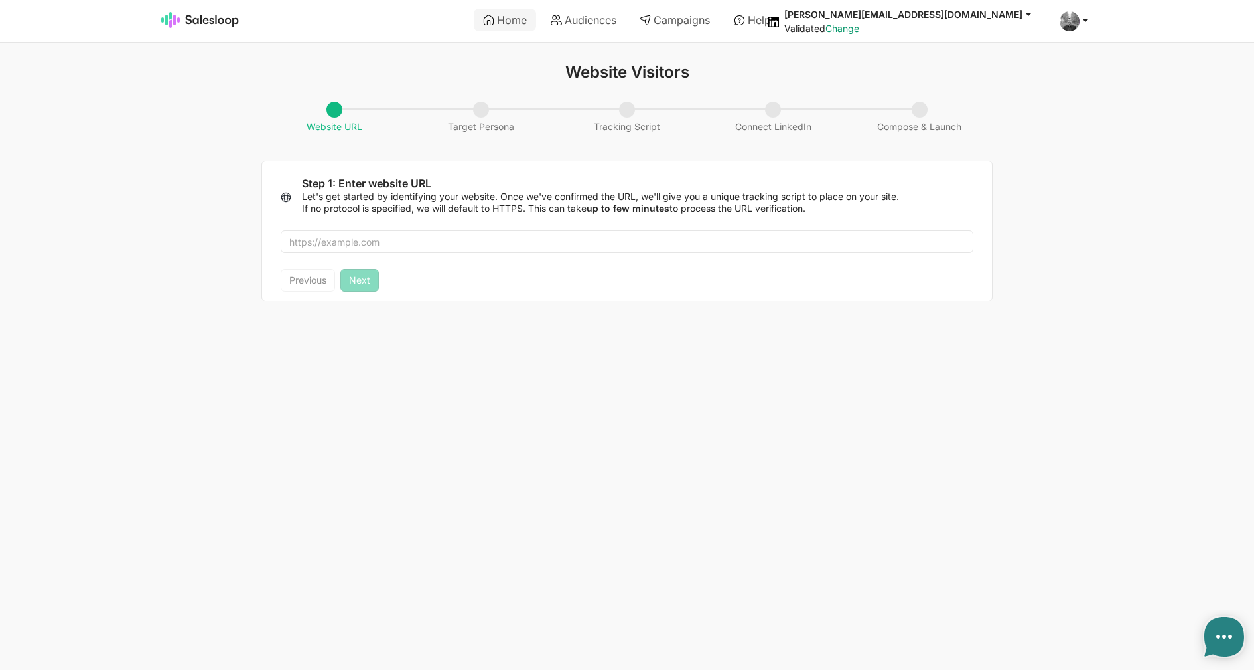
type textarea "x"
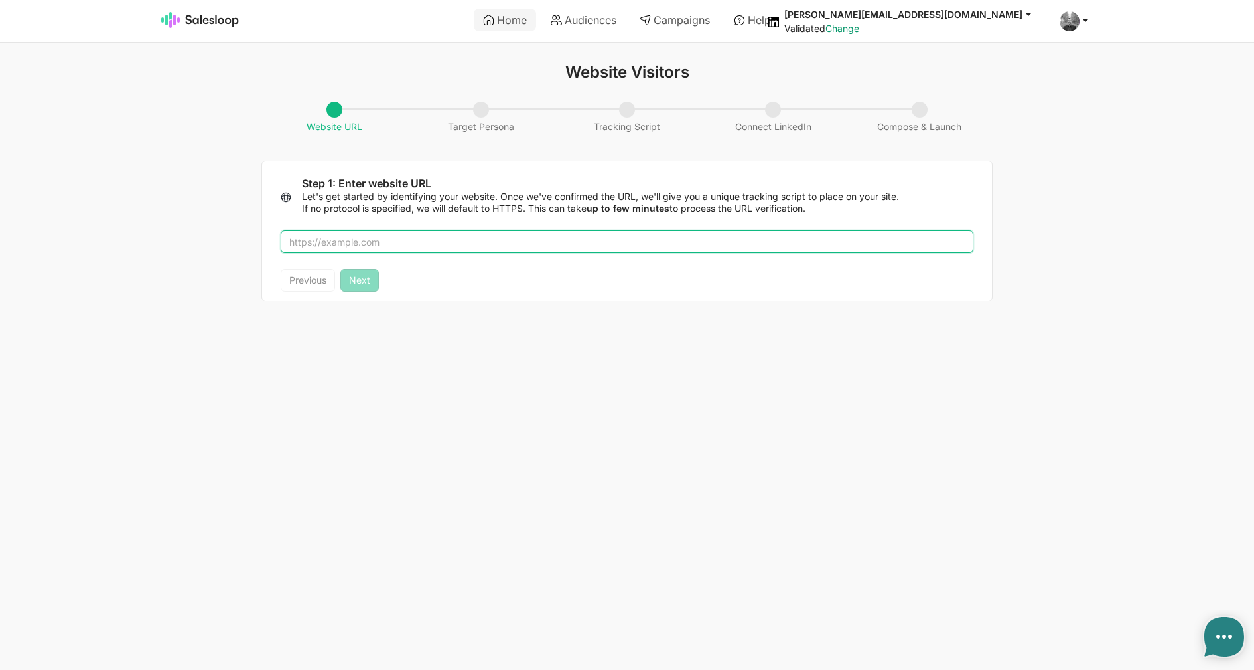
click at [460, 246] on input "text" at bounding box center [627, 241] width 693 height 23
type input "salesloop.io"
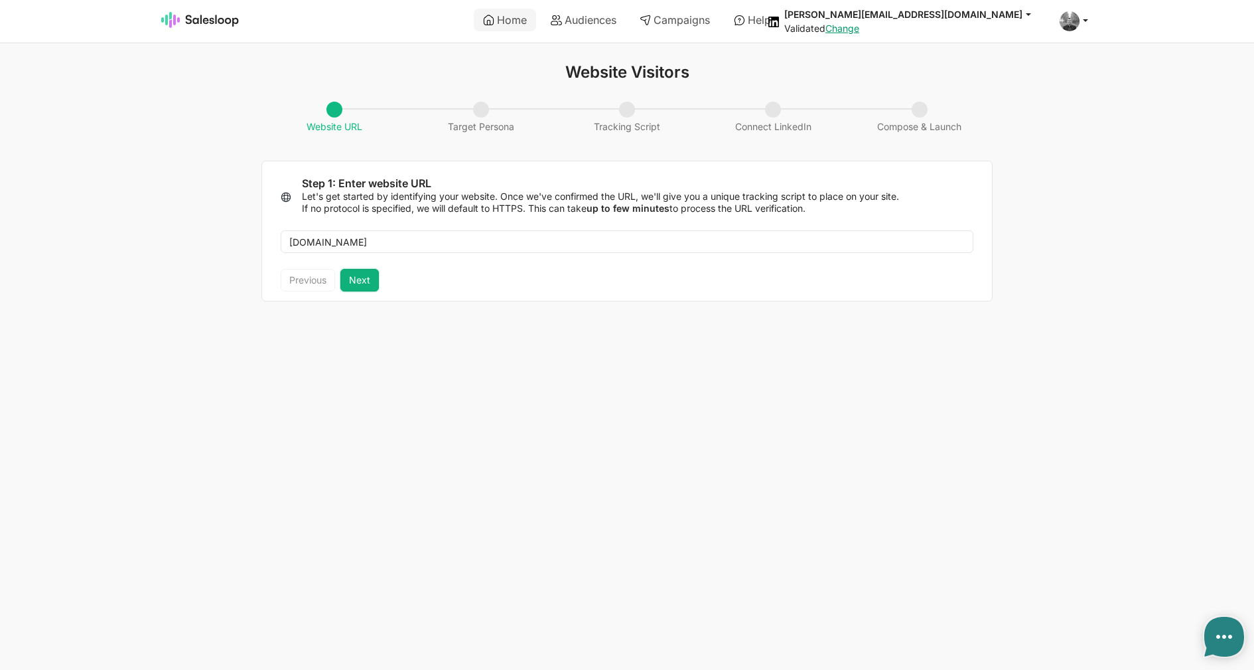
click at [368, 276] on button "Next" at bounding box center [359, 280] width 38 height 23
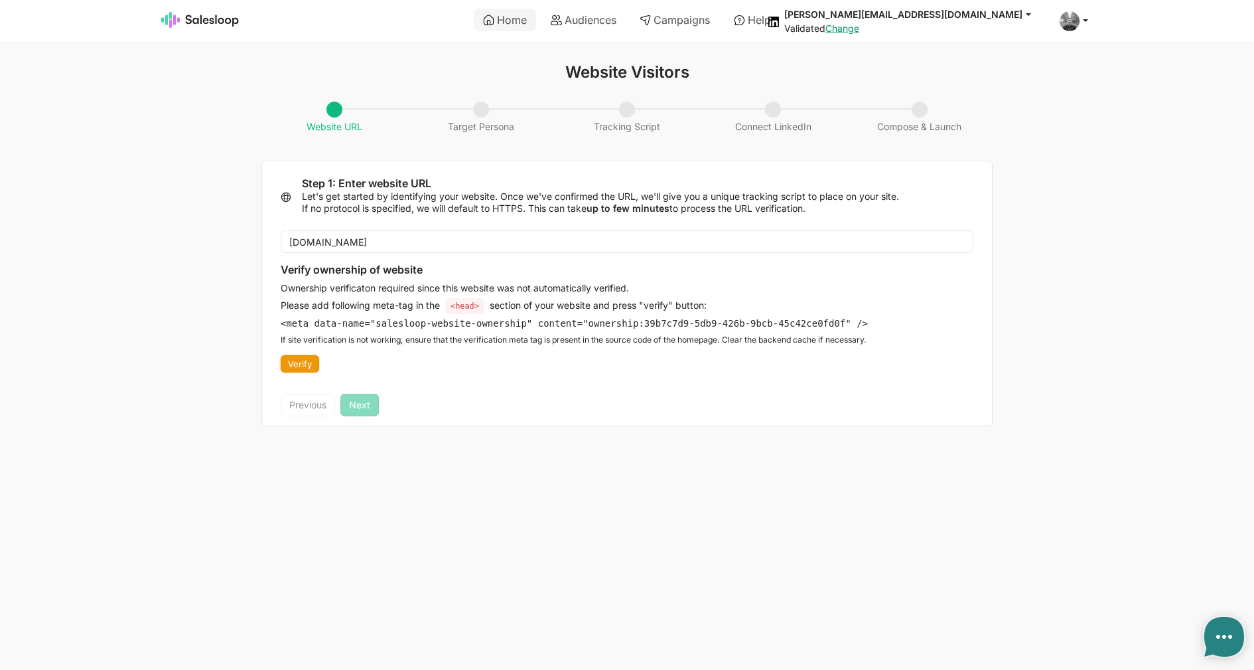
click at [302, 363] on button "Verify" at bounding box center [300, 363] width 38 height 17
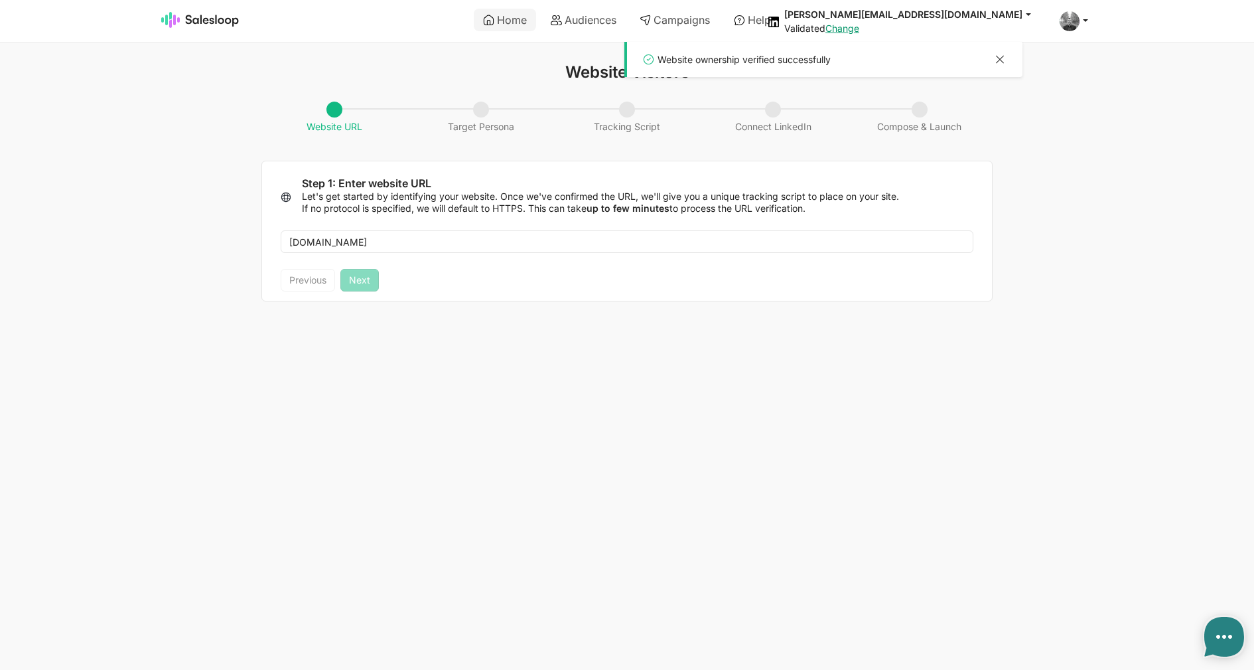
click at [1005, 60] on div at bounding box center [1000, 60] width 16 height 17
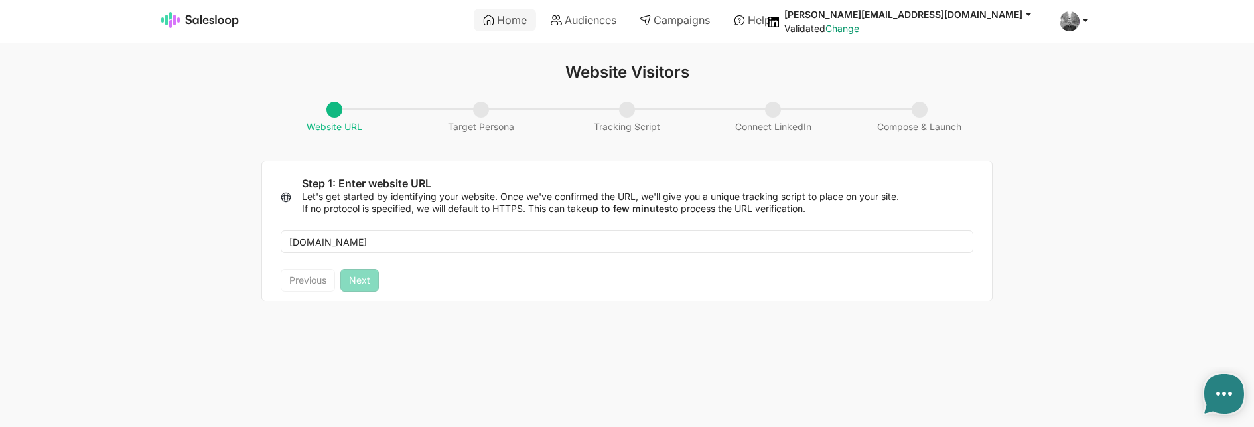
click at [384, 284] on div "Previous Next" at bounding box center [627, 285] width 730 height 32
type textarea "x"
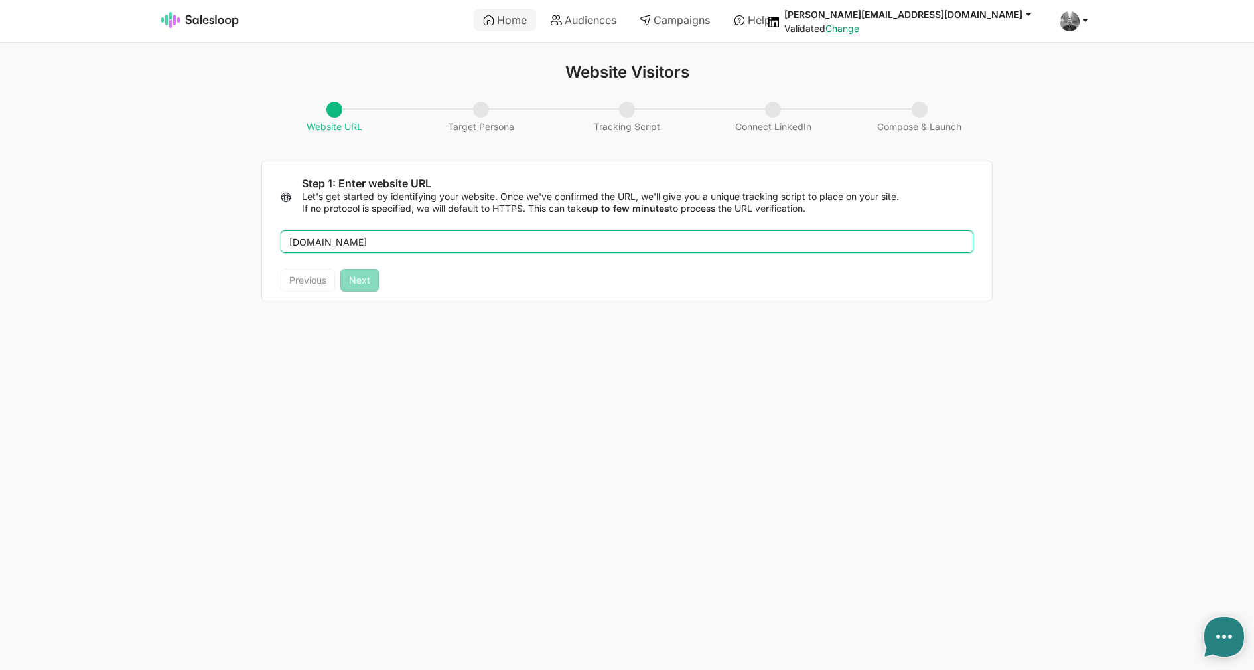
drag, startPoint x: 419, startPoint y: 241, endPoint x: 204, endPoint y: 218, distance: 216.3
click at [281, 230] on input "[DOMAIN_NAME]" at bounding box center [627, 241] width 693 height 23
paste input "[DOMAIN_NAME]"
type input "[DOMAIN_NAME]"
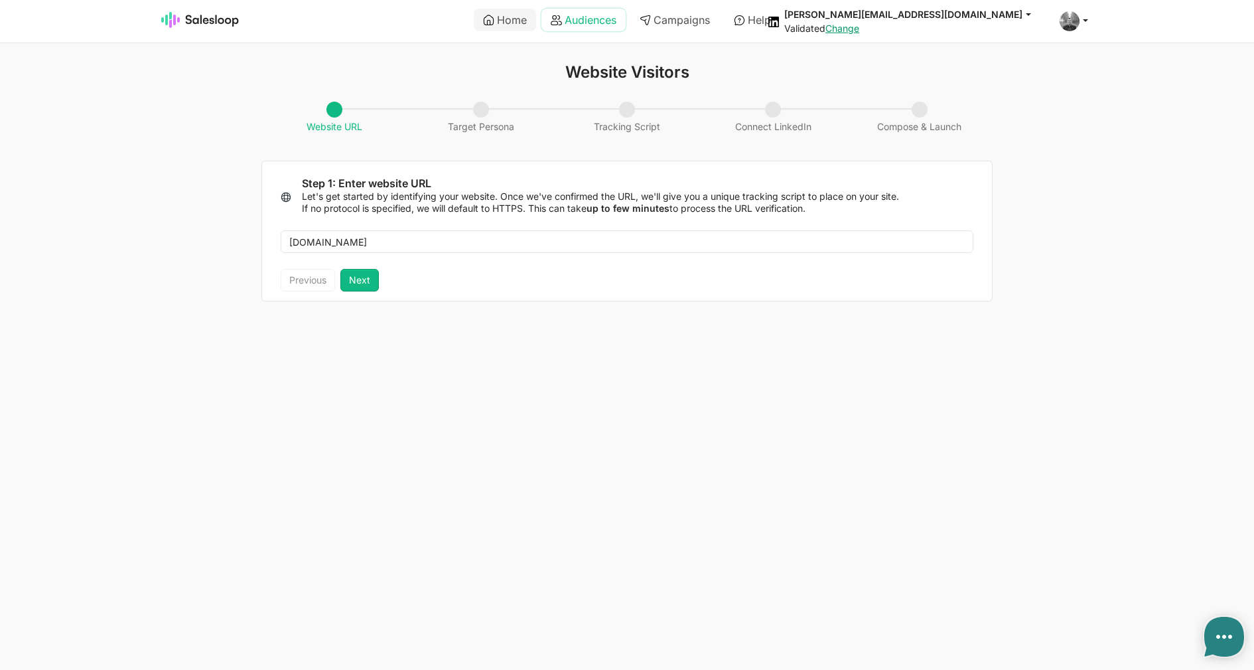
click at [559, 23] on link "Audiences" at bounding box center [584, 20] width 84 height 23
type textarea "x"
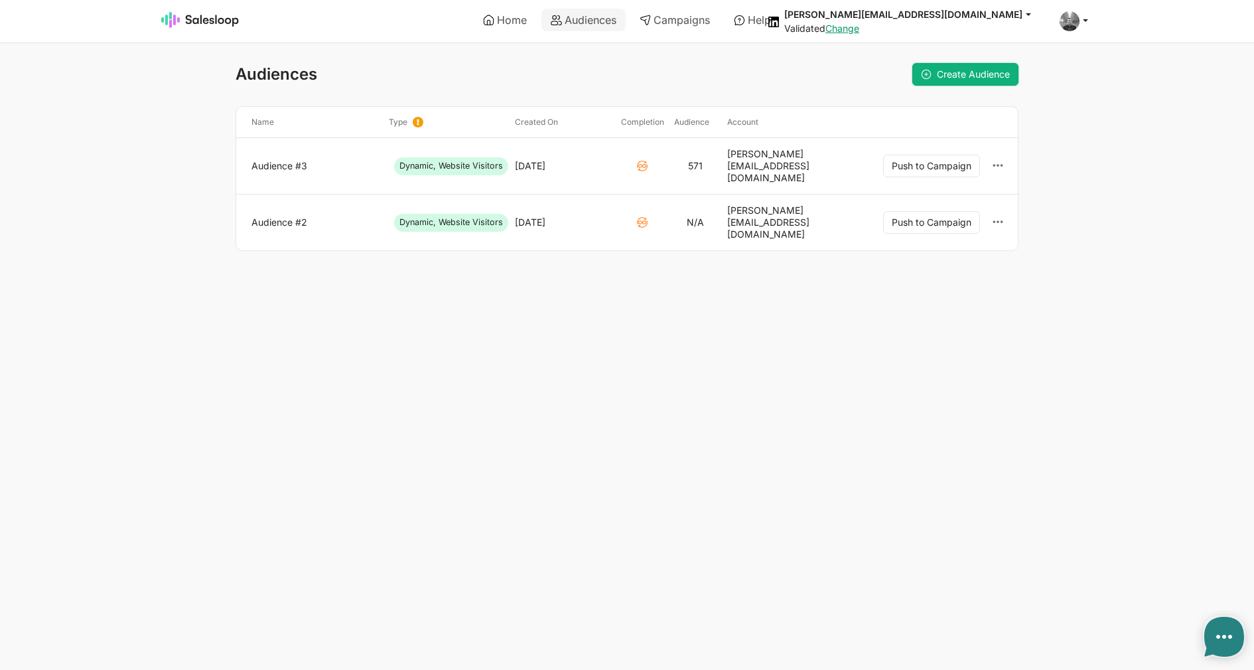
click at [964, 78] on span "Create Audience" at bounding box center [973, 73] width 73 height 11
type textarea "x"
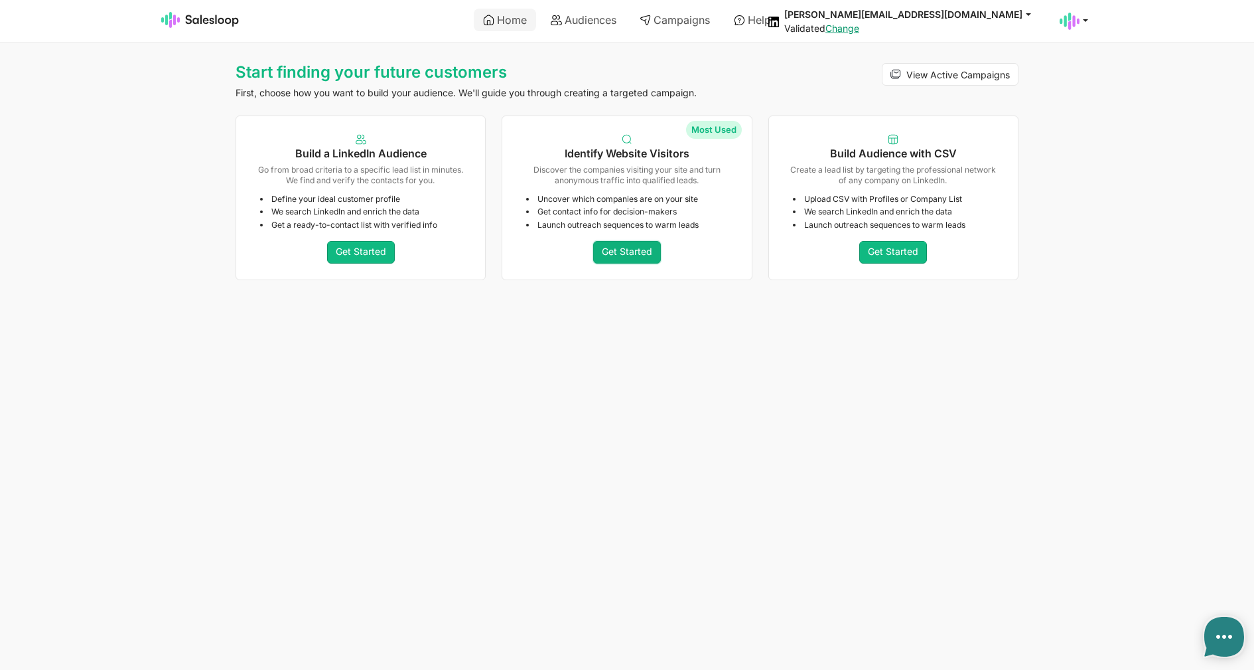
click at [632, 257] on link "Get Started" at bounding box center [627, 252] width 68 height 23
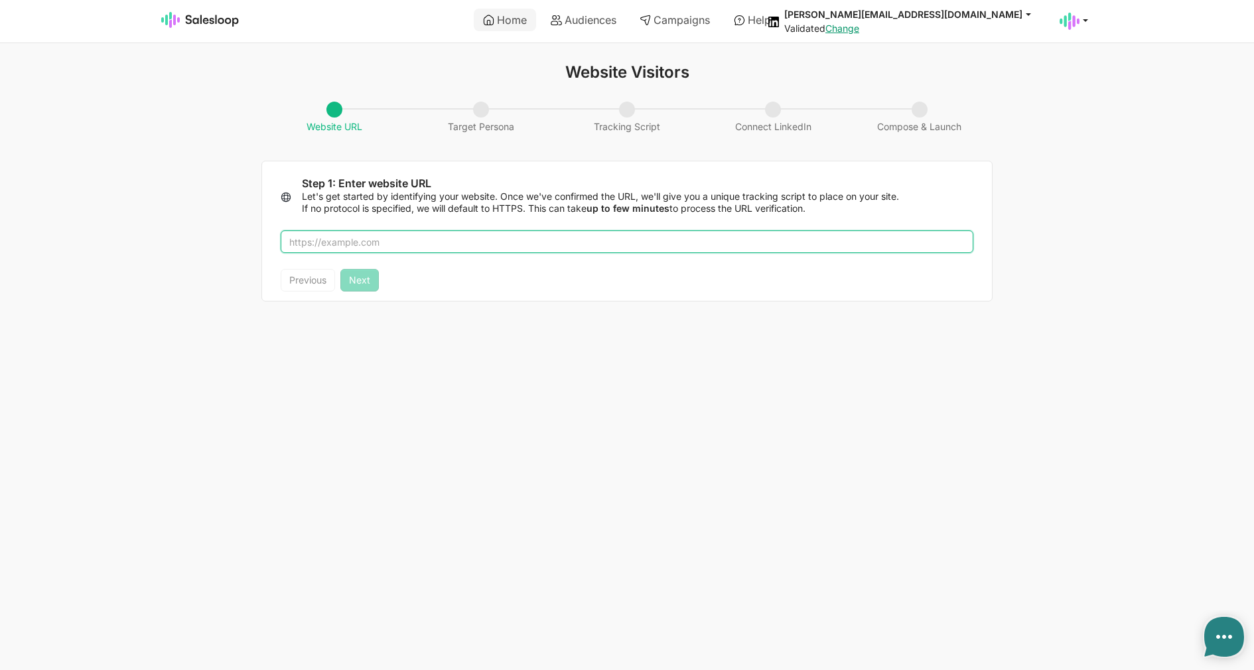
type textarea "x"
click at [493, 231] on input "text" at bounding box center [627, 241] width 693 height 23
type input "[DOMAIN_NAME]"
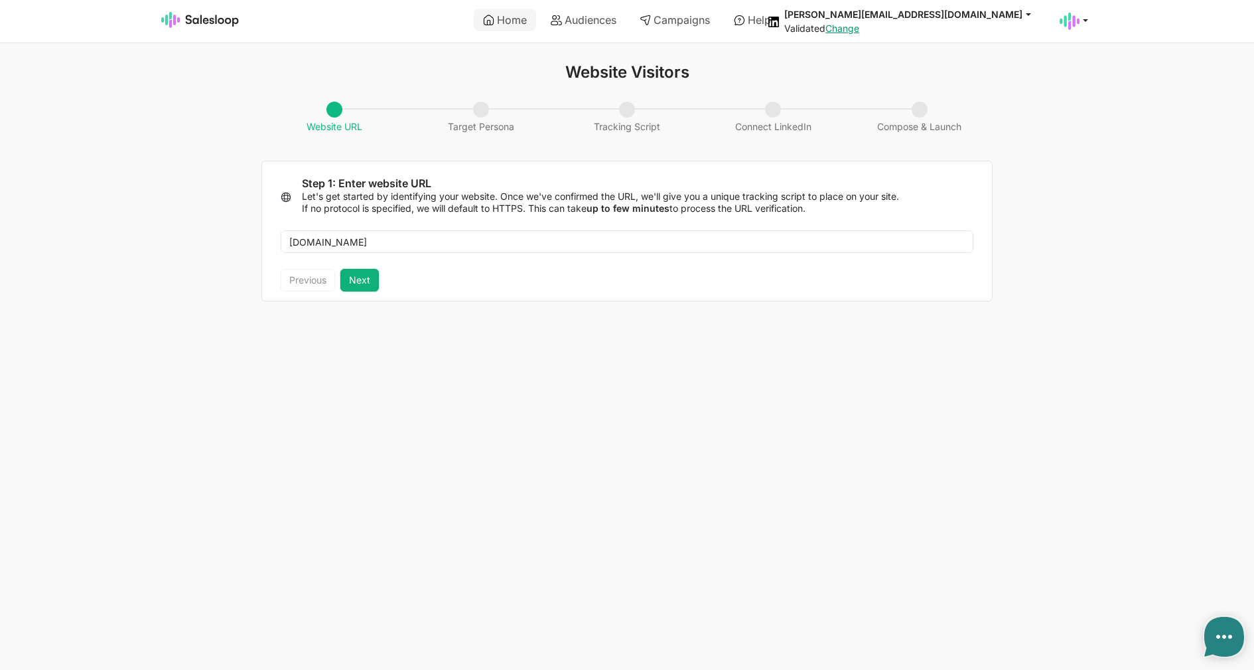
click at [349, 285] on button "Next" at bounding box center [359, 280] width 38 height 23
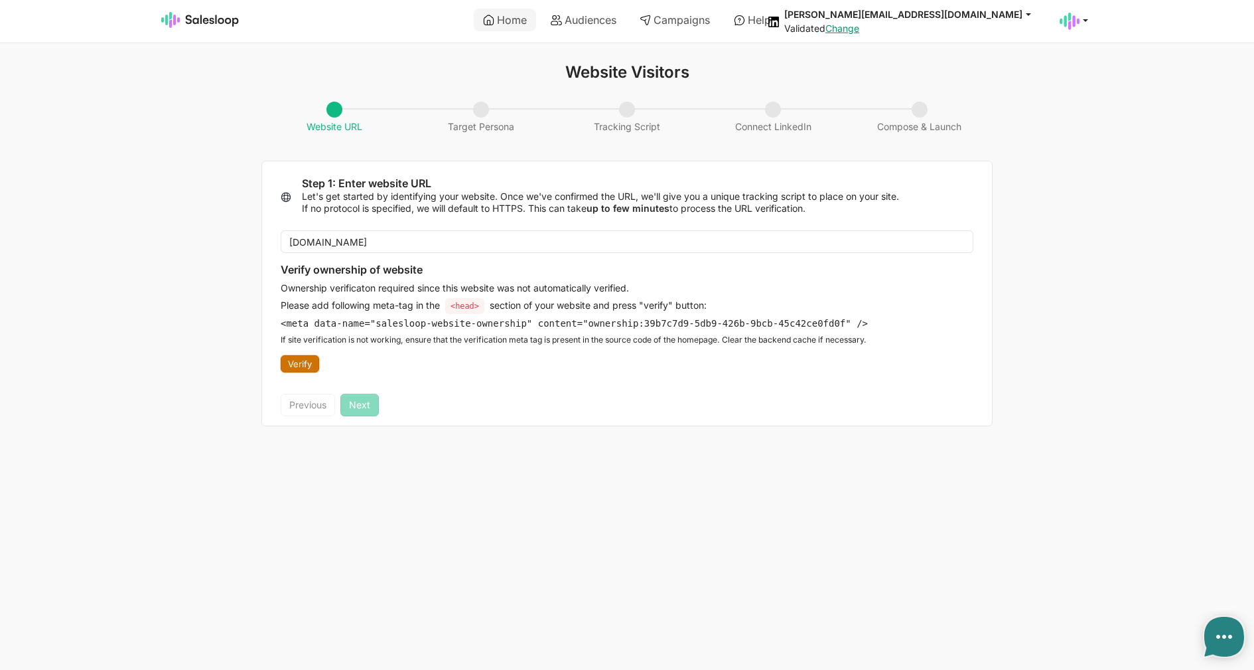
click at [312, 366] on button "Verify" at bounding box center [300, 363] width 38 height 17
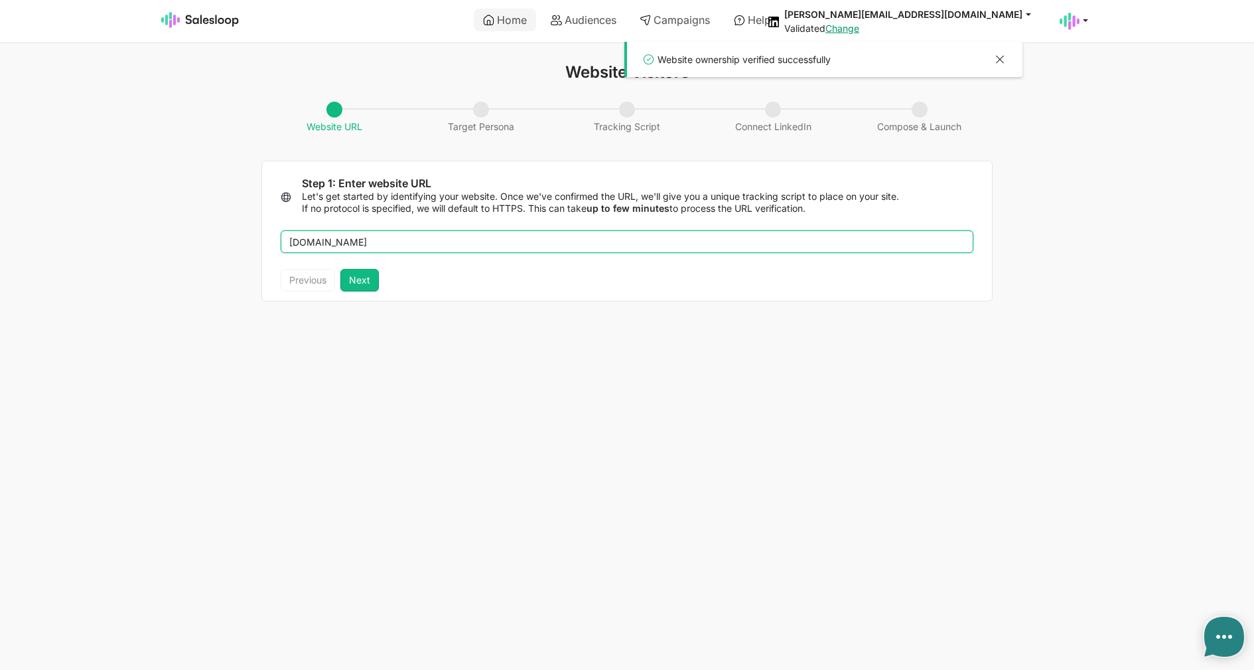
click at [501, 246] on input "[DOMAIN_NAME]" at bounding box center [627, 241] width 693 height 23
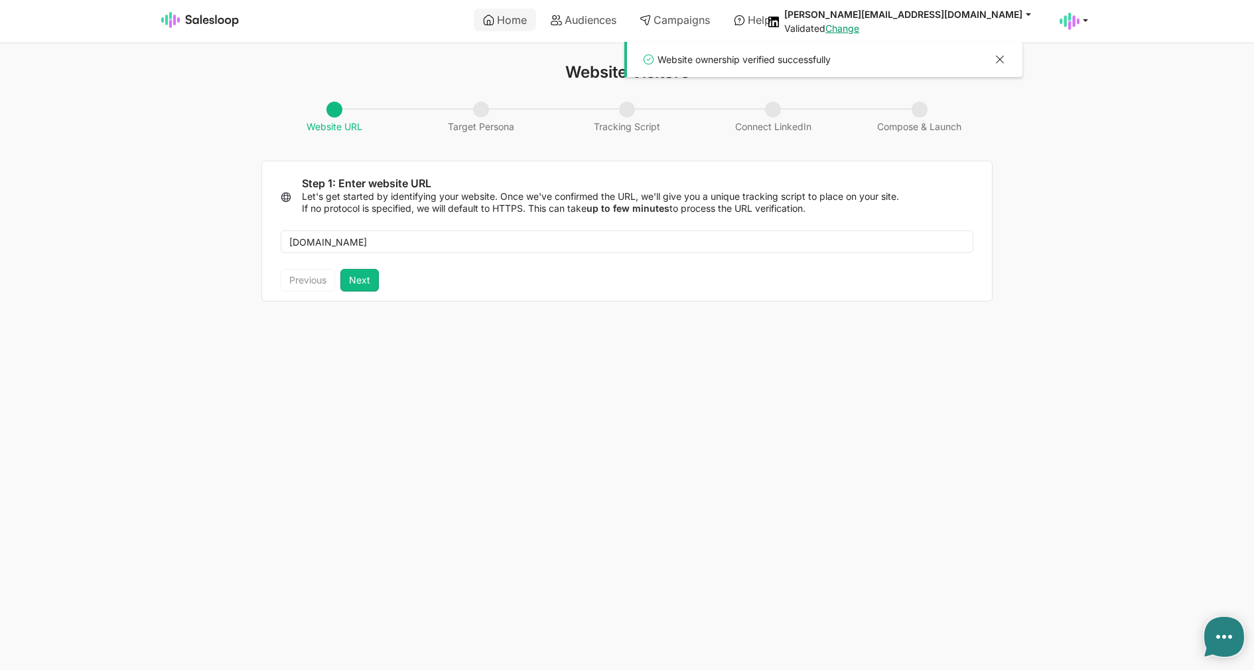
type textarea "x"
